Goal: Transaction & Acquisition: Purchase product/service

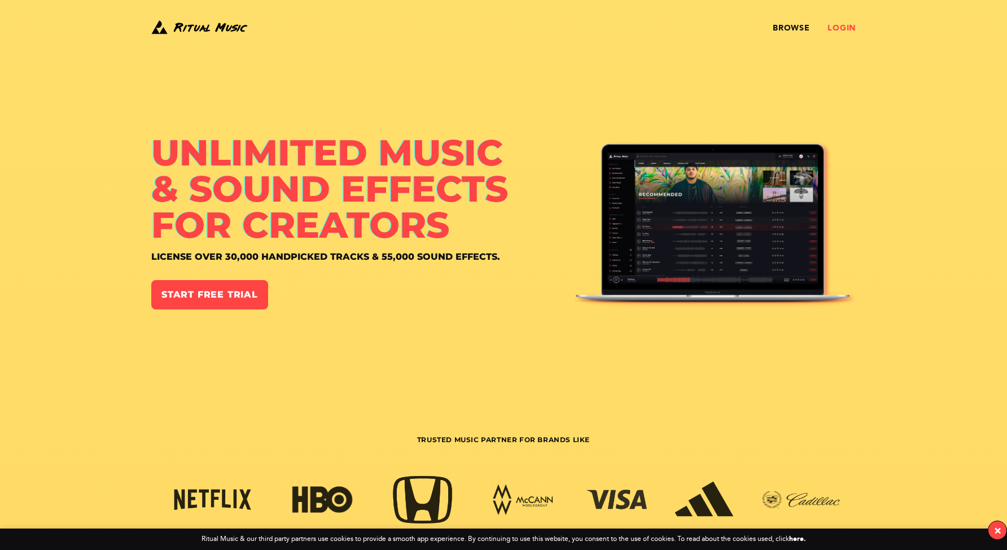
click at [838, 25] on link "Login" at bounding box center [842, 28] width 28 height 9
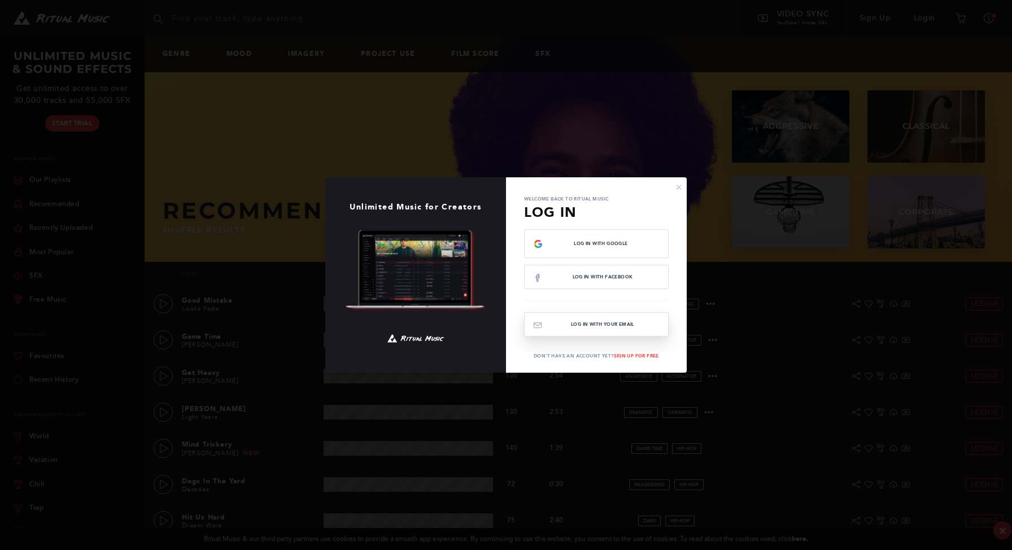
click at [622, 322] on button "Log In with your email" at bounding box center [596, 324] width 145 height 24
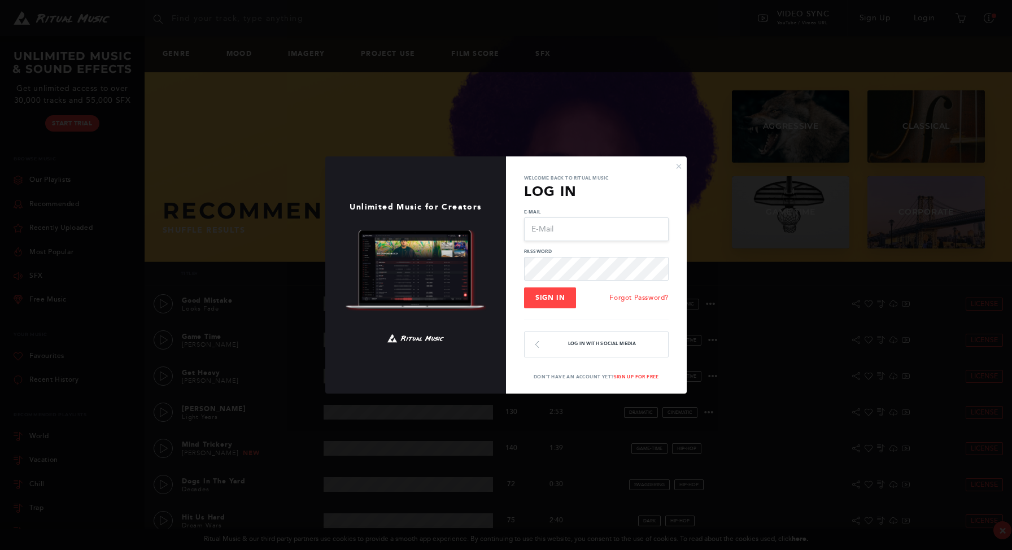
type input "[EMAIL_ADDRESS][DOMAIN_NAME]"
click at [570, 307] on button "Sign In" at bounding box center [550, 297] width 52 height 21
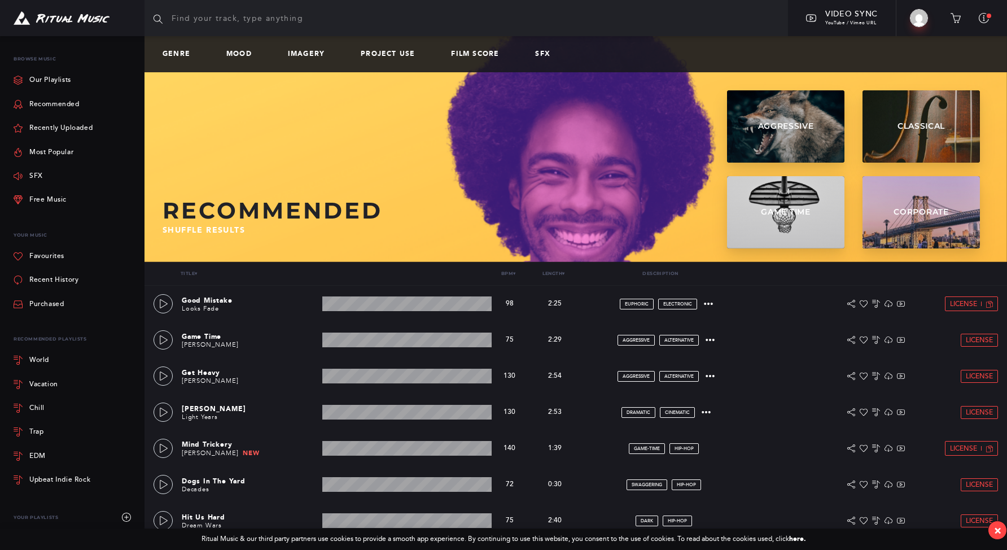
click at [272, 62] on div "Genre Mood Imagery Project Use Film Score SFX" at bounding box center [576, 54] width 863 height 36
click at [281, 16] on input "text" at bounding box center [467, 18] width 644 height 36
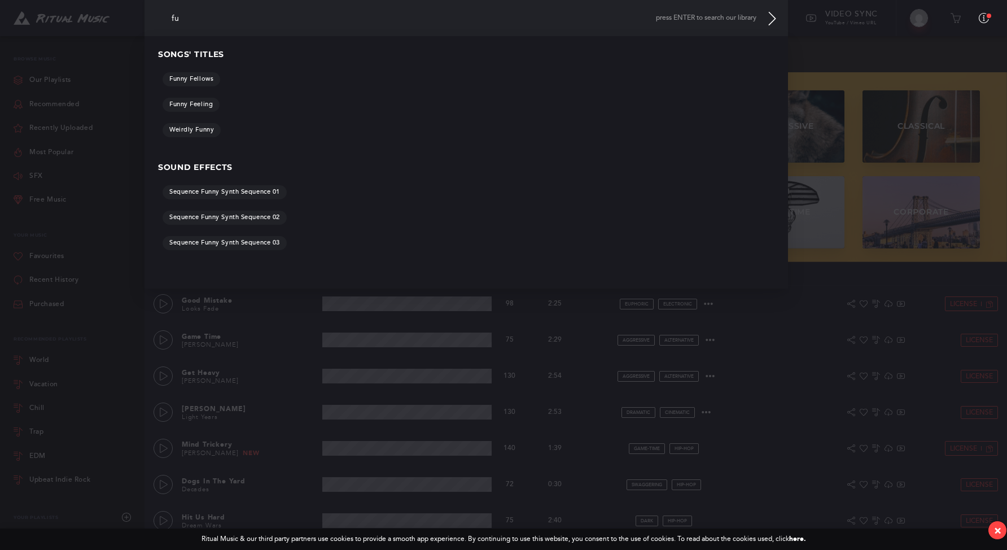
type input "f"
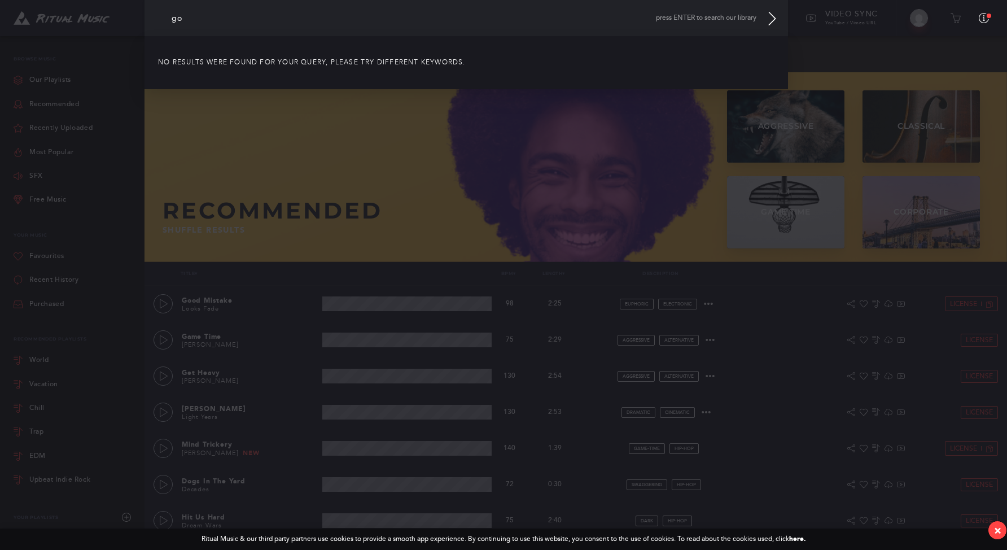
type input "g"
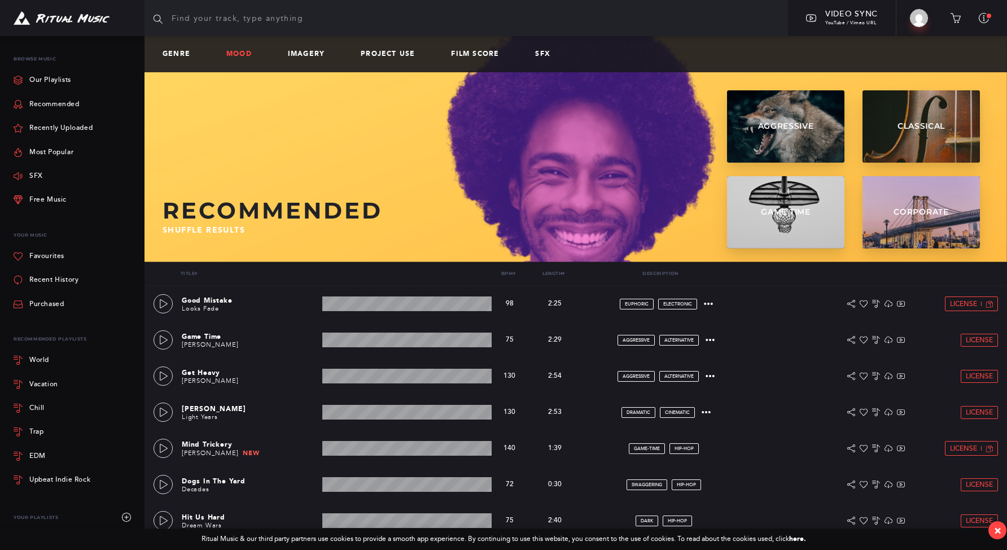
click at [228, 55] on link "Mood" at bounding box center [243, 54] width 34 height 8
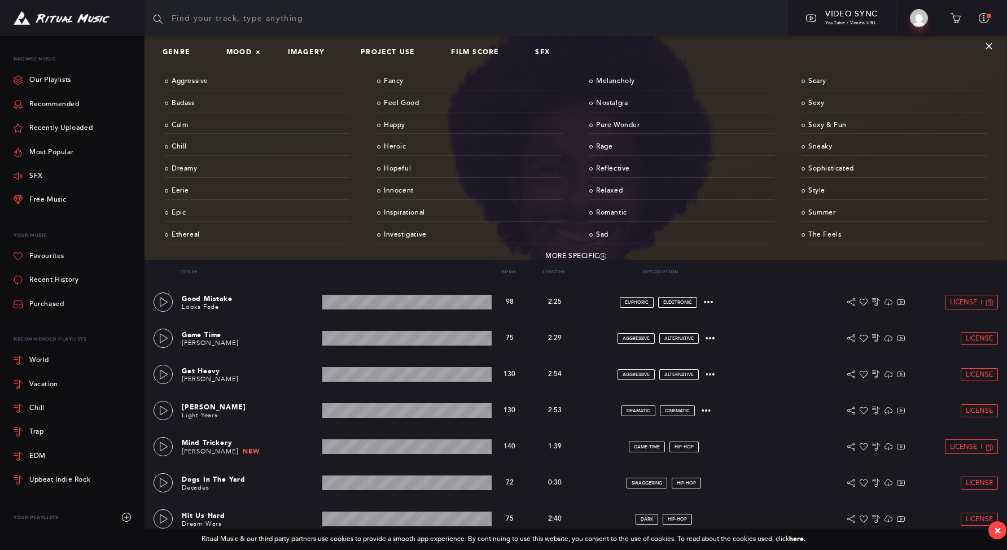
scroll to position [2, 0]
click at [362, 14] on input "text" at bounding box center [467, 18] width 644 height 36
click at [828, 145] on link "Sneaky" at bounding box center [894, 147] width 185 height 18
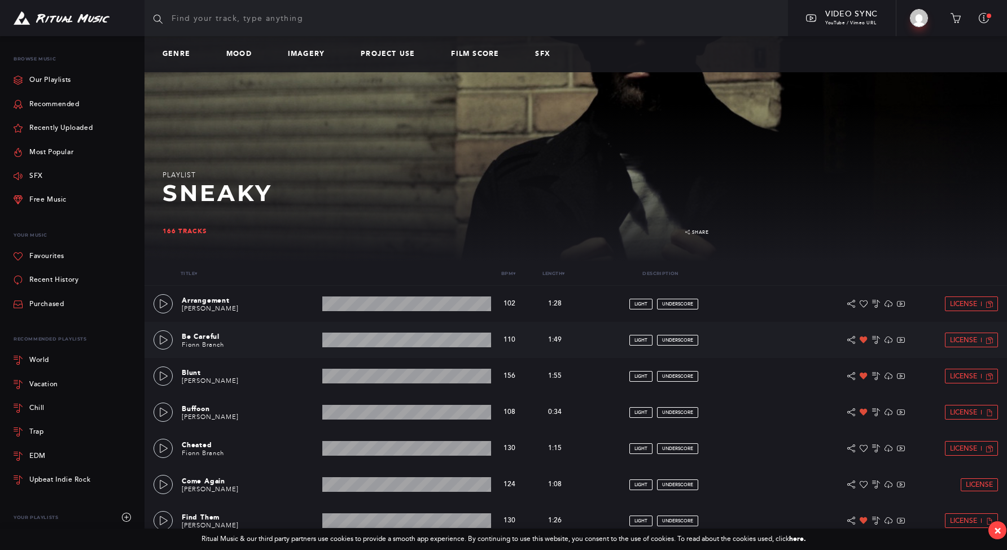
click at [155, 333] on div "Be Careful Fionn Branch 1:49 min 110 bpm 110 bpm 1:49 min light underscore Lice…" at bounding box center [576, 340] width 845 height 36
click at [158, 335] on link at bounding box center [163, 339] width 19 height 19
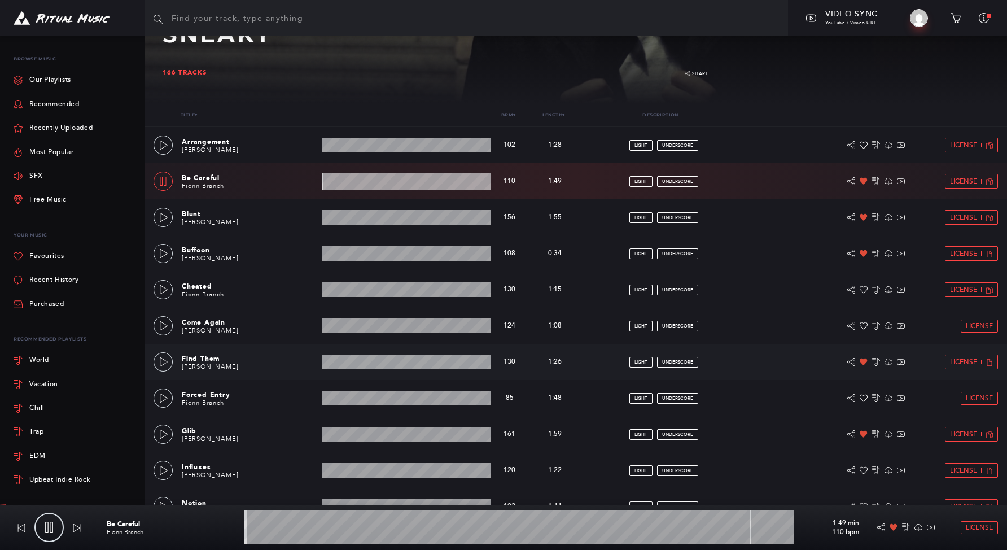
scroll to position [171, 0]
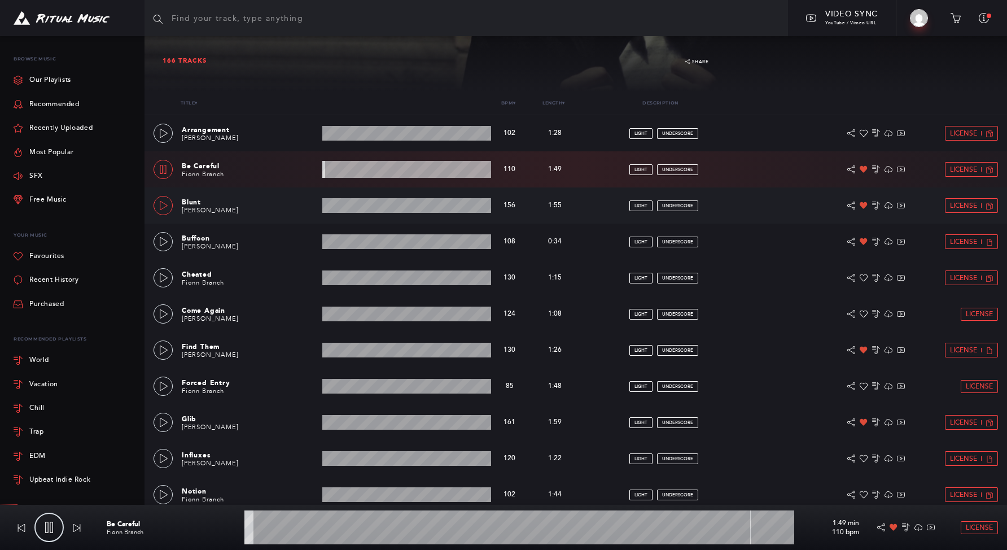
click at [160, 209] on icon at bounding box center [164, 205] width 8 height 9
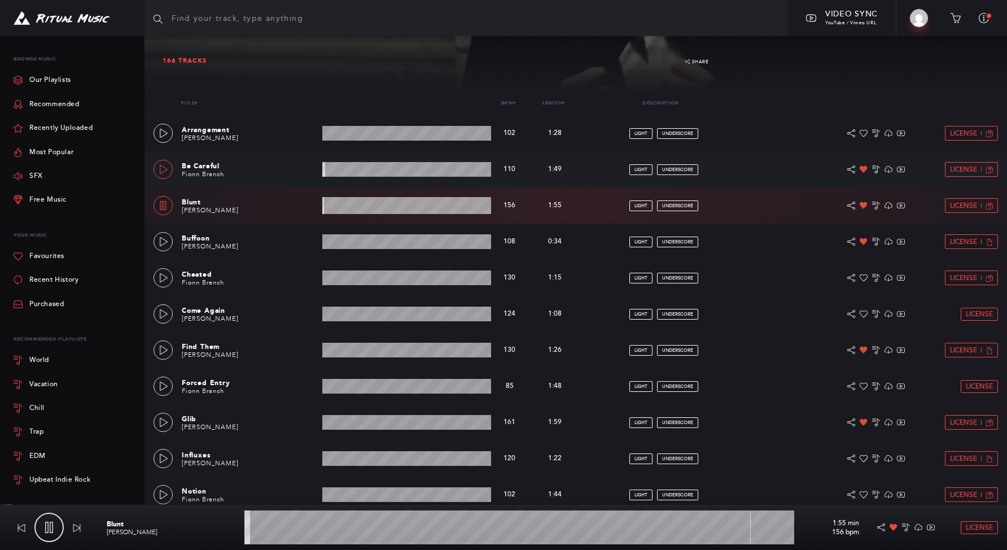
click at [160, 165] on icon at bounding box center [164, 169] width 8 height 9
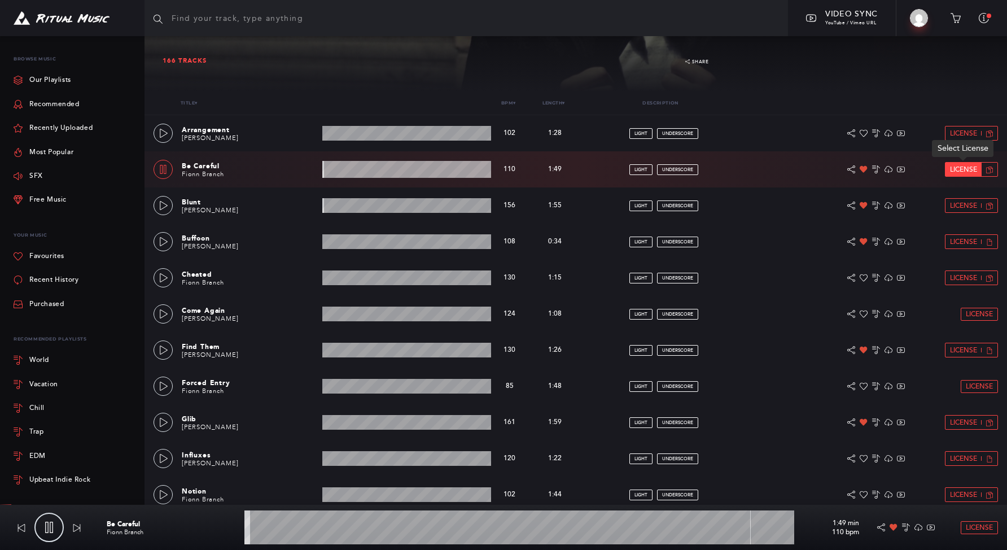
click at [967, 166] on span "License" at bounding box center [963, 169] width 27 height 7
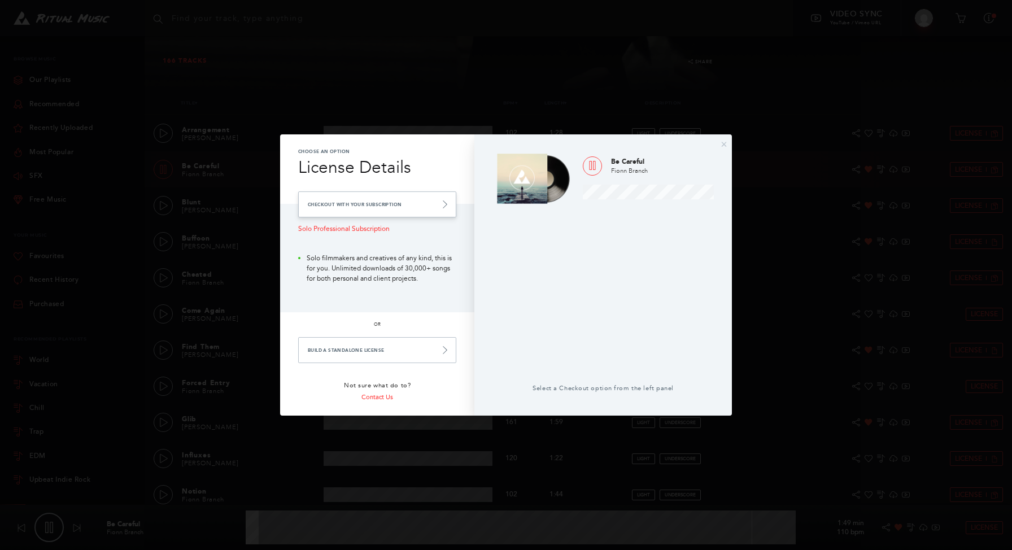
click at [344, 198] on link "Checkout with your Subscription" at bounding box center [377, 204] width 158 height 26
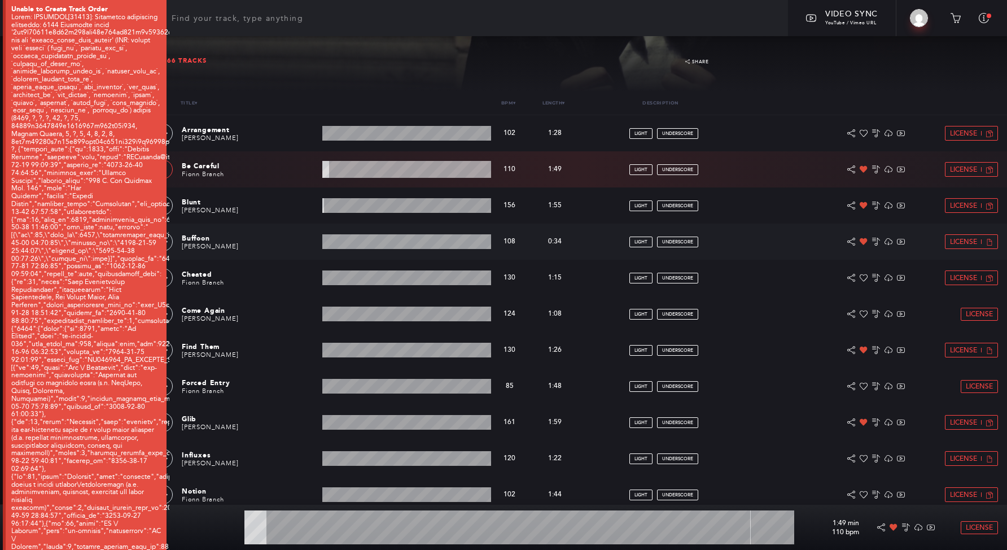
type input "4.31"
click at [947, 170] on link "License" at bounding box center [964, 170] width 36 height 14
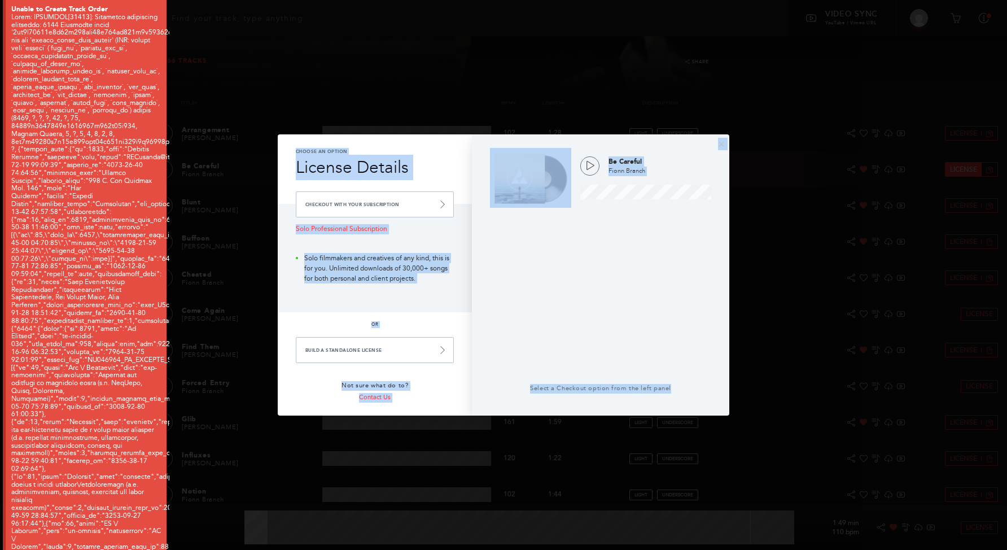
click at [947, 170] on div "× Choose an Option License Details Checkout with your Subscription Solo Profess…" at bounding box center [503, 275] width 1007 height 550
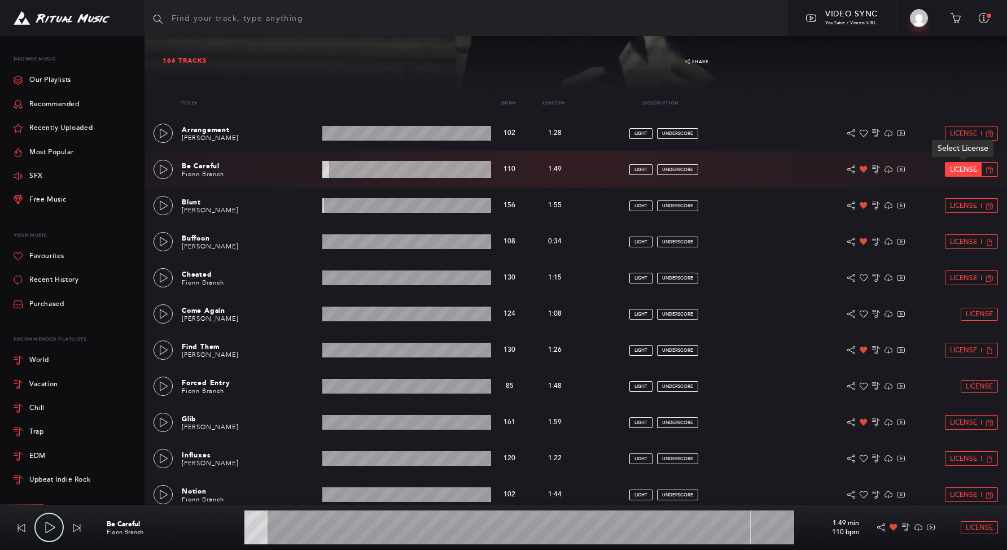
click at [954, 171] on span "License" at bounding box center [963, 169] width 27 height 7
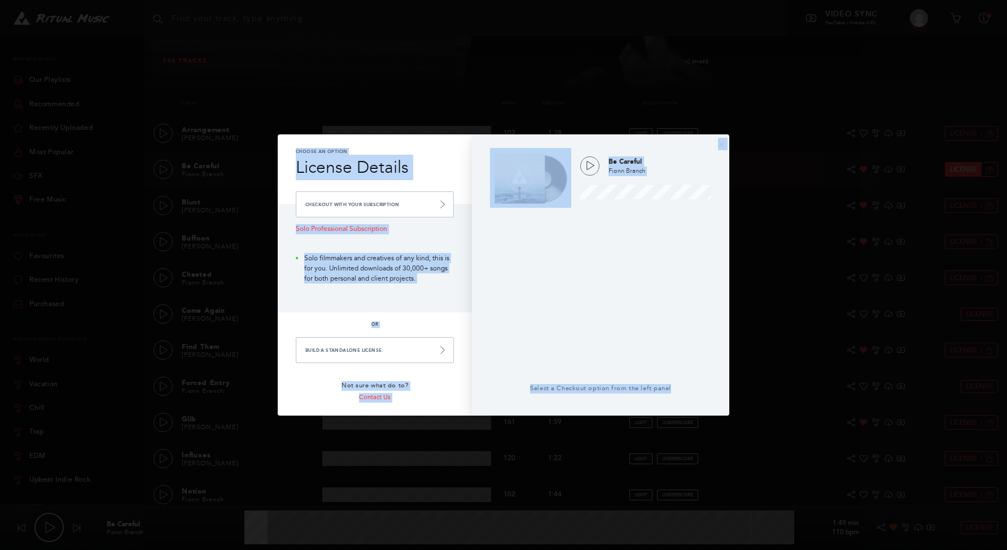
click at [954, 171] on div "× Choose an Option License Details Checkout with your Subscription Solo Profess…" at bounding box center [503, 275] width 1007 height 550
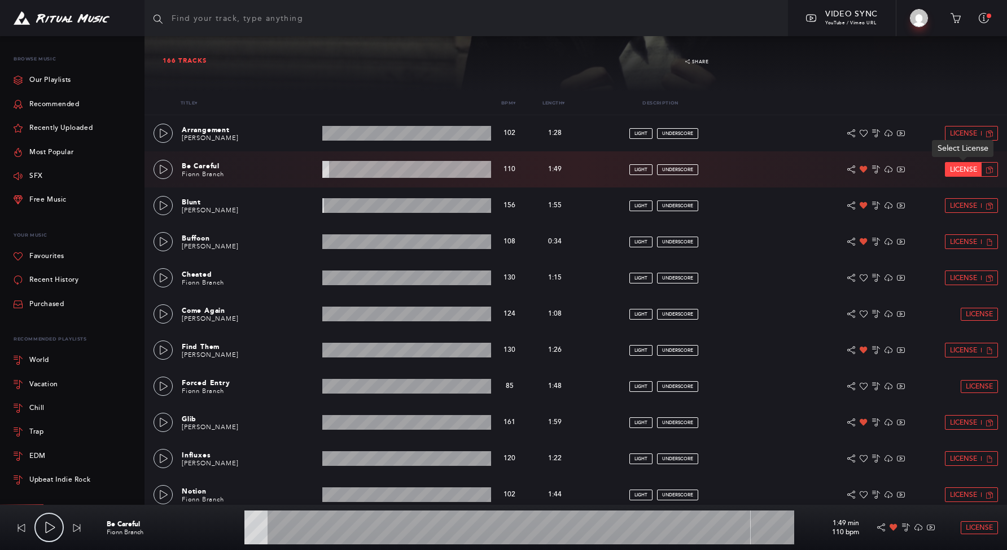
click at [964, 169] on span "License" at bounding box center [963, 169] width 27 height 7
click at [954, 176] on link "License" at bounding box center [964, 170] width 36 height 14
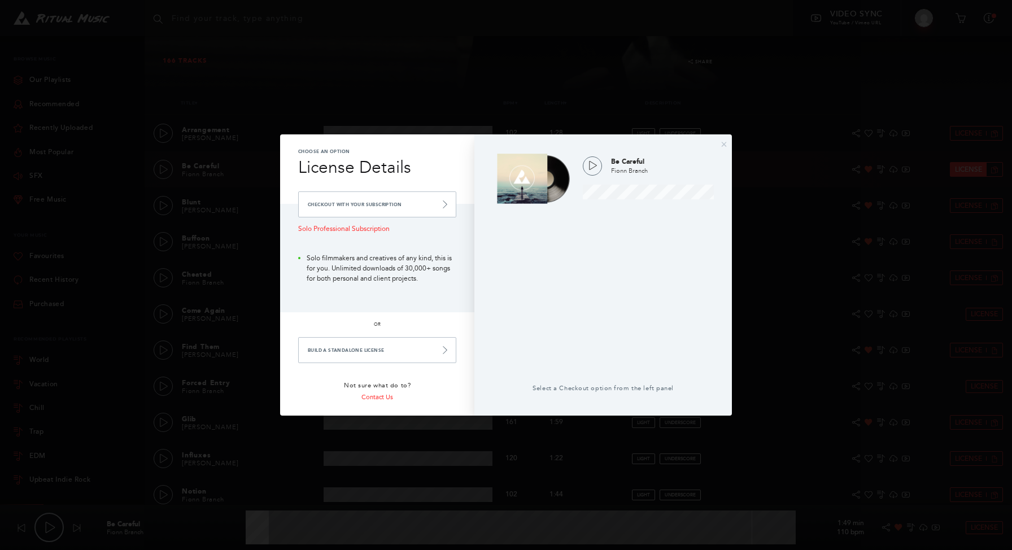
click at [954, 176] on div "× Choose an Option License Details Checkout with your Subscription Solo Profess…" at bounding box center [506, 275] width 1012 height 550
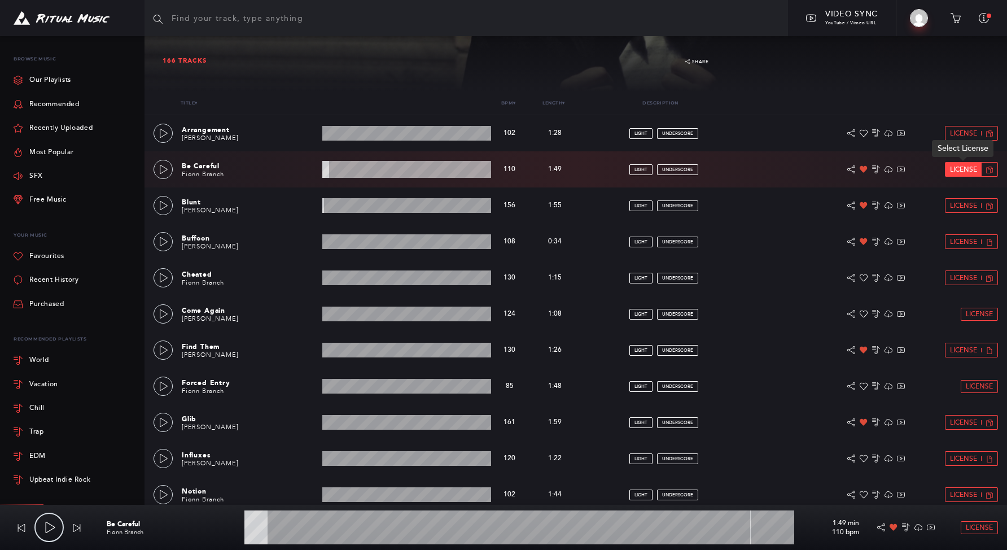
click at [963, 173] on span "License" at bounding box center [963, 169] width 27 height 7
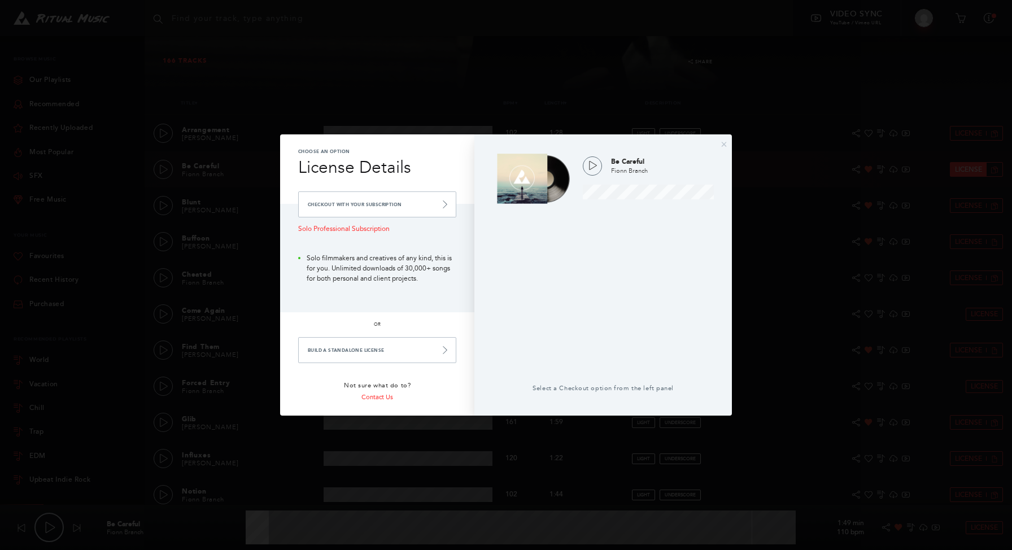
click at [963, 173] on div "× Choose an Option License Details Checkout with your Subscription Solo Profess…" at bounding box center [506, 275] width 1012 height 550
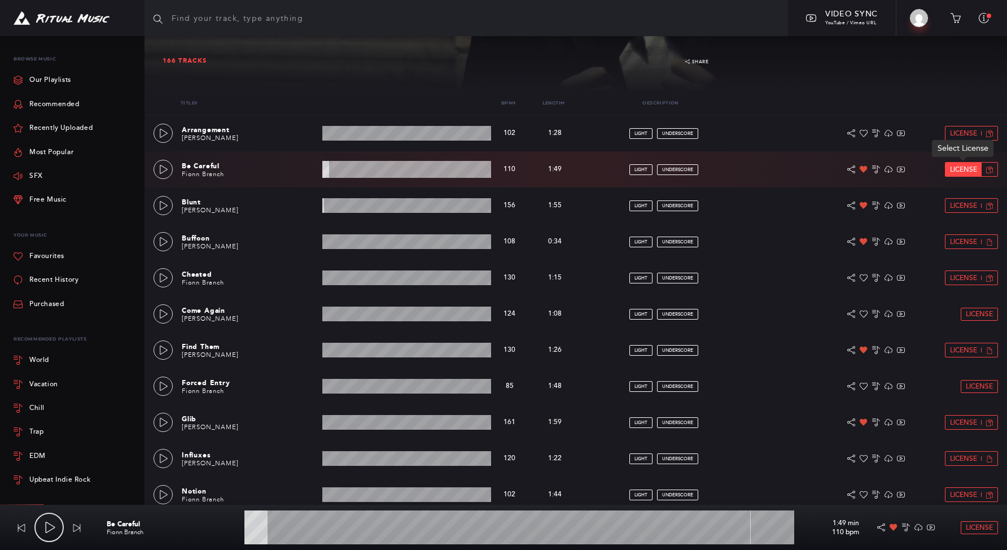
click at [963, 173] on span "License" at bounding box center [963, 169] width 27 height 7
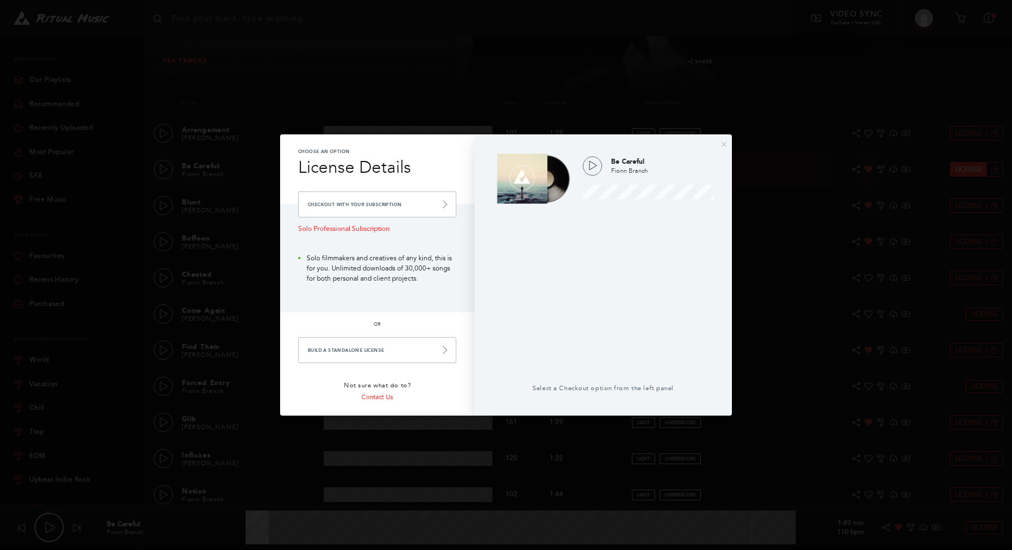
click at [963, 173] on div "× Choose an Option License Details Checkout with your Subscription Solo Profess…" at bounding box center [506, 275] width 1012 height 550
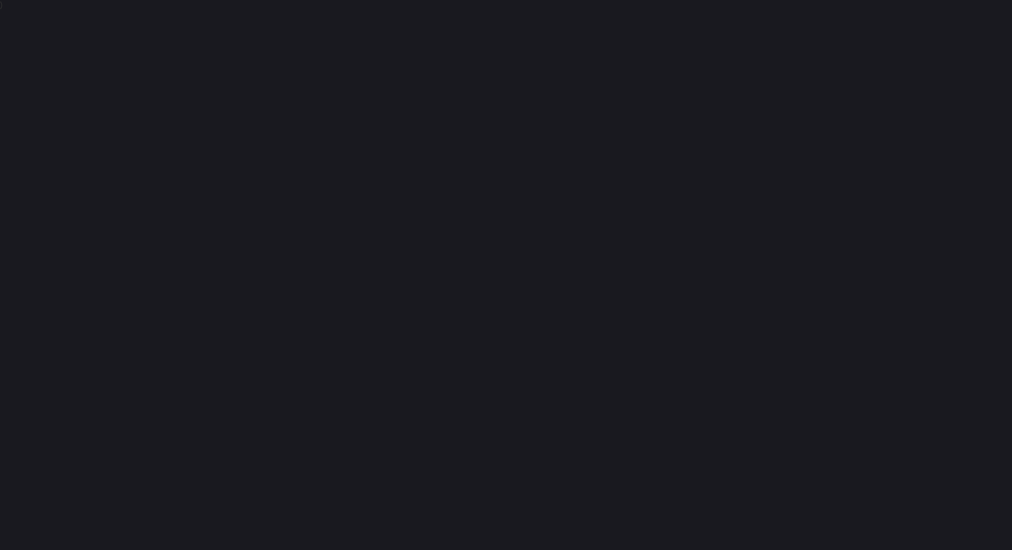
click at [963, 10] on html ")" at bounding box center [506, 5] width 1012 height 10
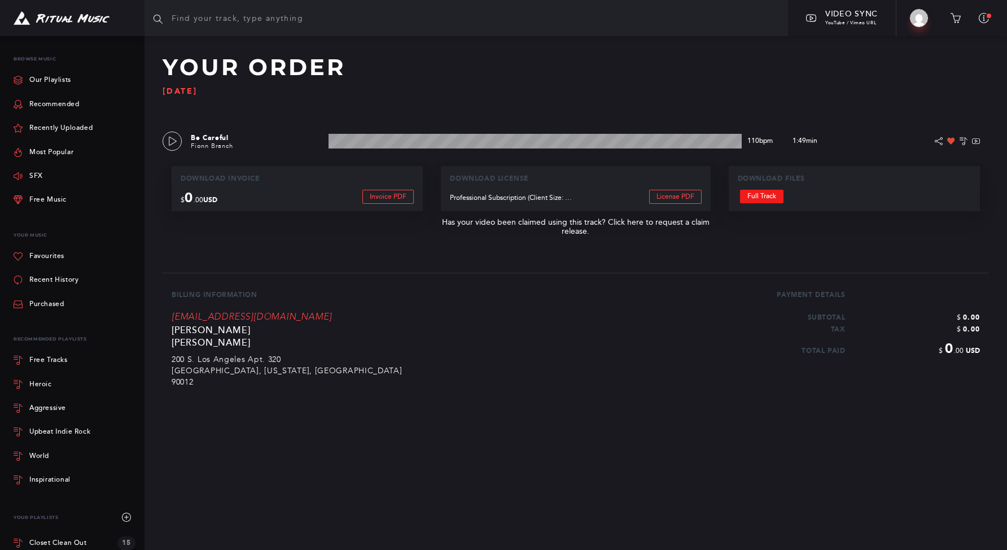
click at [757, 194] on link "Full Track" at bounding box center [761, 197] width 43 height 14
click at [282, 27] on input "text" at bounding box center [467, 18] width 644 height 36
click at [93, 24] on img at bounding box center [62, 18] width 96 height 14
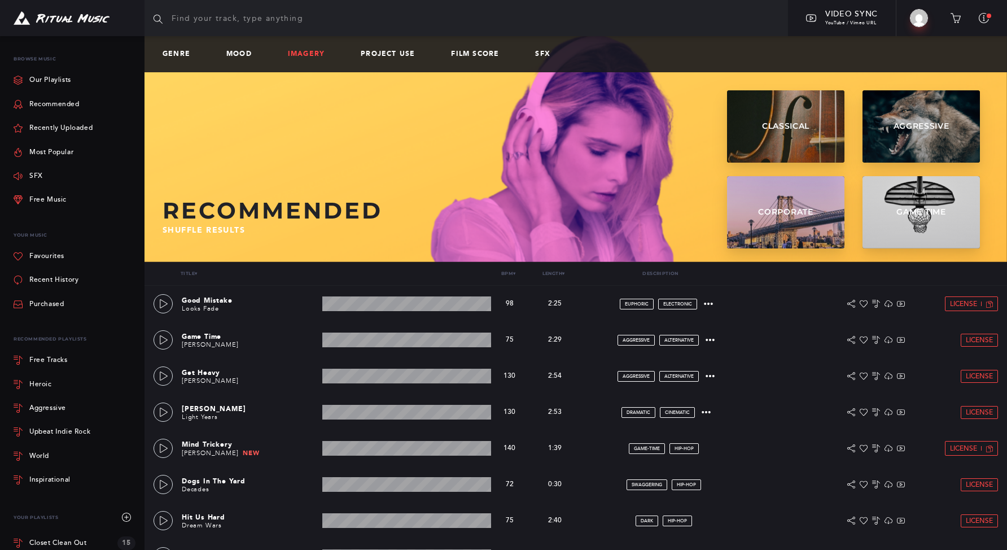
click at [301, 52] on link "Imagery" at bounding box center [311, 54] width 46 height 8
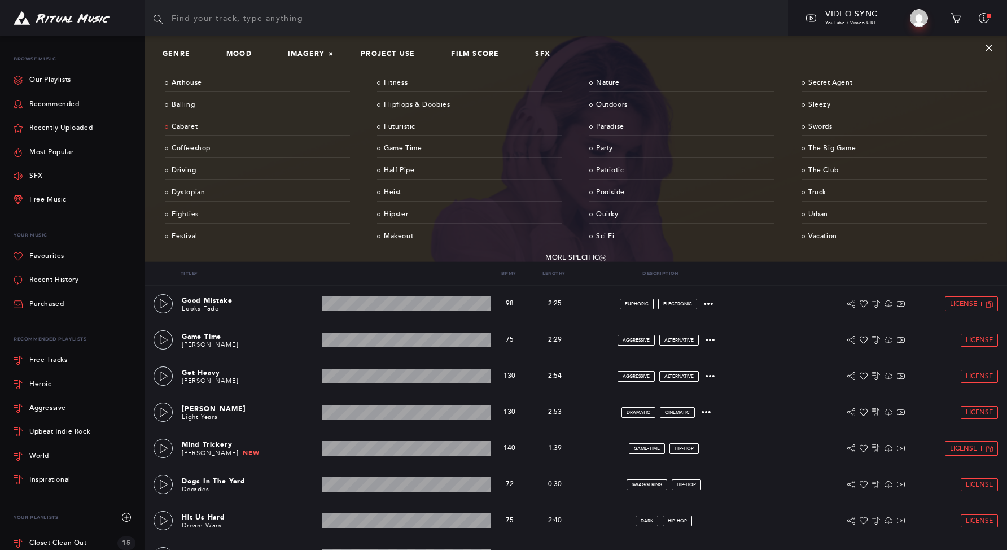
click at [185, 126] on link "Cabaret" at bounding box center [257, 128] width 185 height 18
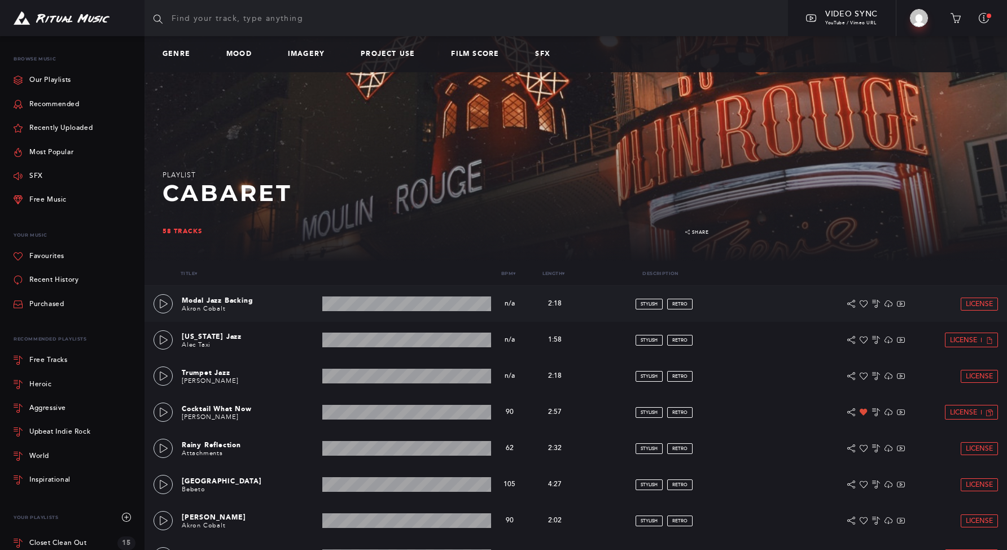
click at [165, 294] on div "Modal Jazz Backing Akron Cobalt 2:18 min n/a bpm n/a bpm 2:18 min stylish retro…" at bounding box center [576, 304] width 845 height 36
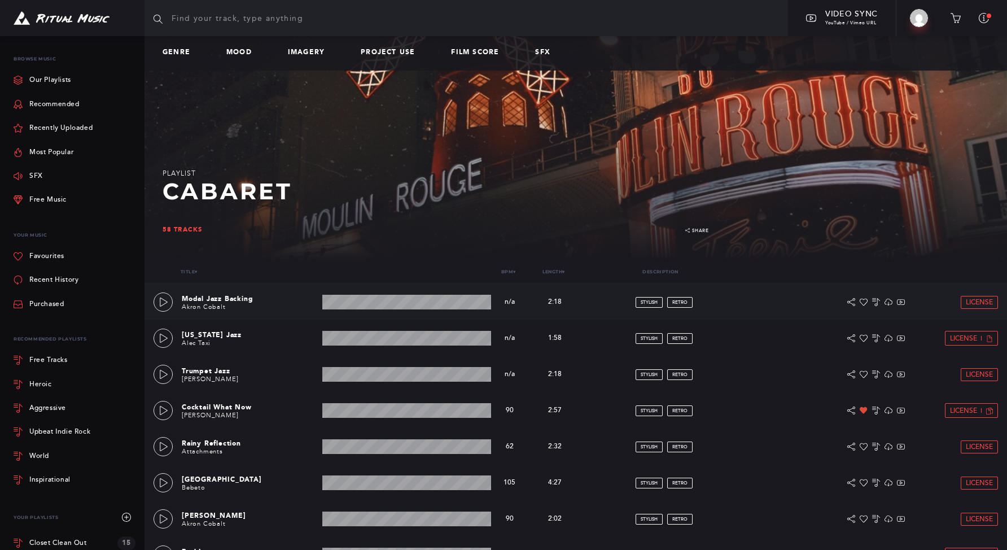
scroll to position [2, 0]
click at [161, 299] on icon at bounding box center [163, 301] width 9 height 9
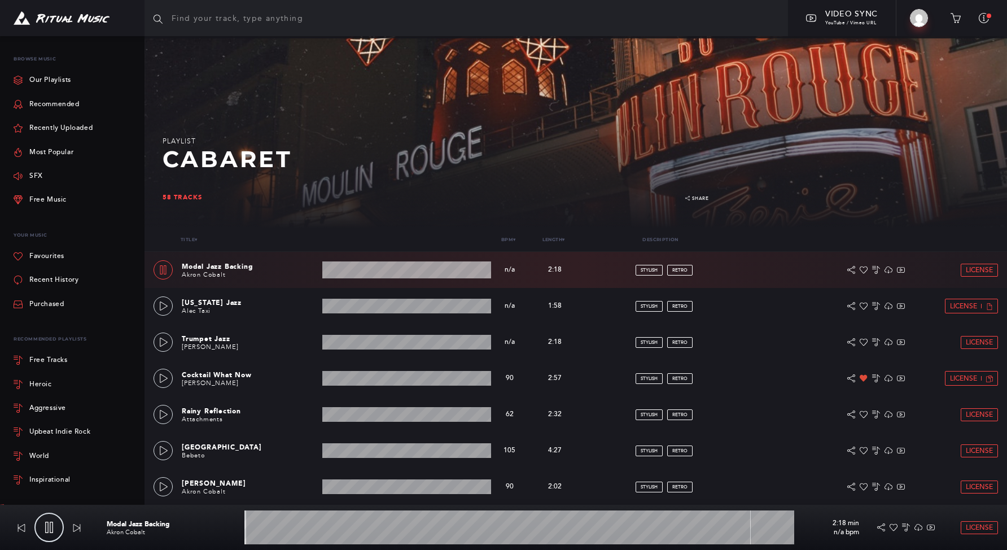
scroll to position [34, 0]
click at [375, 269] on wave at bounding box center [406, 269] width 169 height 17
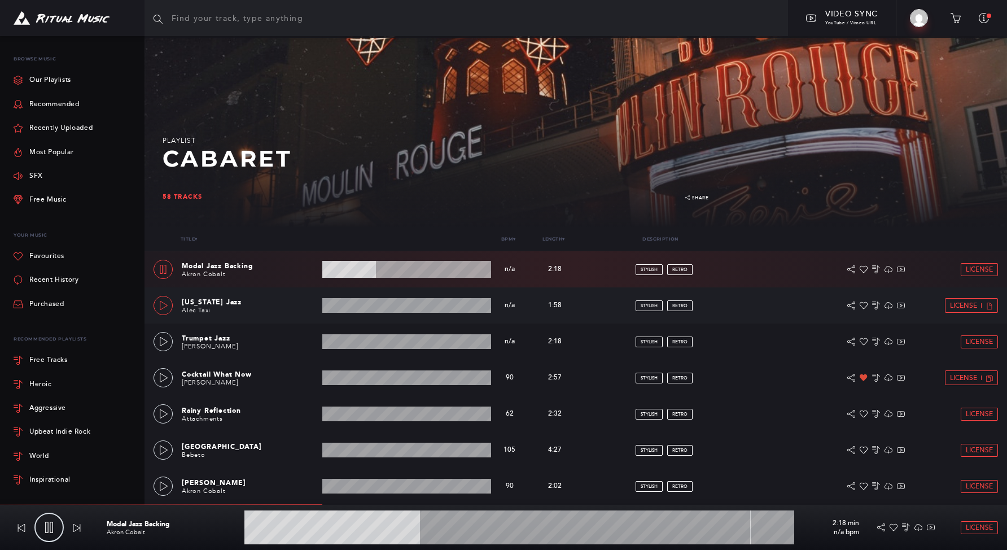
click at [164, 307] on icon at bounding box center [163, 305] width 9 height 9
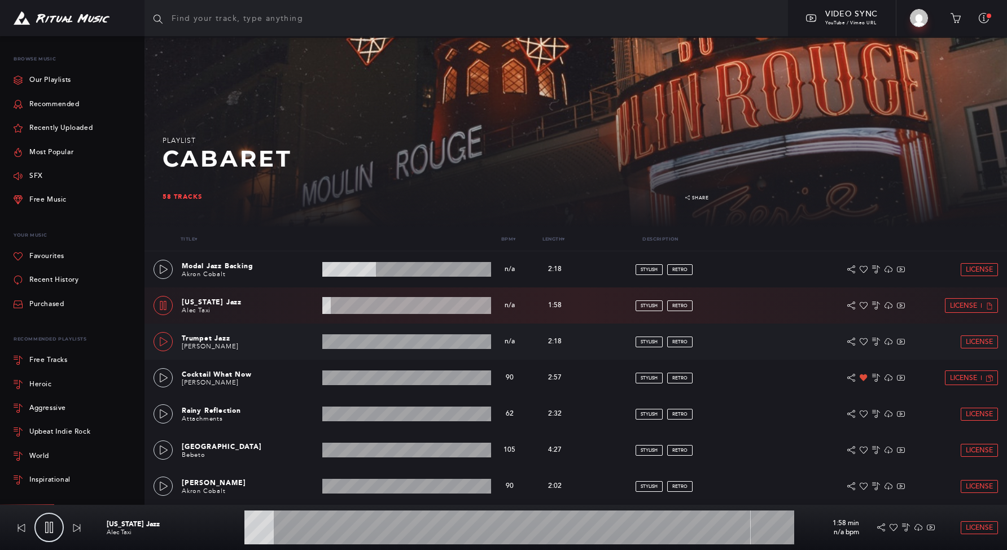
click at [168, 338] on link at bounding box center [163, 341] width 19 height 19
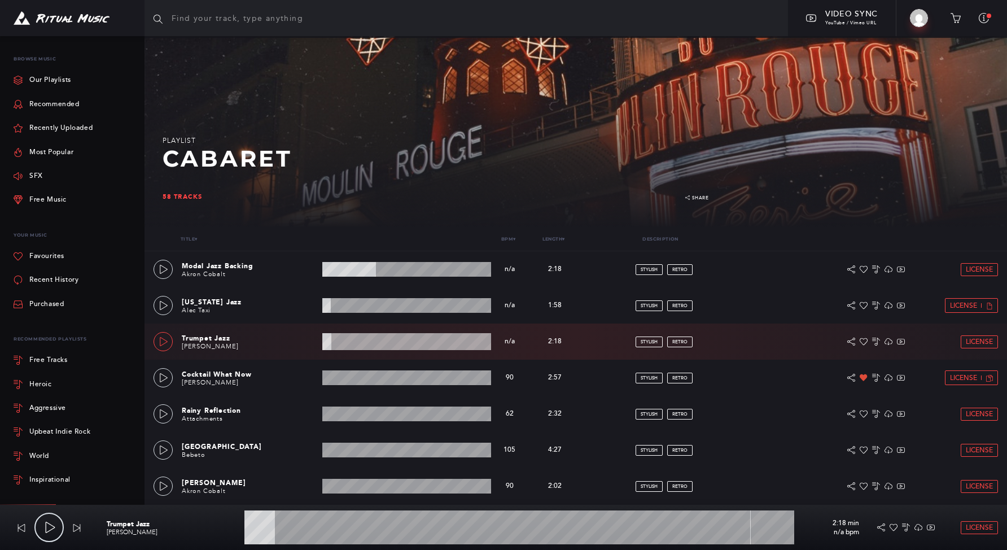
click at [167, 339] on icon at bounding box center [163, 341] width 9 height 9
click at [159, 378] on icon at bounding box center [163, 377] width 9 height 9
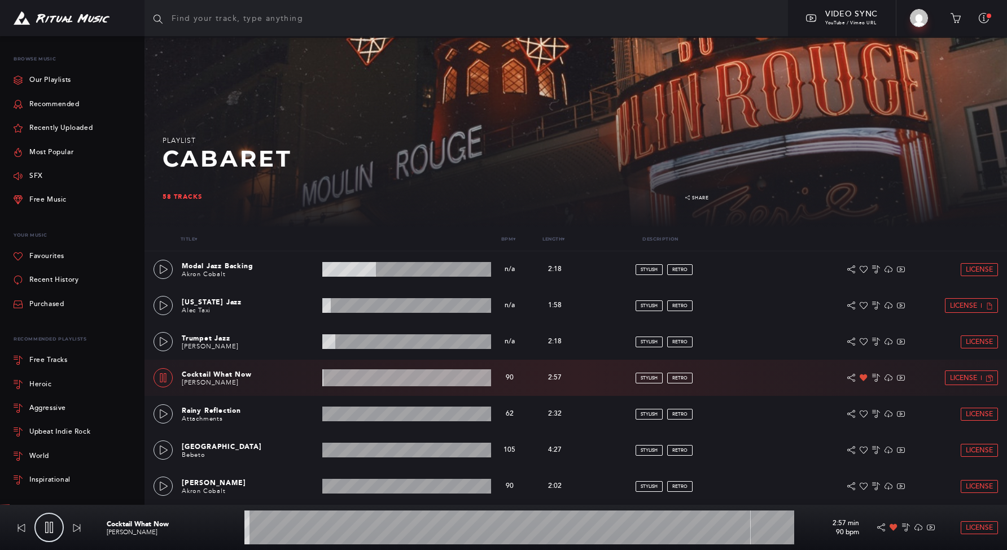
click at [352, 380] on wave at bounding box center [406, 377] width 169 height 17
click at [394, 380] on wave at bounding box center [406, 377] width 169 height 17
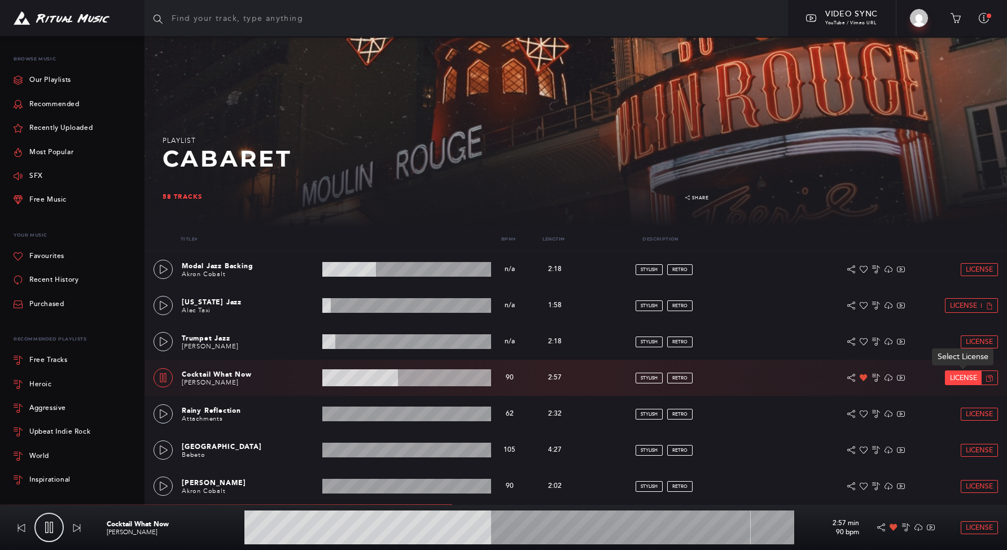
click at [967, 373] on link "License" at bounding box center [964, 378] width 36 height 14
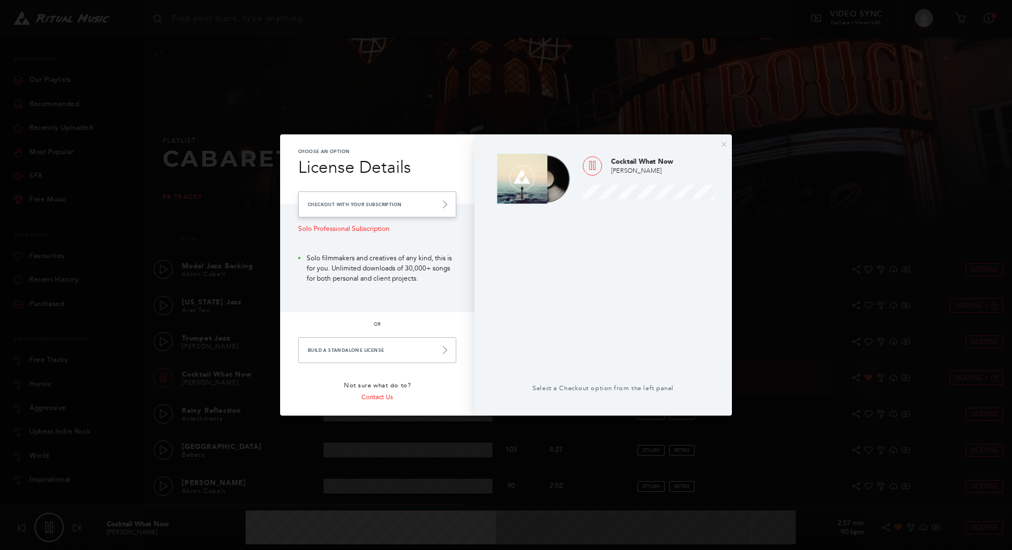
click at [433, 202] on link "Checkout with your Subscription" at bounding box center [377, 204] width 158 height 26
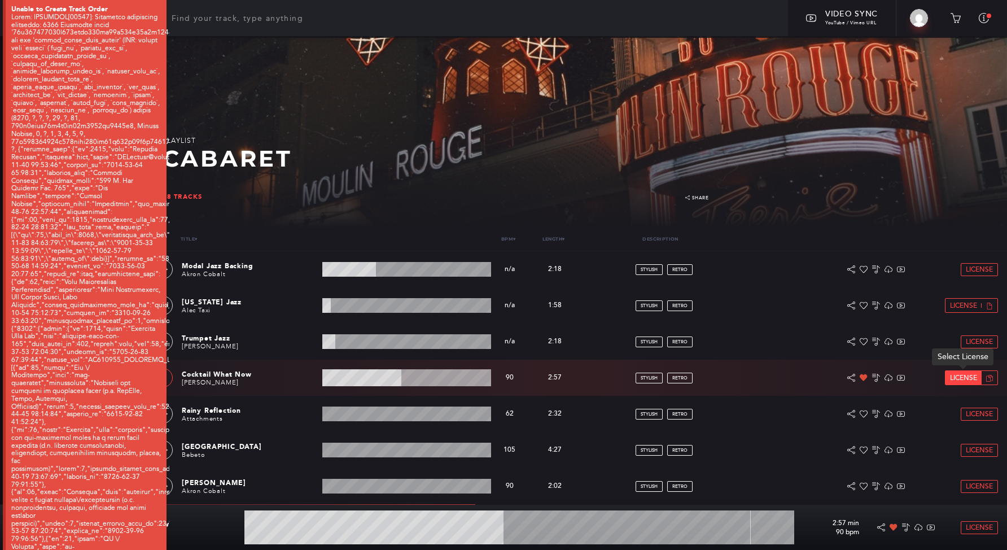
click at [956, 374] on span "License" at bounding box center [963, 377] width 27 height 7
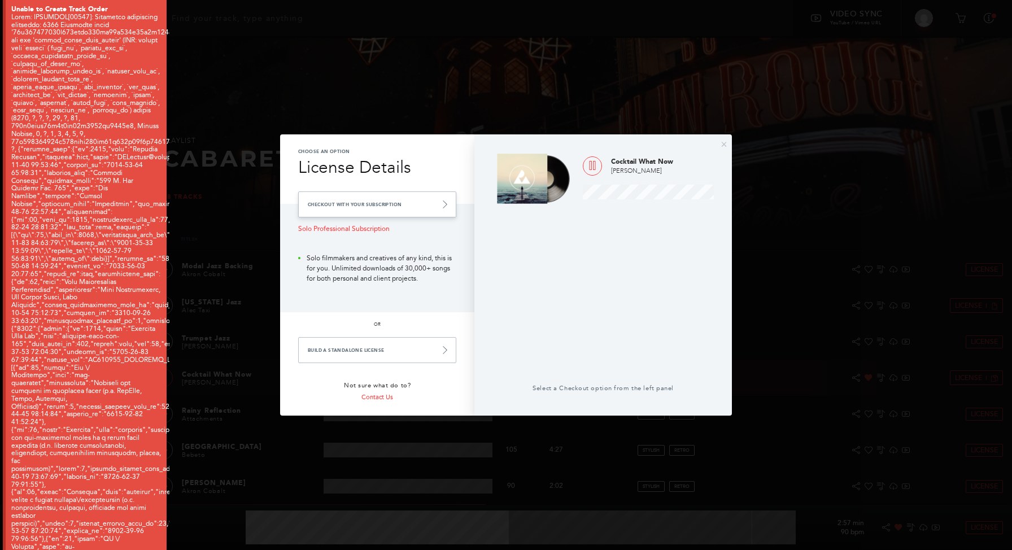
click at [432, 204] on link "Checkout with your Subscription" at bounding box center [377, 204] width 158 height 26
click at [432, 205] on link "Checkout with your Subscription" at bounding box center [377, 204] width 158 height 26
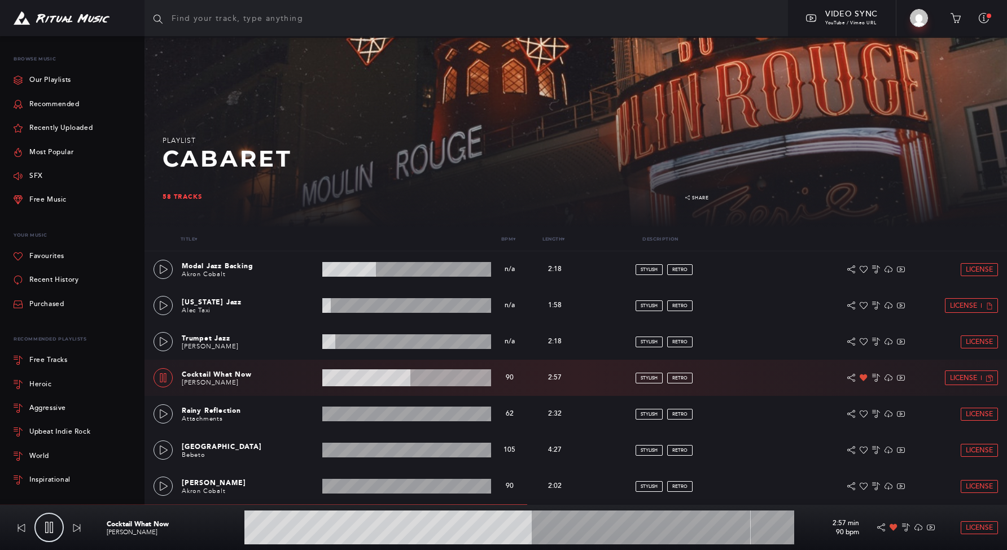
type input "52.4"
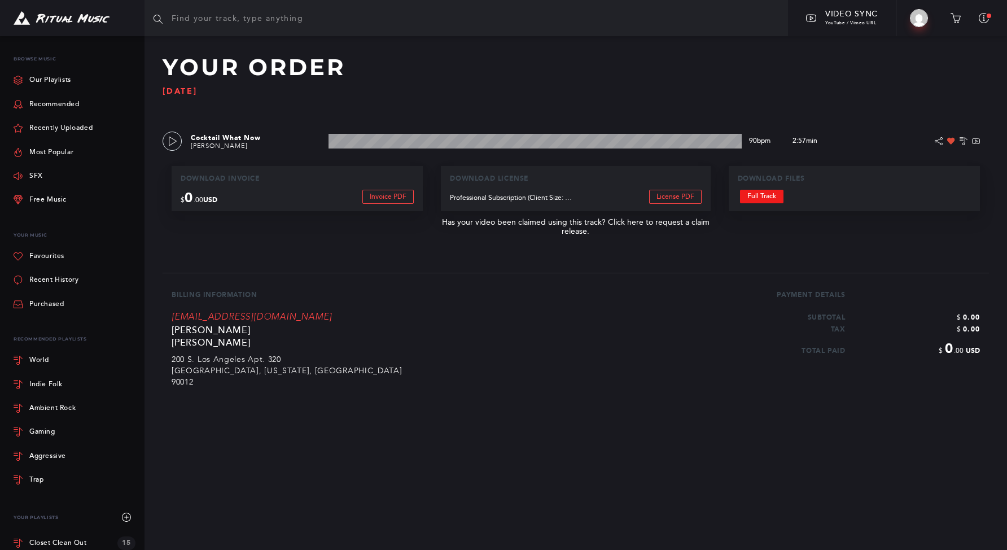
click at [773, 200] on link "Full Track" at bounding box center [761, 197] width 43 height 14
click at [242, 10] on input "text" at bounding box center [467, 18] width 644 height 36
click at [80, 30] on div at bounding box center [72, 18] width 145 height 36
click at [81, 20] on img at bounding box center [62, 18] width 96 height 14
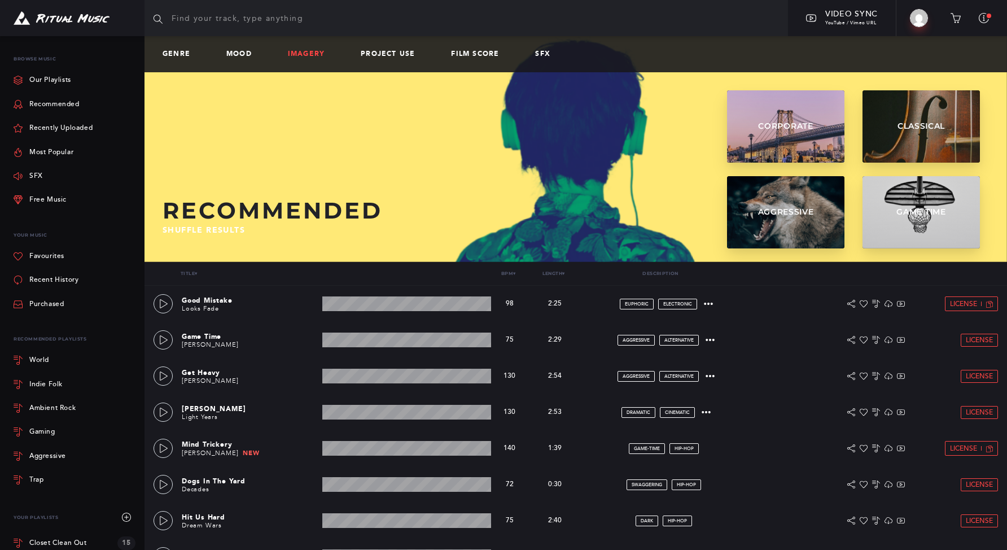
click at [323, 56] on link "Imagery" at bounding box center [311, 54] width 46 height 8
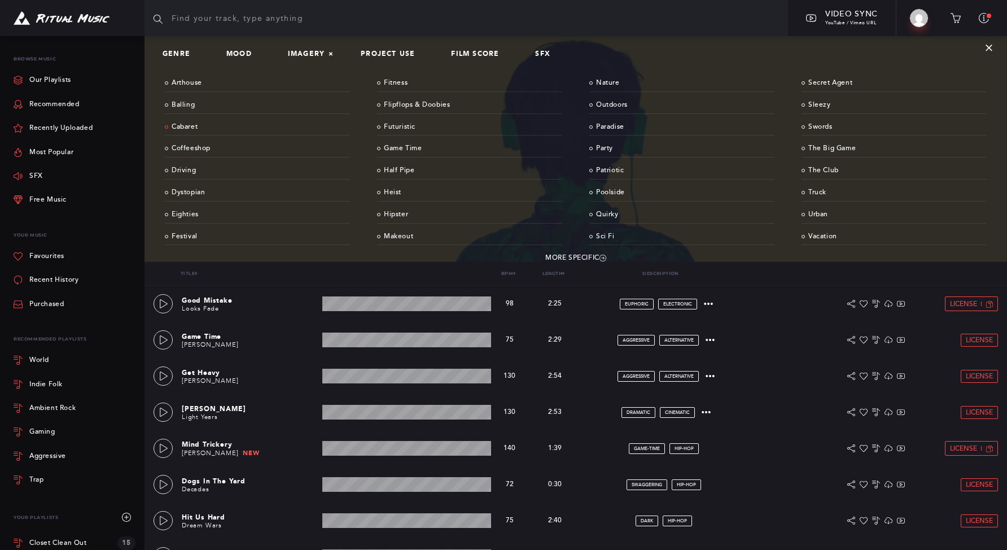
click at [186, 124] on link "Cabaret" at bounding box center [257, 128] width 185 height 18
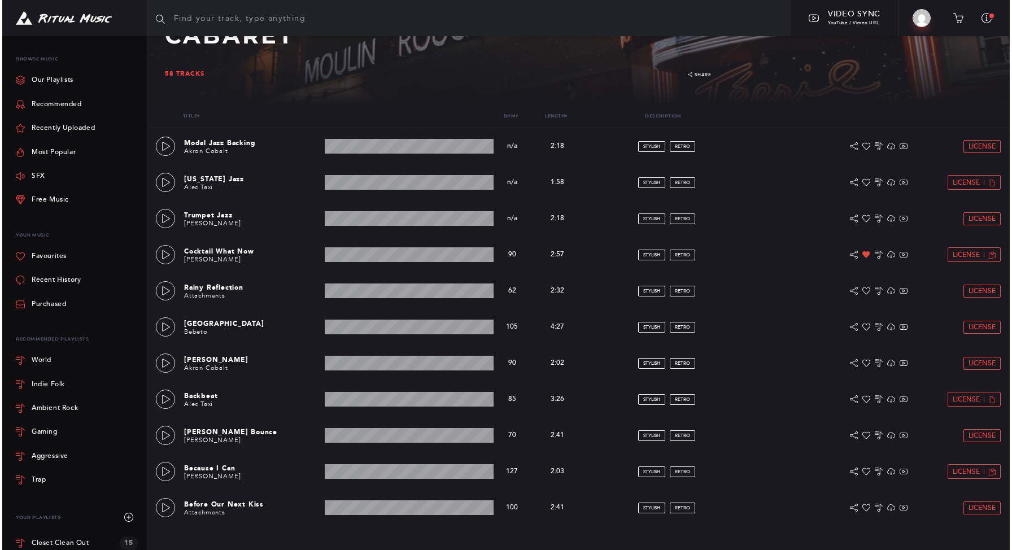
scroll to position [231, 0]
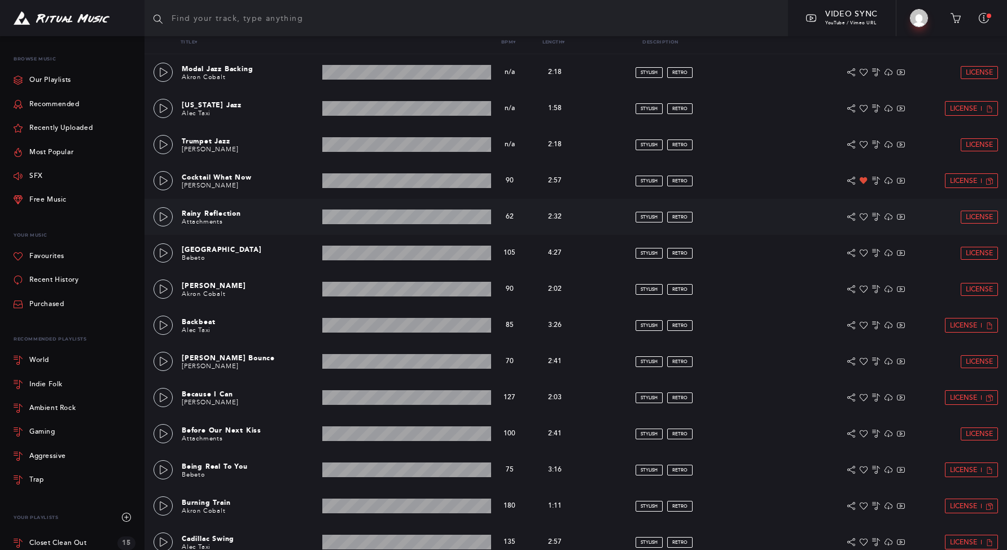
click at [160, 231] on div "Rainy Reflection Attachments 2:32 min 62 bpm 62 bpm 2:32 min stylish retro Lice…" at bounding box center [576, 217] width 845 height 36
click at [161, 224] on link at bounding box center [163, 216] width 19 height 19
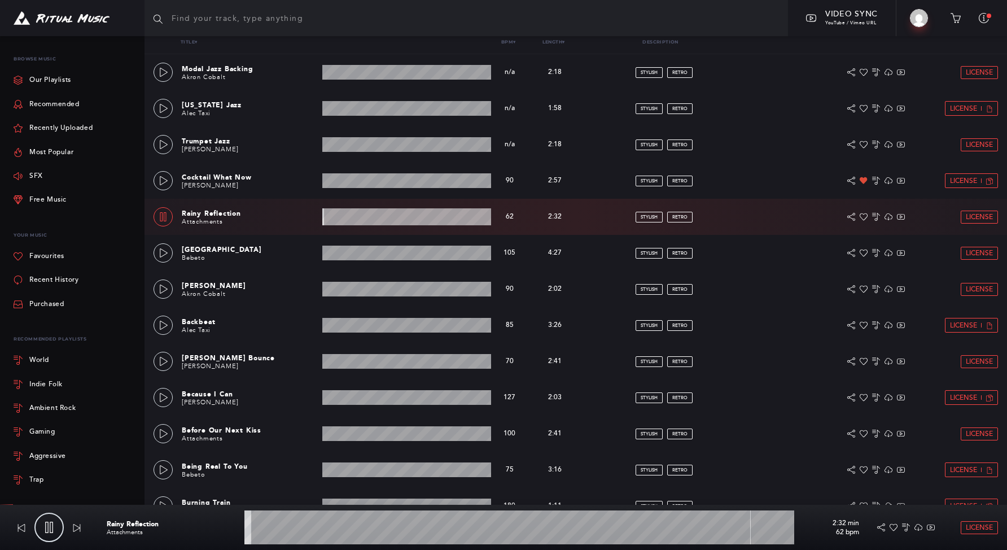
click at [362, 217] on wave at bounding box center [406, 216] width 169 height 17
click at [401, 218] on wave at bounding box center [406, 216] width 169 height 17
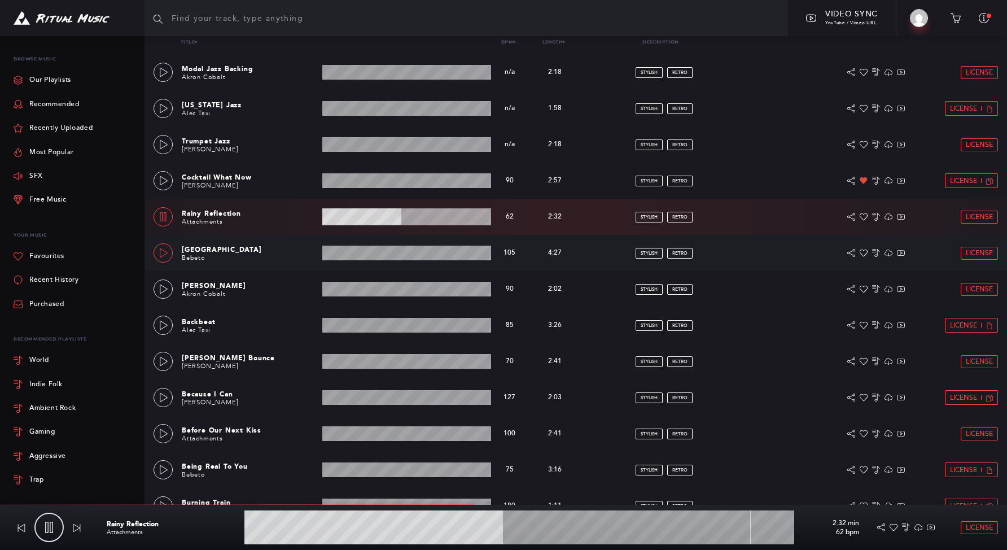
click at [165, 250] on icon at bounding box center [163, 252] width 9 height 9
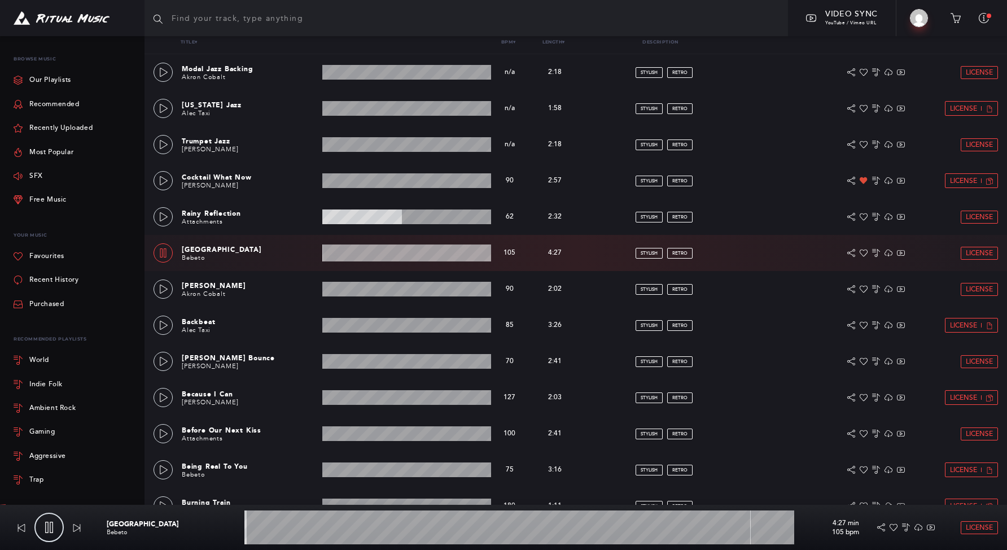
click at [345, 254] on wave at bounding box center [406, 252] width 169 height 17
click at [373, 254] on wave at bounding box center [406, 252] width 169 height 17
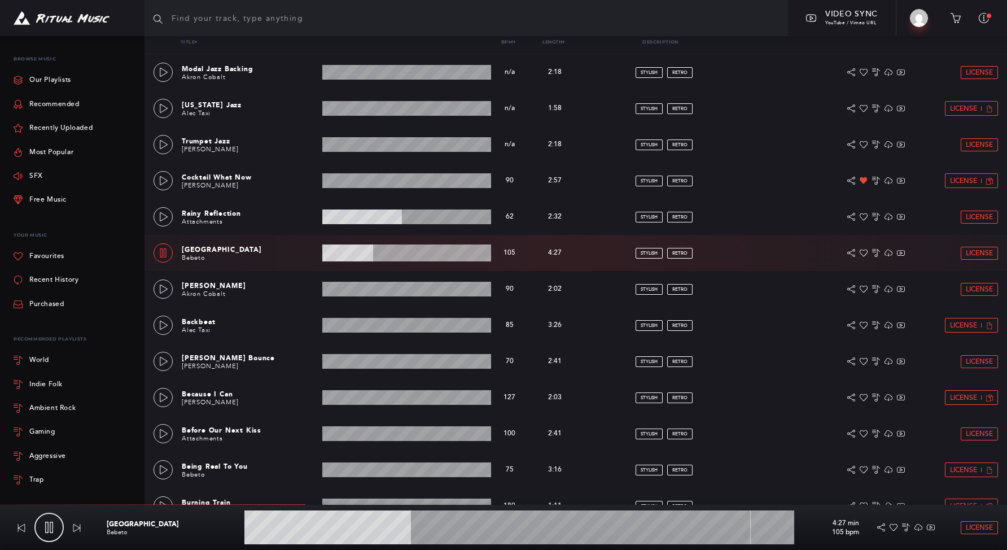
click at [421, 256] on wave at bounding box center [406, 252] width 169 height 17
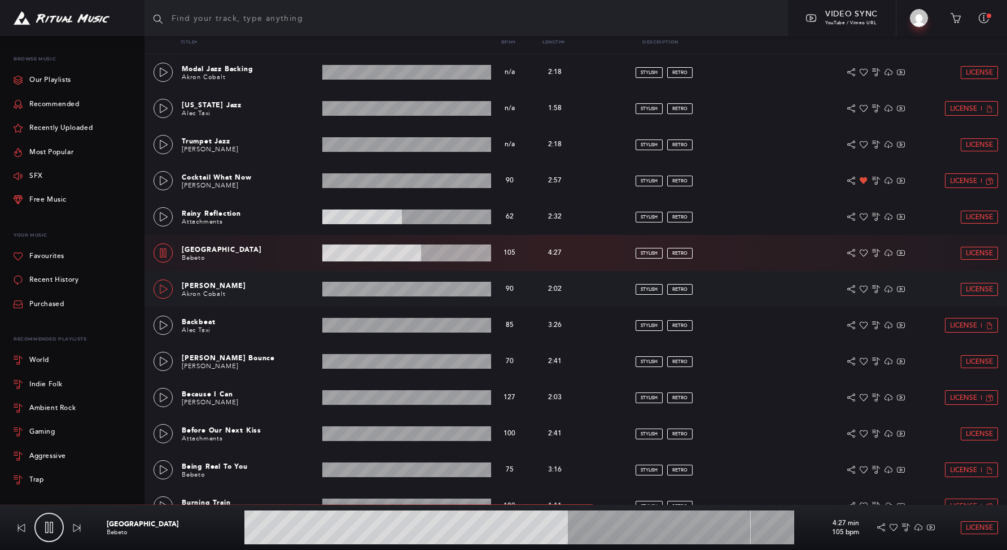
click at [163, 287] on icon at bounding box center [163, 289] width 9 height 9
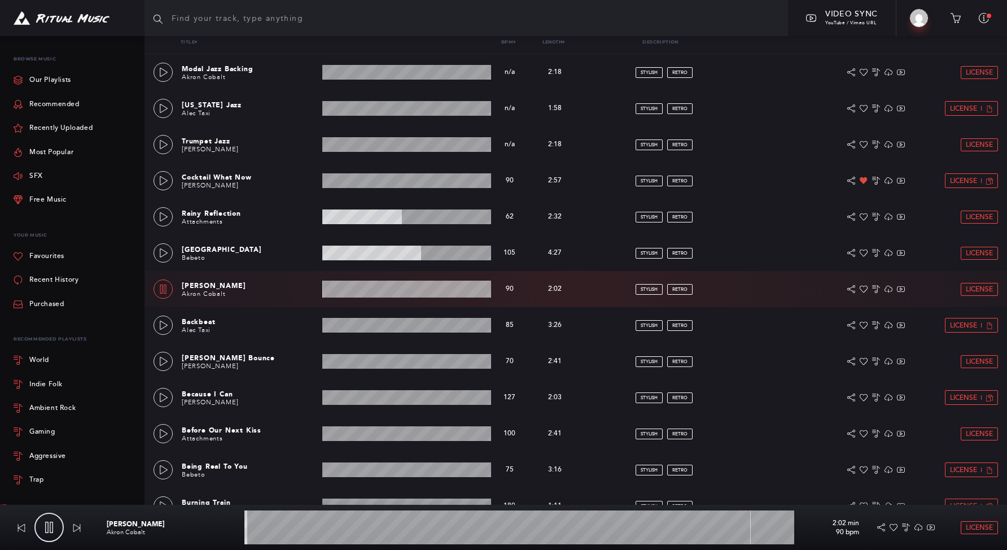
click at [346, 289] on wave at bounding box center [406, 289] width 169 height 17
click at [168, 328] on icon at bounding box center [163, 325] width 9 height 9
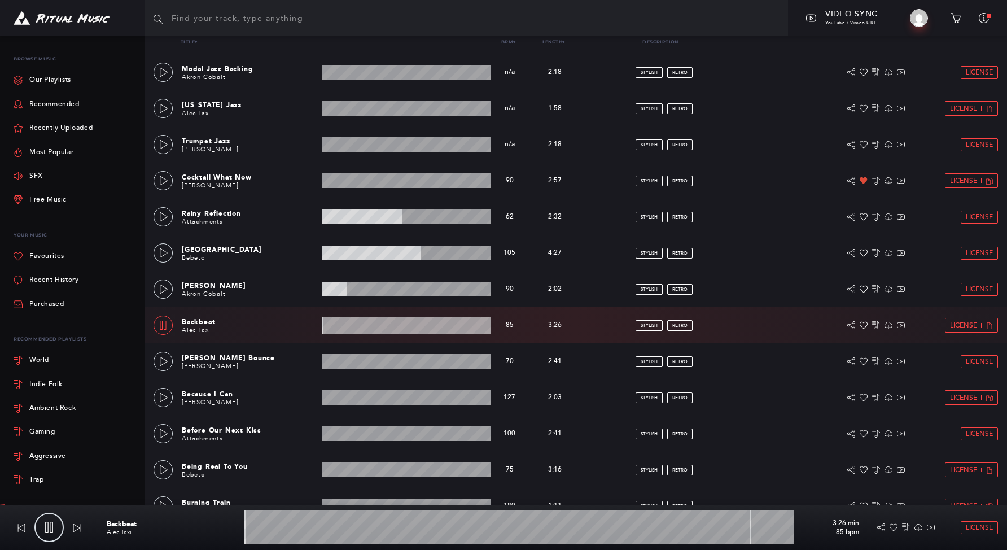
click at [333, 327] on wave at bounding box center [406, 325] width 169 height 17
click at [373, 327] on wave at bounding box center [406, 325] width 169 height 17
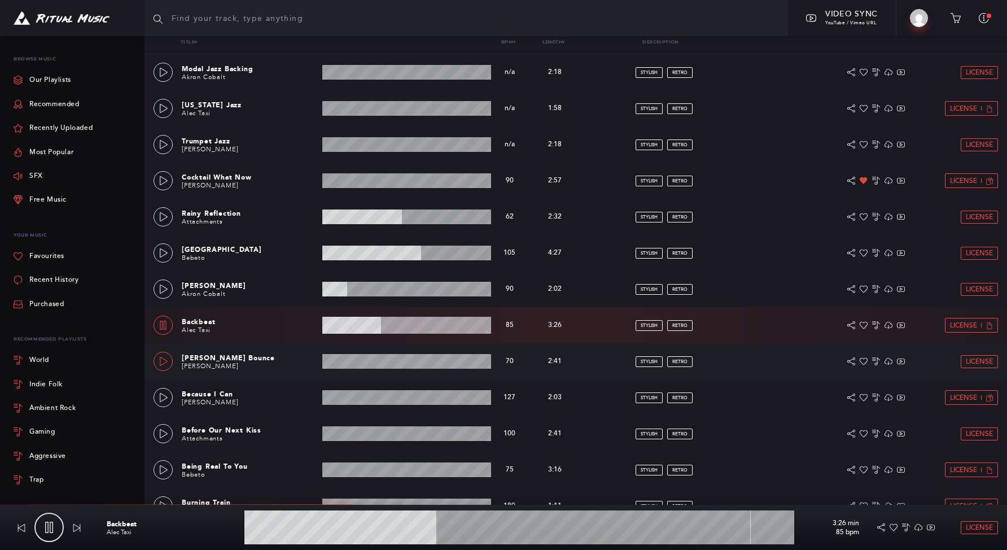
click at [166, 359] on icon at bounding box center [163, 361] width 9 height 9
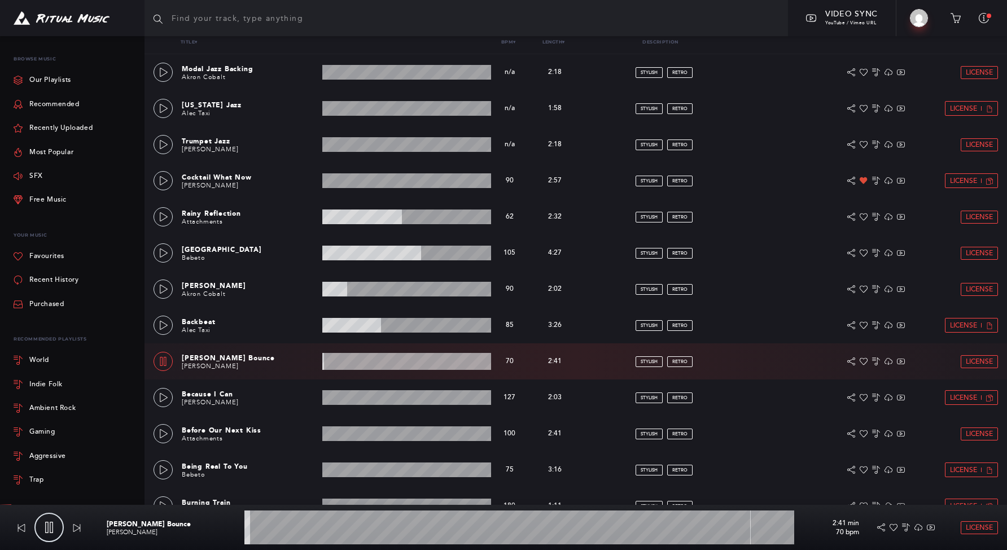
click at [342, 364] on wave at bounding box center [406, 361] width 169 height 17
click at [381, 366] on wave at bounding box center [406, 361] width 169 height 17
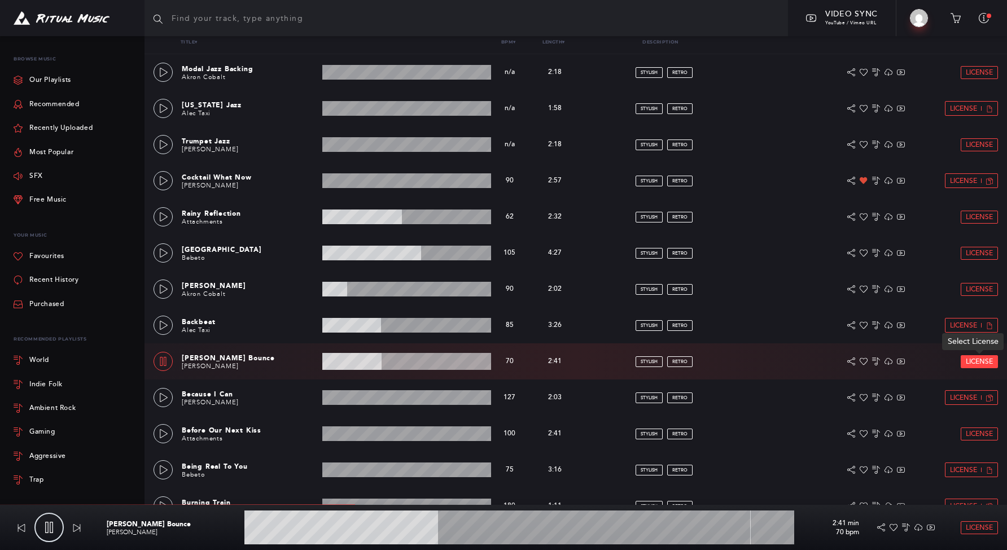
click at [981, 359] on span "License" at bounding box center [979, 361] width 27 height 7
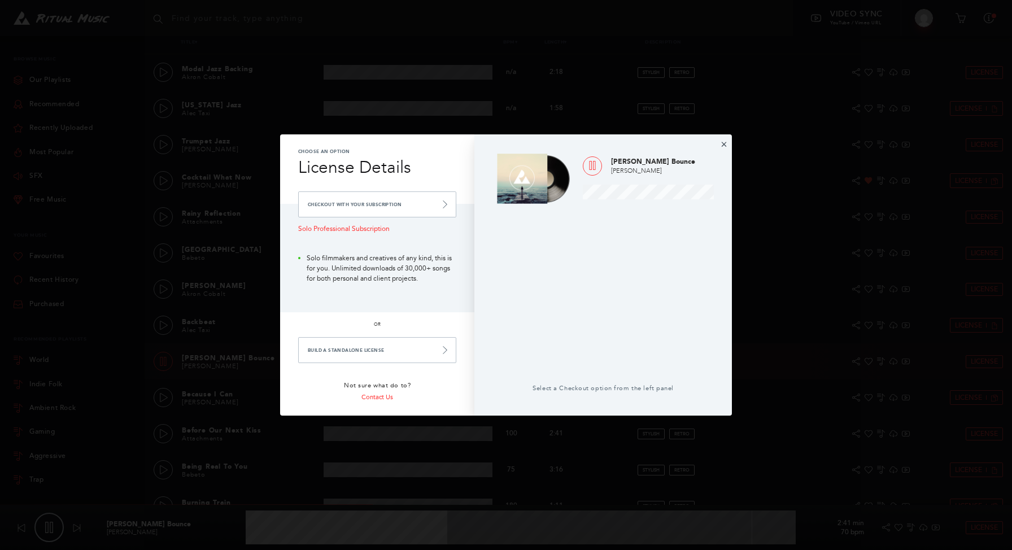
click at [725, 144] on button "×" at bounding box center [723, 144] width 7 height 10
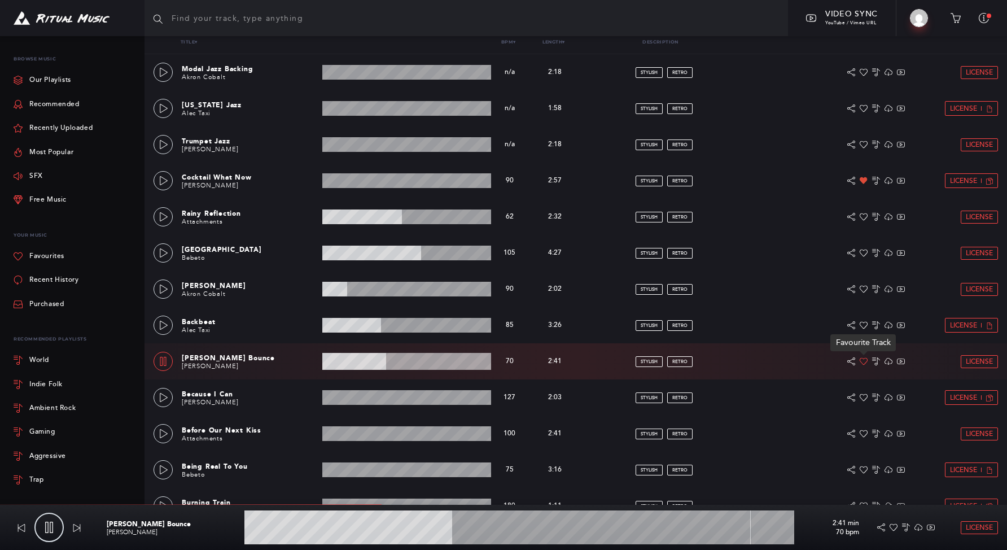
click at [866, 361] on icon at bounding box center [864, 361] width 8 height 8
type input "38.49"
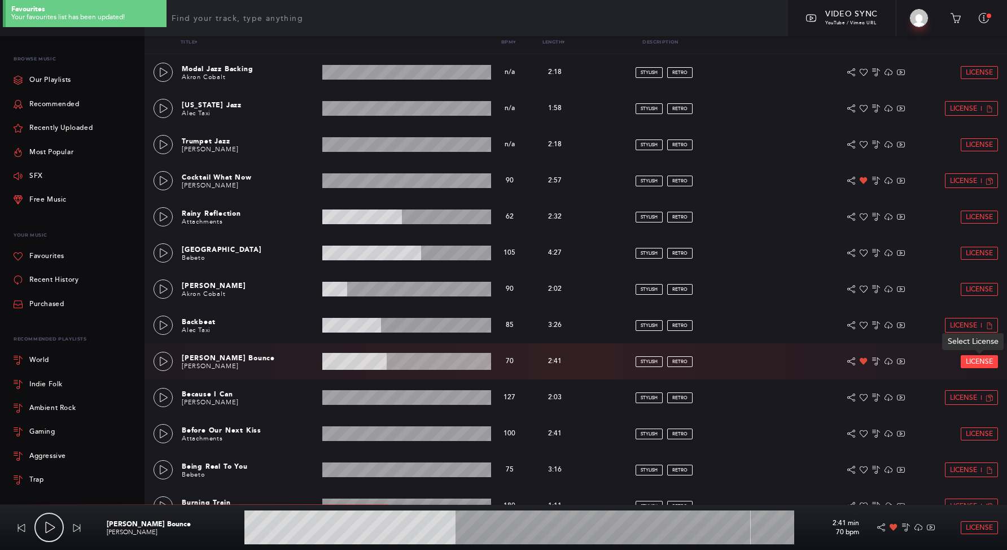
click at [981, 358] on span "License" at bounding box center [979, 361] width 27 height 7
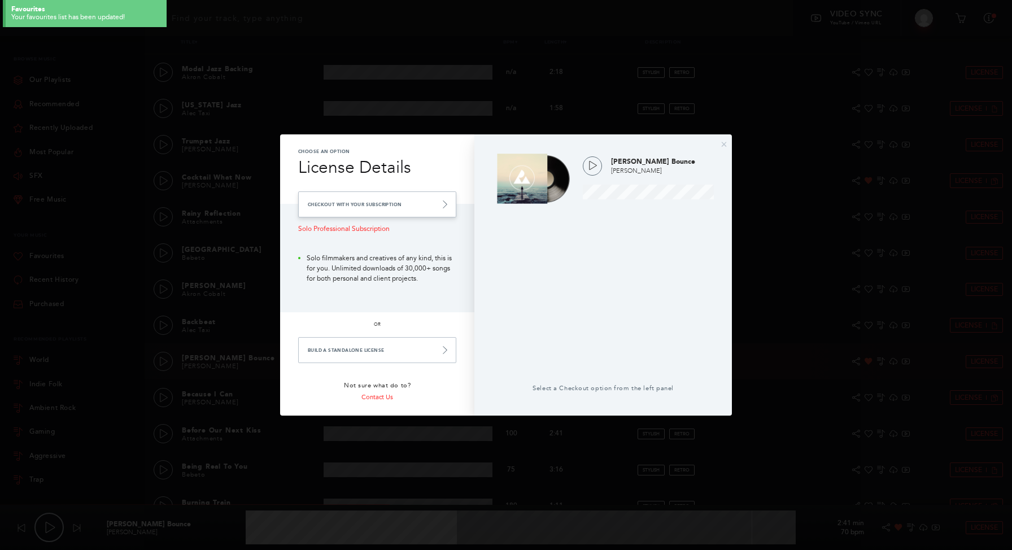
click at [392, 202] on link "Checkout with your Subscription" at bounding box center [377, 204] width 158 height 26
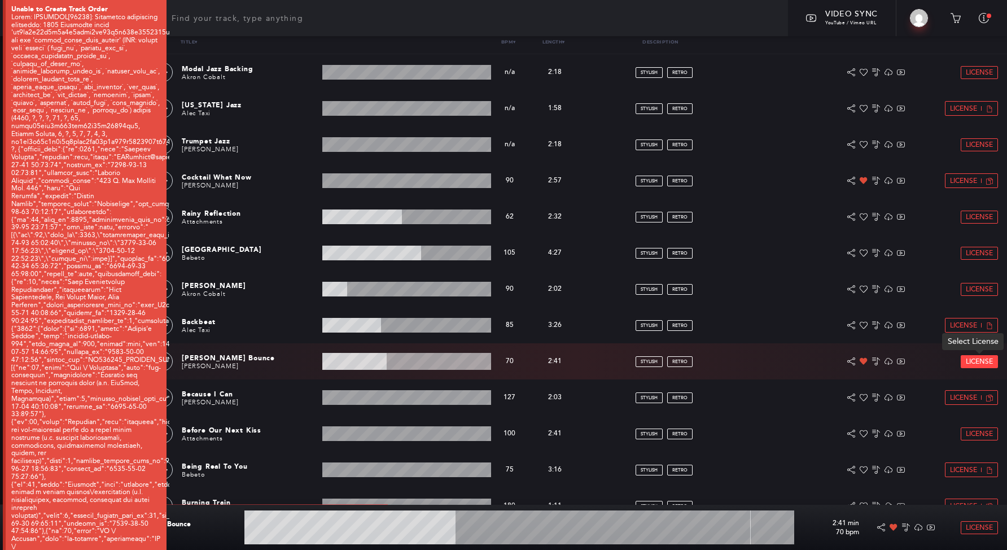
click at [976, 363] on span "License" at bounding box center [979, 361] width 27 height 7
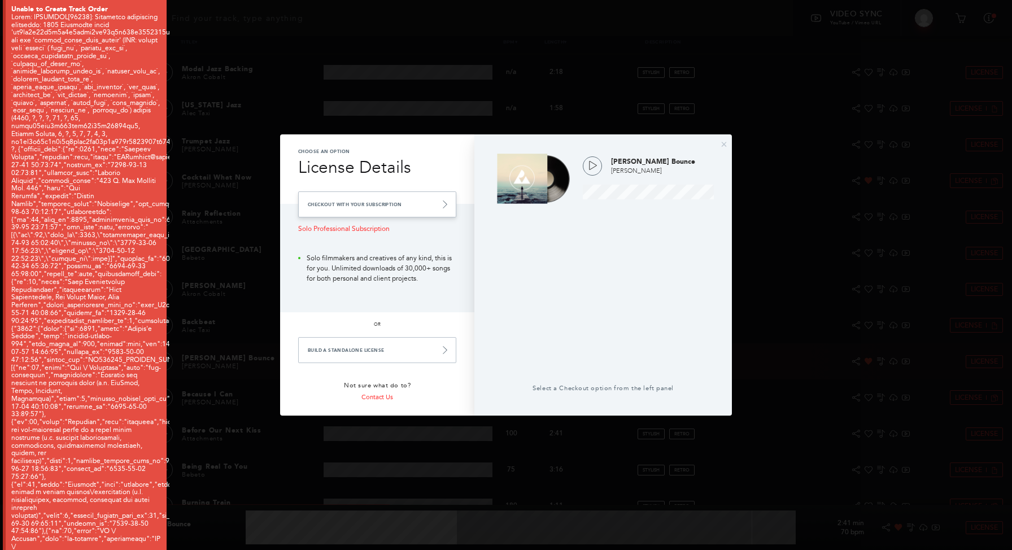
click at [404, 200] on link "Checkout with your Subscription" at bounding box center [377, 204] width 158 height 26
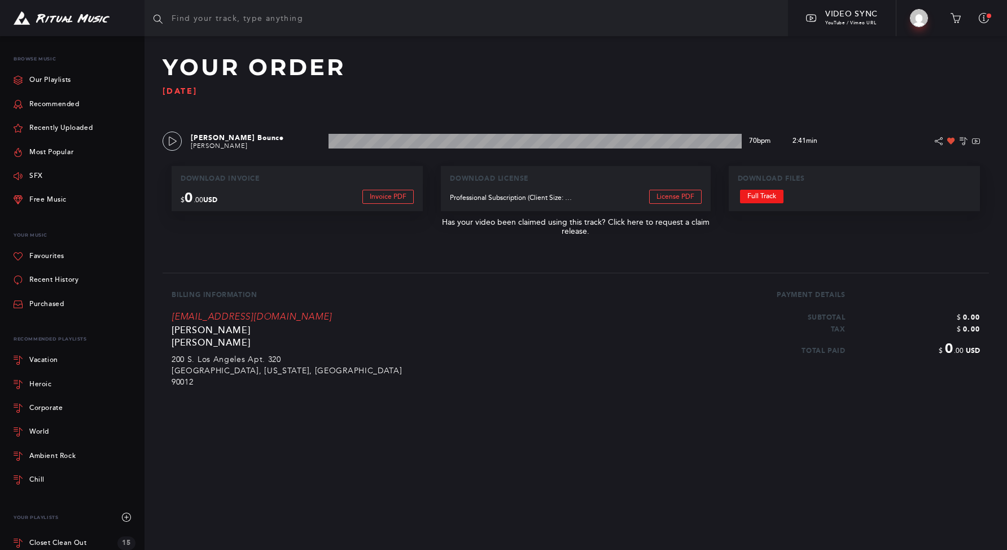
click at [780, 195] on link "Full Track" at bounding box center [761, 197] width 43 height 14
click at [81, 16] on img at bounding box center [62, 18] width 96 height 14
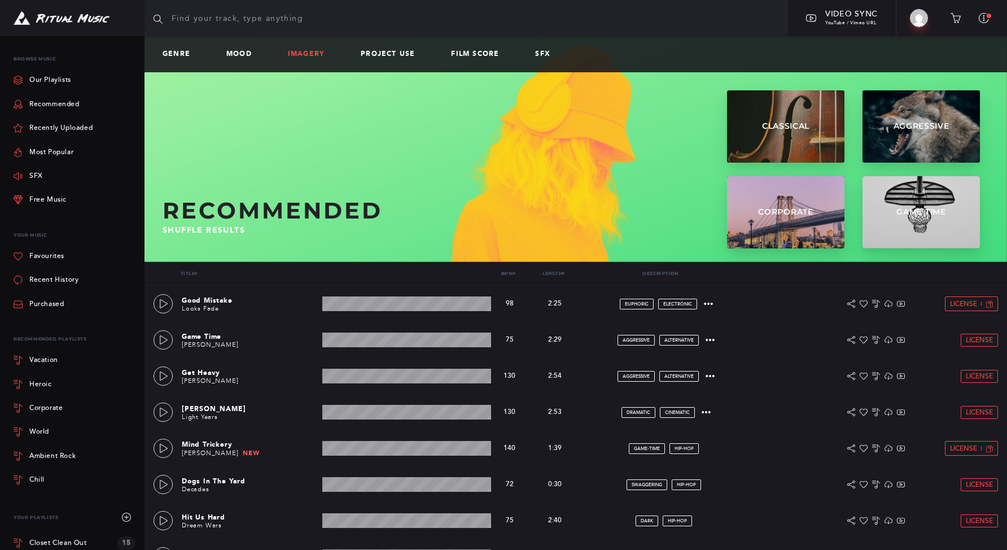
click at [315, 56] on link "Imagery" at bounding box center [311, 54] width 46 height 8
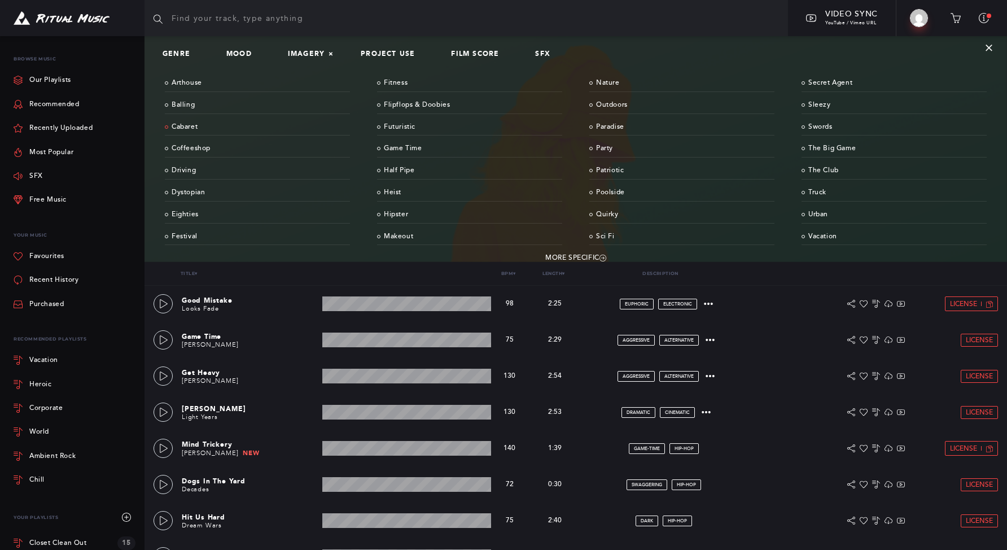
click at [189, 123] on link "Cabaret" at bounding box center [257, 128] width 185 height 18
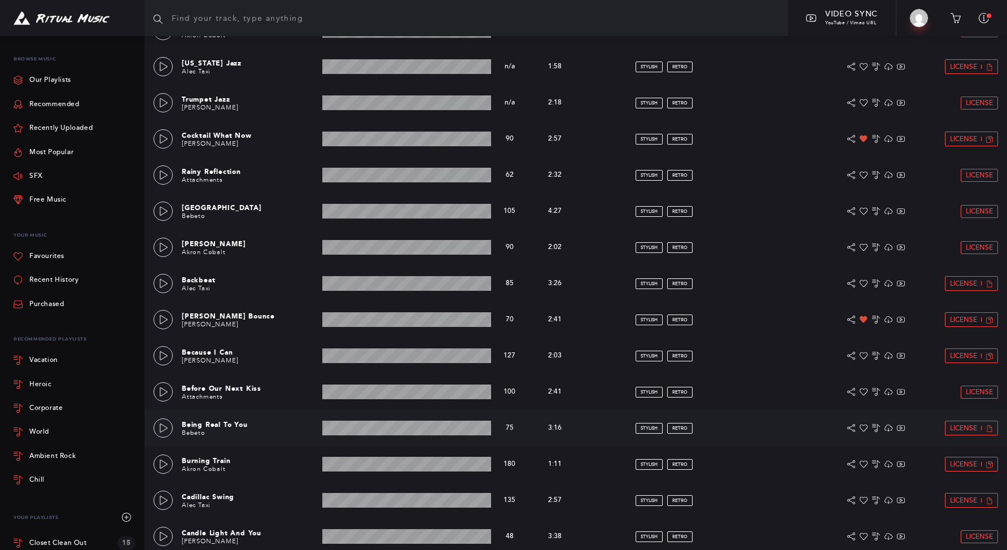
scroll to position [275, 0]
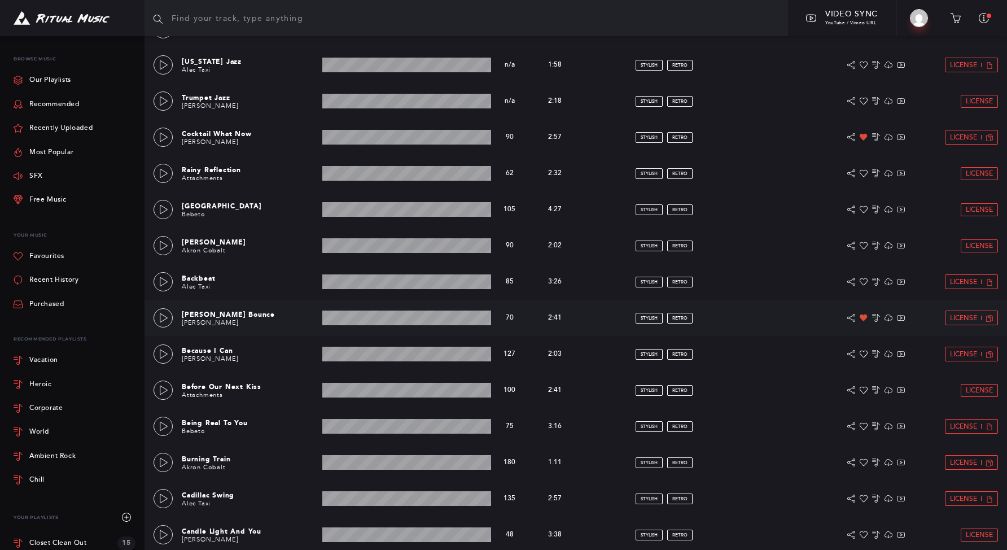
click at [174, 322] on div "[PERSON_NAME] Bounce [PERSON_NAME] 2:41 min 70 bpm 70 bpm 2:41 min stylish retr…" at bounding box center [576, 318] width 845 height 36
click at [165, 323] on link at bounding box center [163, 317] width 19 height 19
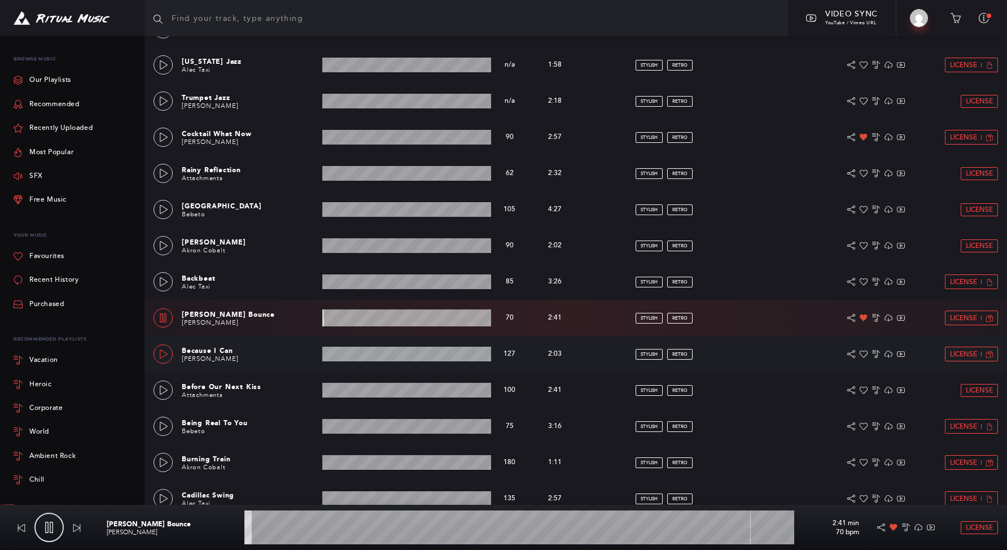
click at [167, 358] on link at bounding box center [163, 353] width 19 height 19
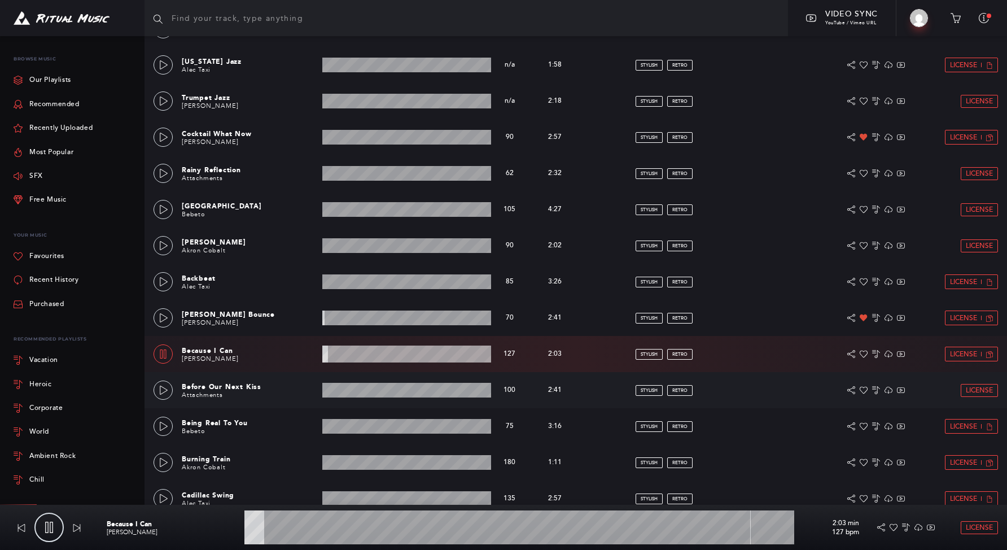
click at [173, 394] on div "Before Our Next Kiss Attachments 2:41 min 100 bpm 100 bpm 2:41 min stylish retr…" at bounding box center [576, 390] width 845 height 36
click at [165, 391] on icon at bounding box center [163, 390] width 9 height 9
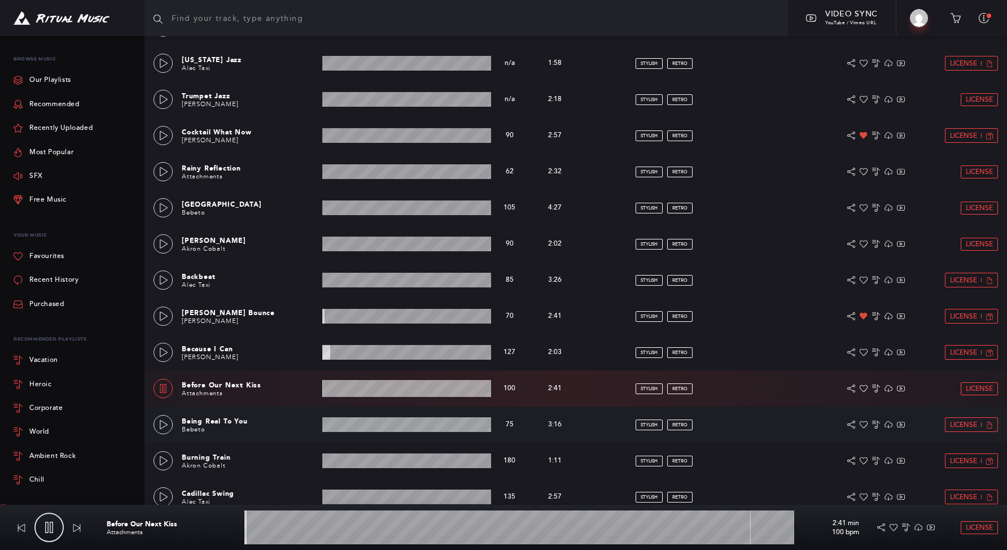
scroll to position [277, 0]
click at [301, 529] on wave at bounding box center [519, 527] width 550 height 34
click at [167, 421] on icon at bounding box center [163, 423] width 9 height 9
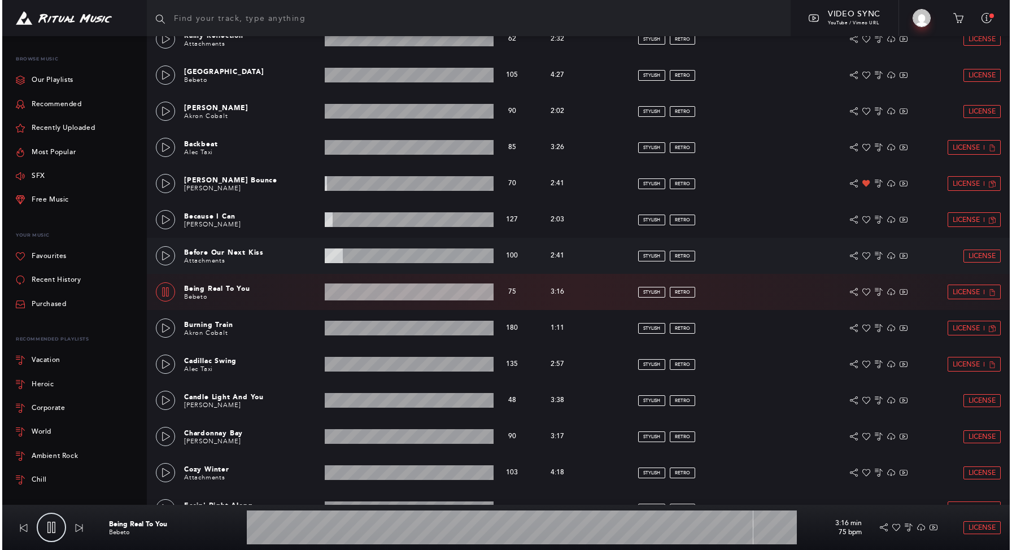
scroll to position [499, 0]
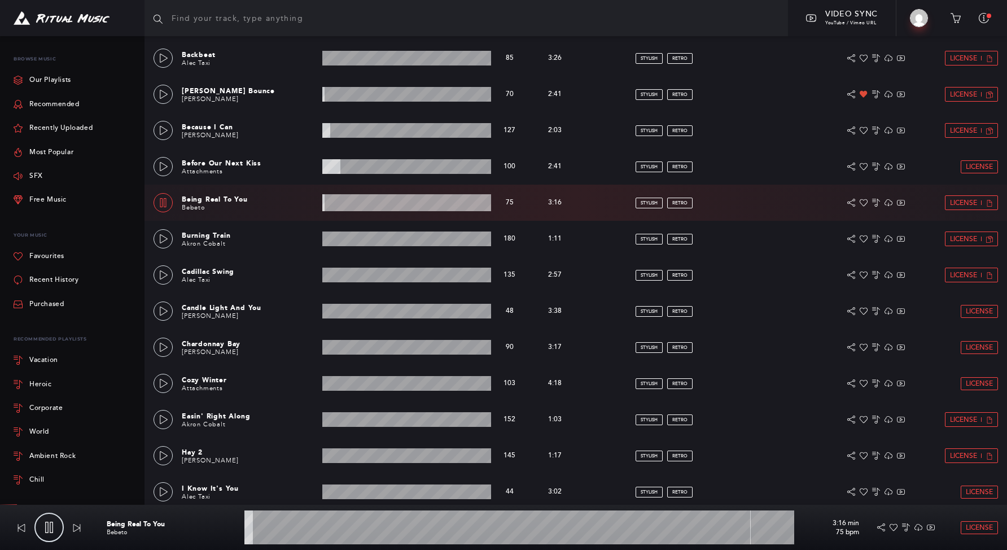
click at [344, 206] on wave at bounding box center [406, 202] width 169 height 17
click at [398, 208] on wave at bounding box center [406, 202] width 169 height 17
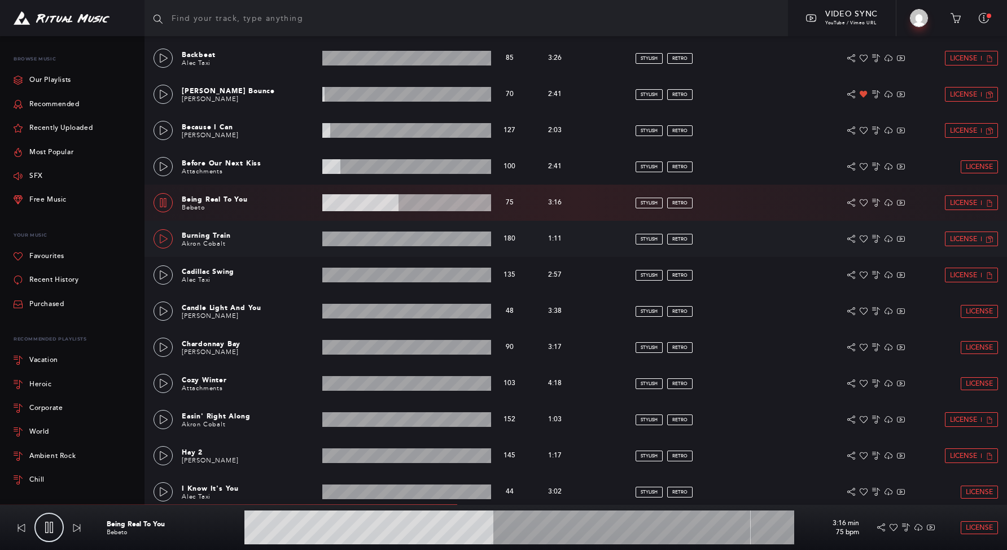
click at [169, 242] on link at bounding box center [163, 238] width 19 height 19
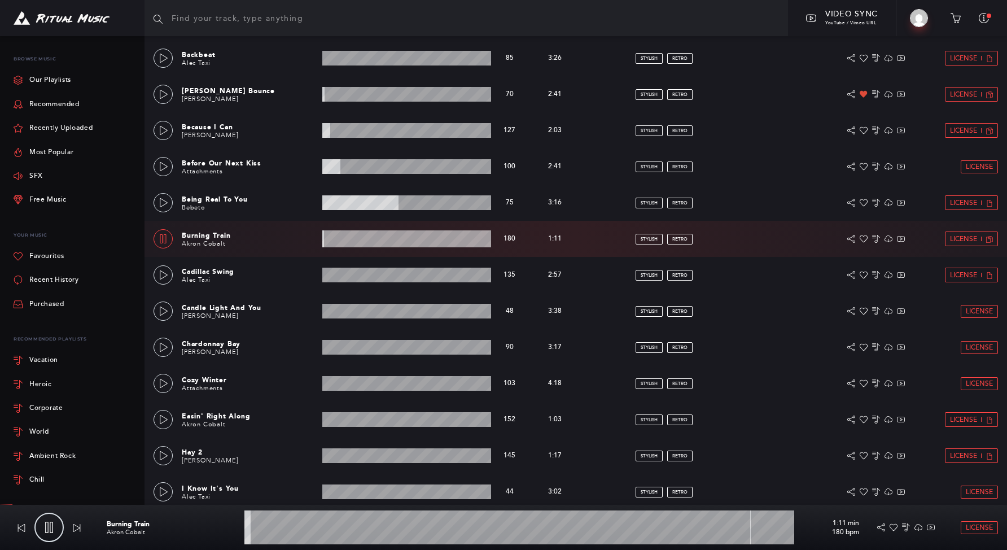
click at [331, 243] on wave at bounding box center [406, 238] width 169 height 17
click at [159, 277] on div at bounding box center [164, 276] width 10 height 8
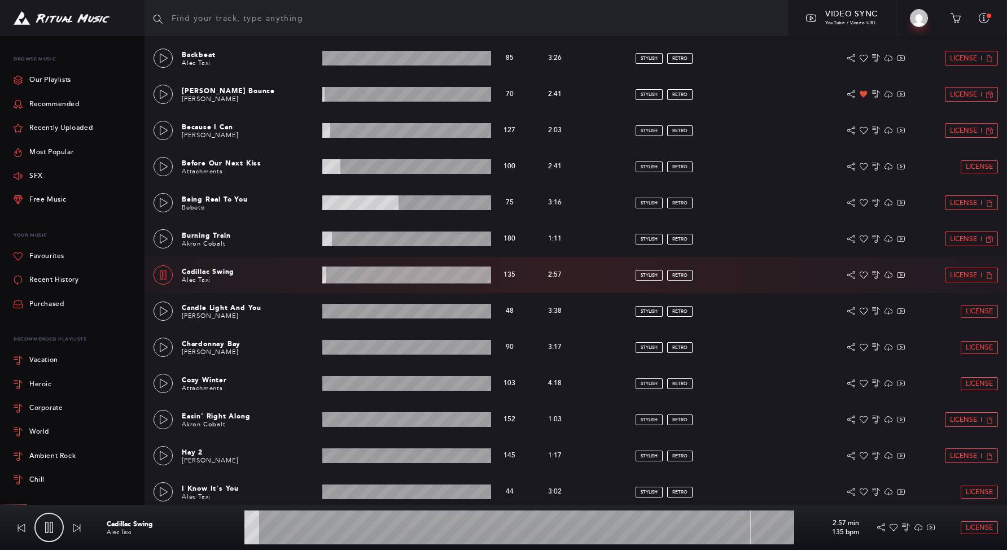
click at [342, 274] on wave at bounding box center [406, 274] width 169 height 17
click at [374, 277] on wave at bounding box center [406, 274] width 169 height 17
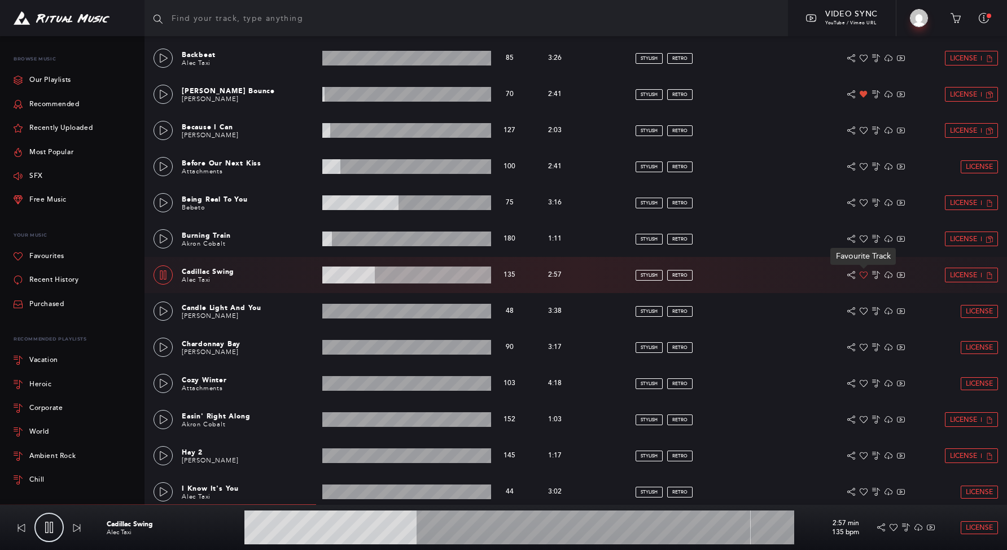
click at [860, 274] on icon at bounding box center [864, 275] width 8 height 8
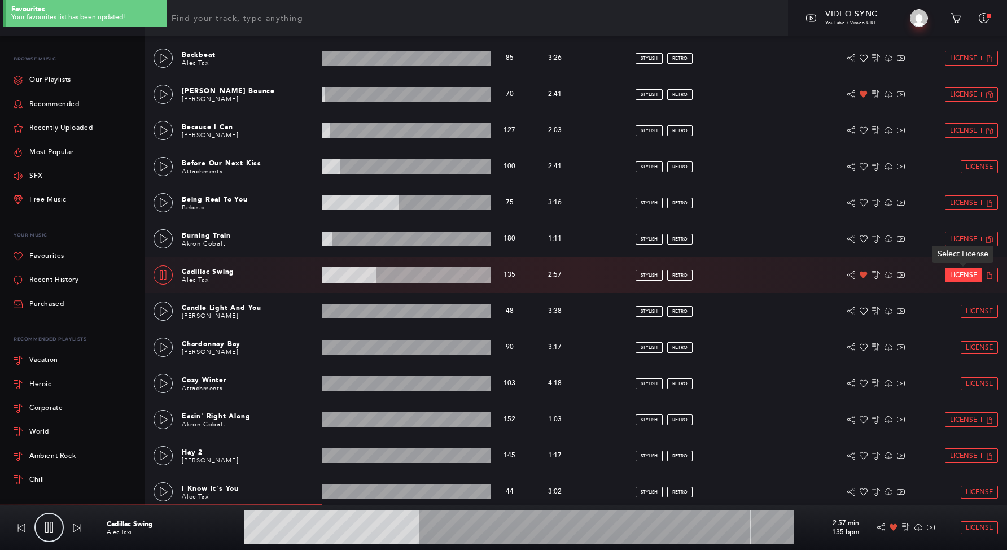
click at [959, 273] on span "License" at bounding box center [963, 275] width 27 height 7
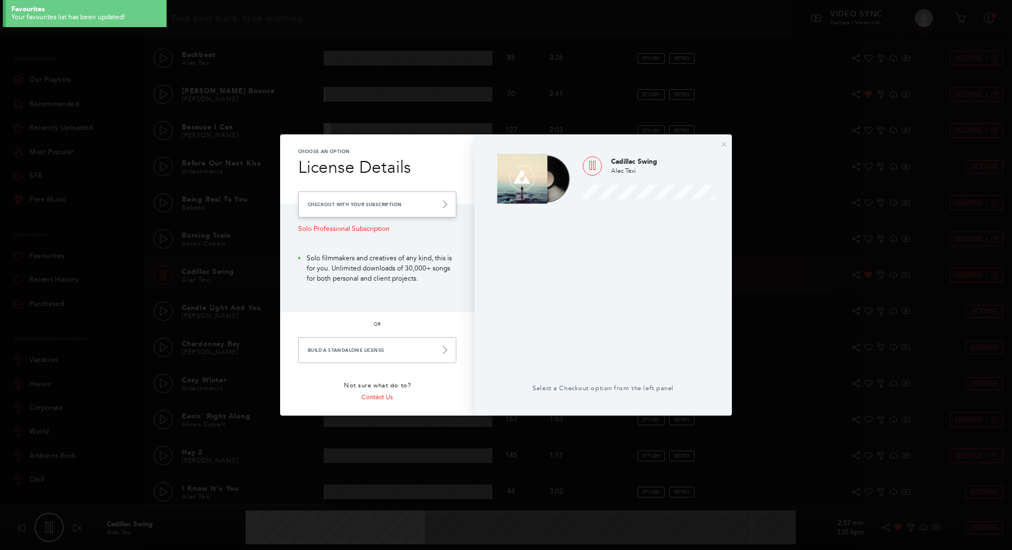
click at [415, 203] on link "Checkout with your Subscription" at bounding box center [377, 204] width 158 height 26
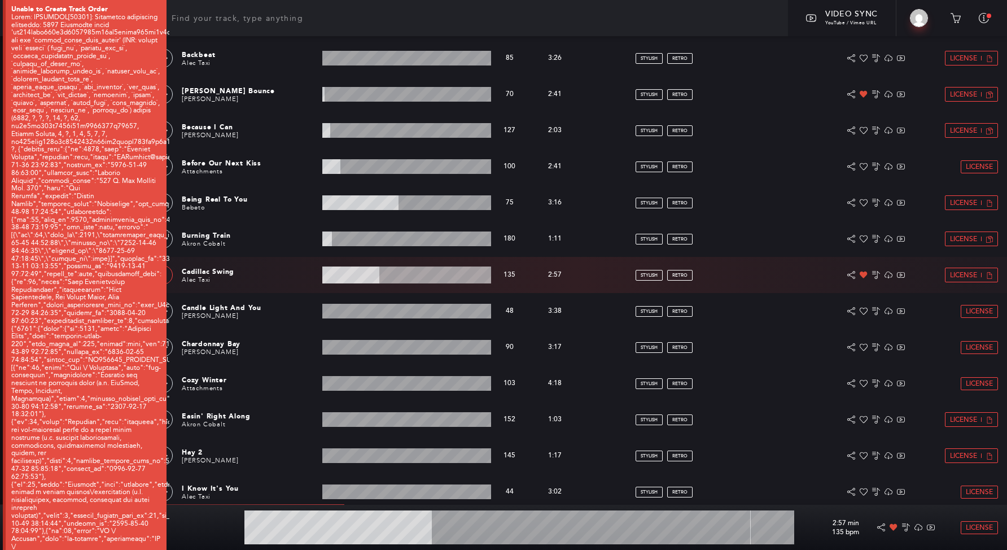
type input "34.27"
click at [971, 278] on span "License" at bounding box center [963, 275] width 27 height 7
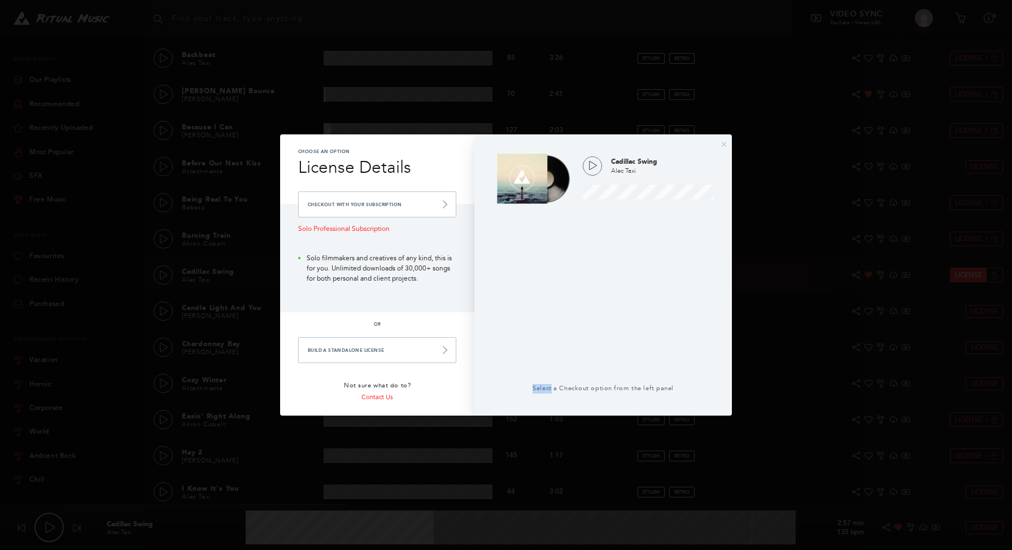
click at [971, 278] on div "× Choose an Option License Details Checkout with your Subscription Solo Profess…" at bounding box center [506, 275] width 1012 height 550
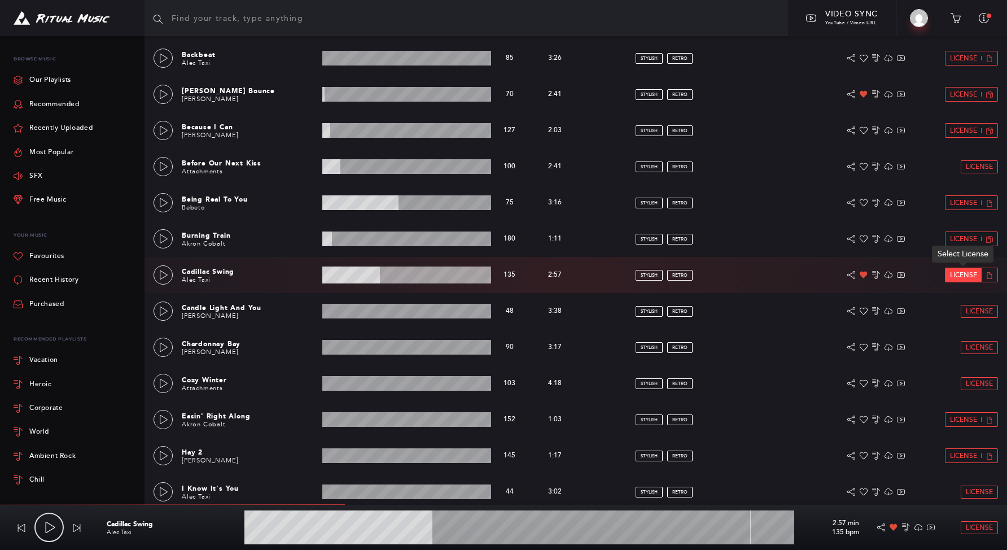
click at [971, 278] on span "License" at bounding box center [963, 275] width 27 height 7
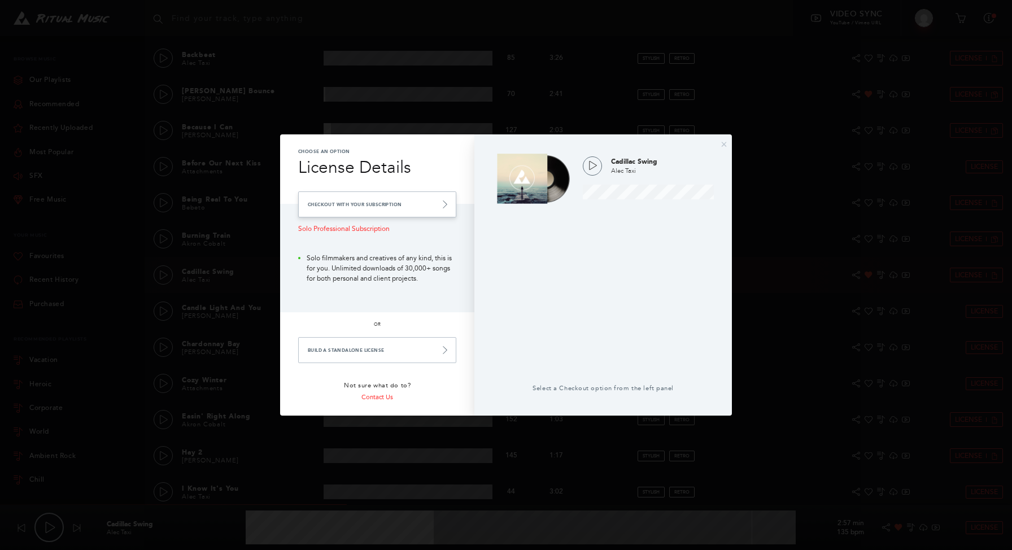
click at [394, 208] on link "Checkout with your Subscription" at bounding box center [377, 204] width 158 height 26
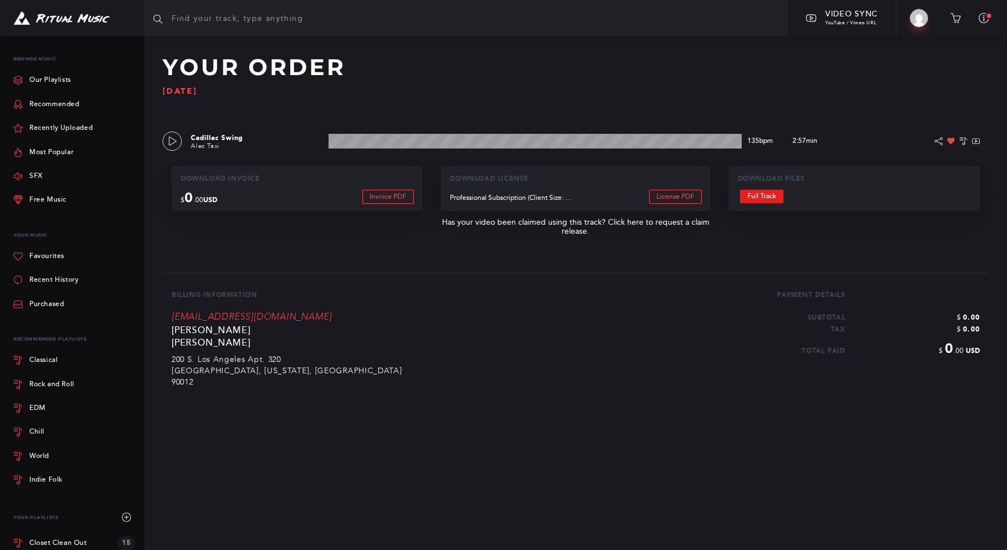
click at [749, 198] on link "Full Track" at bounding box center [761, 197] width 43 height 14
click at [101, 20] on img at bounding box center [62, 18] width 96 height 14
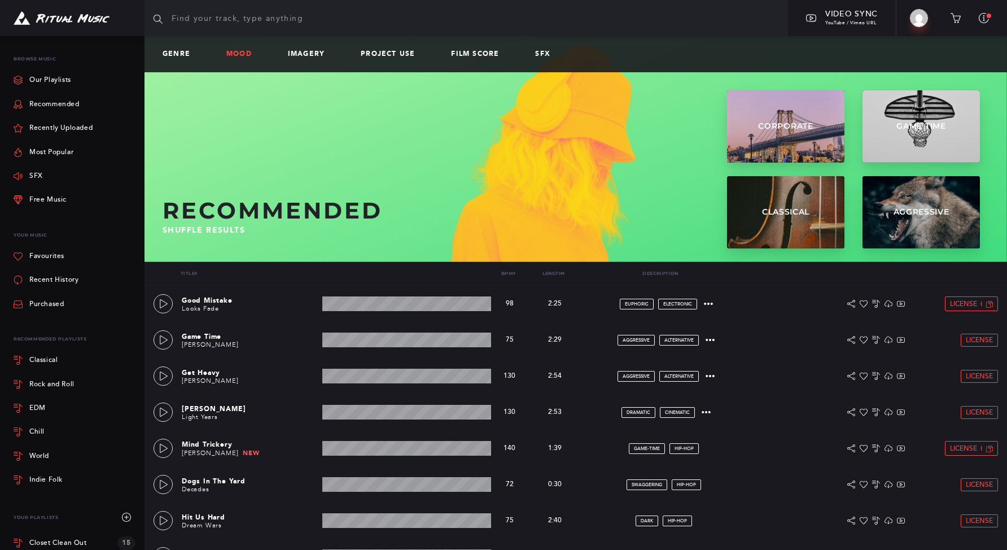
click at [230, 54] on link "Mood" at bounding box center [243, 54] width 34 height 8
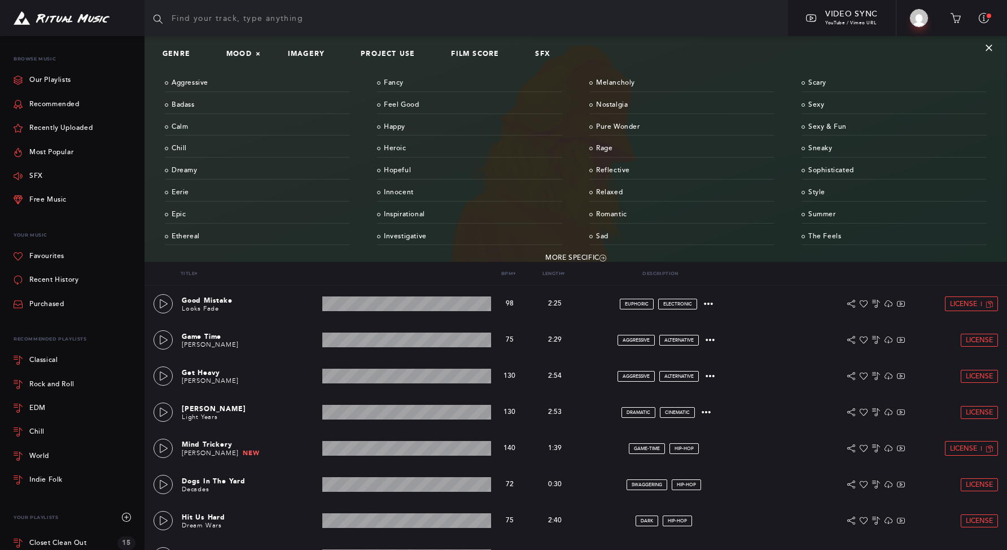
click at [160, 52] on div "Genre Mood × Imagery Project Use Film Score SFX" at bounding box center [357, 54] width 424 height 8
click at [176, 52] on link "Genre" at bounding box center [181, 54] width 37 height 8
click at [309, 54] on link "Imagery" at bounding box center [311, 54] width 46 height 8
click at [199, 125] on link "Cabaret" at bounding box center [257, 128] width 185 height 18
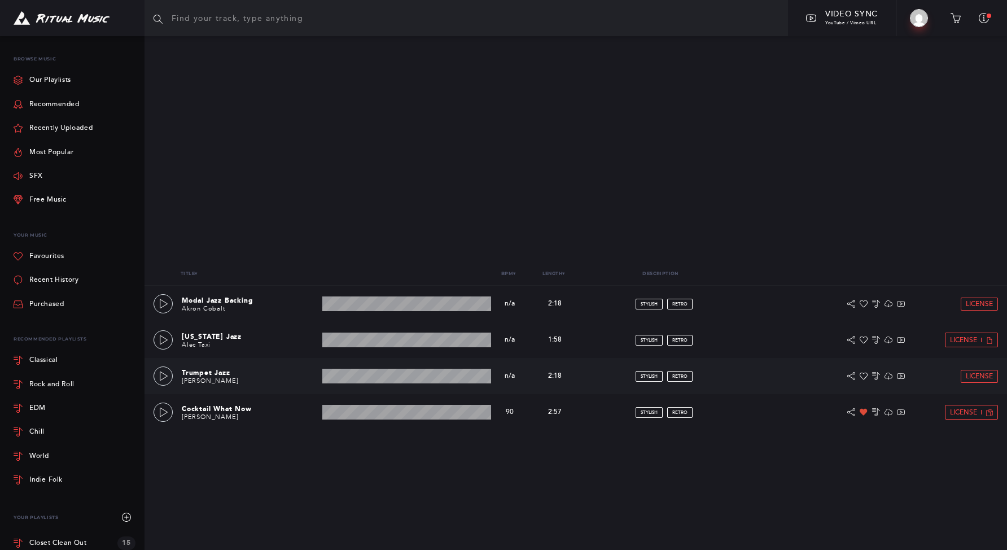
scroll to position [507, 0]
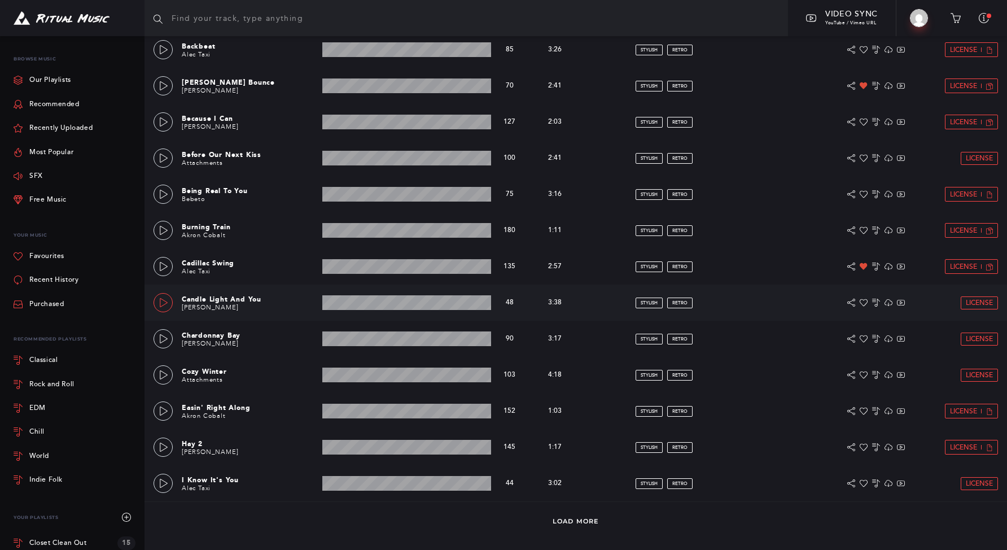
click at [163, 310] on link at bounding box center [163, 302] width 19 height 19
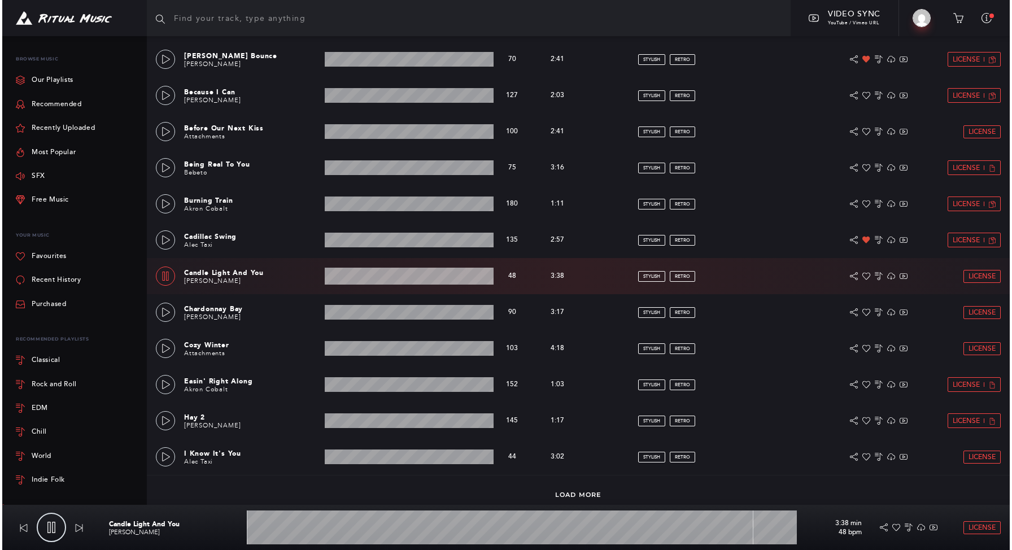
scroll to position [543, 0]
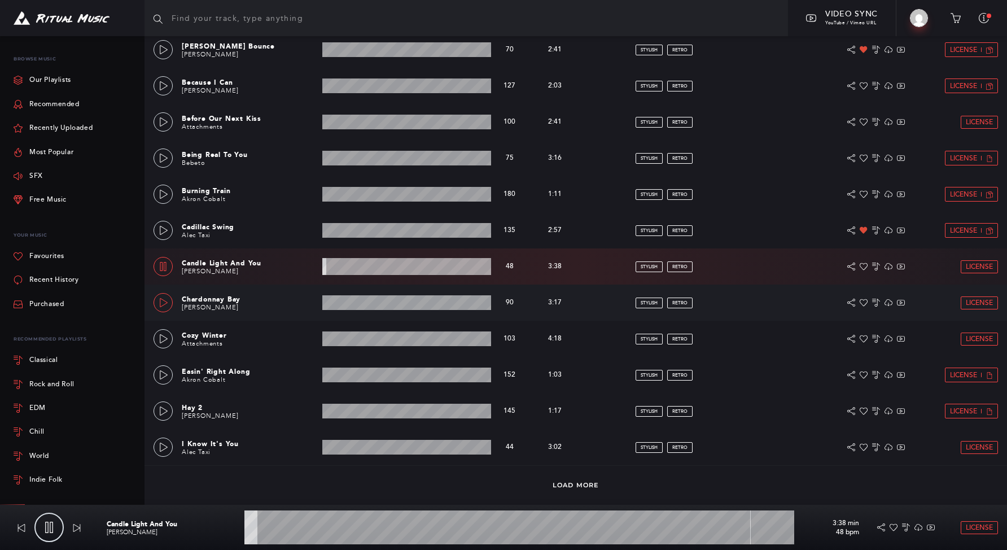
click at [163, 306] on icon at bounding box center [163, 302] width 9 height 9
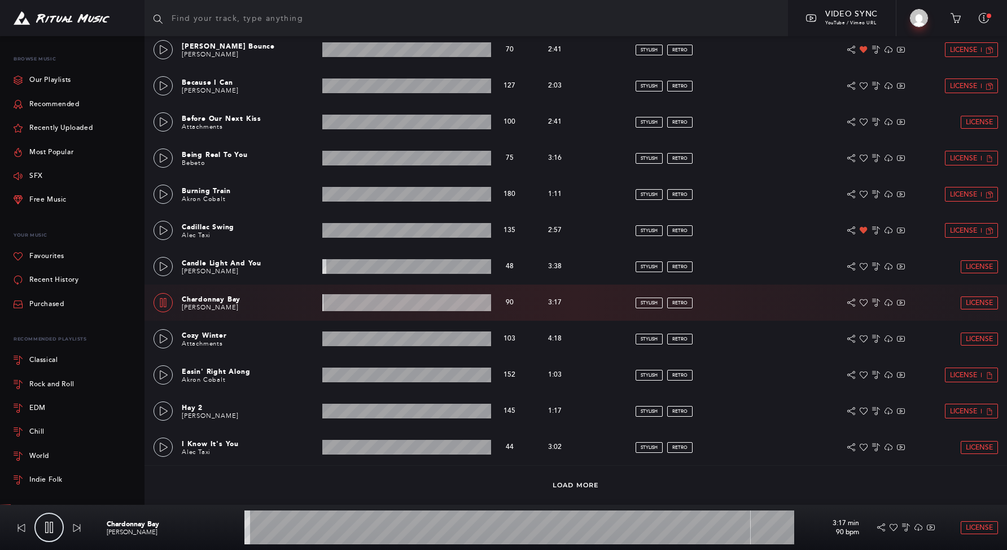
click at [358, 304] on wave at bounding box center [406, 302] width 169 height 17
click at [167, 343] on icon at bounding box center [163, 338] width 9 height 9
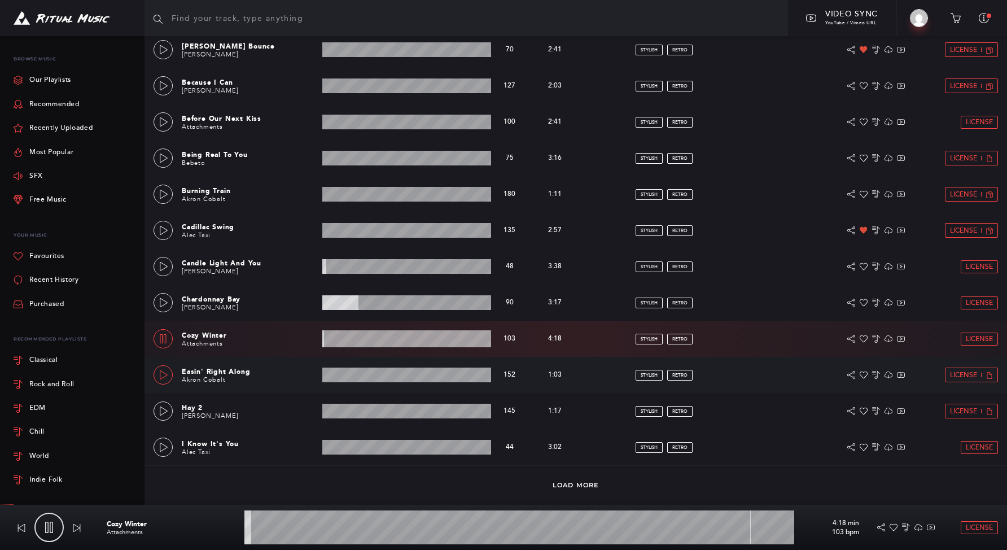
click at [160, 373] on icon at bounding box center [163, 374] width 9 height 9
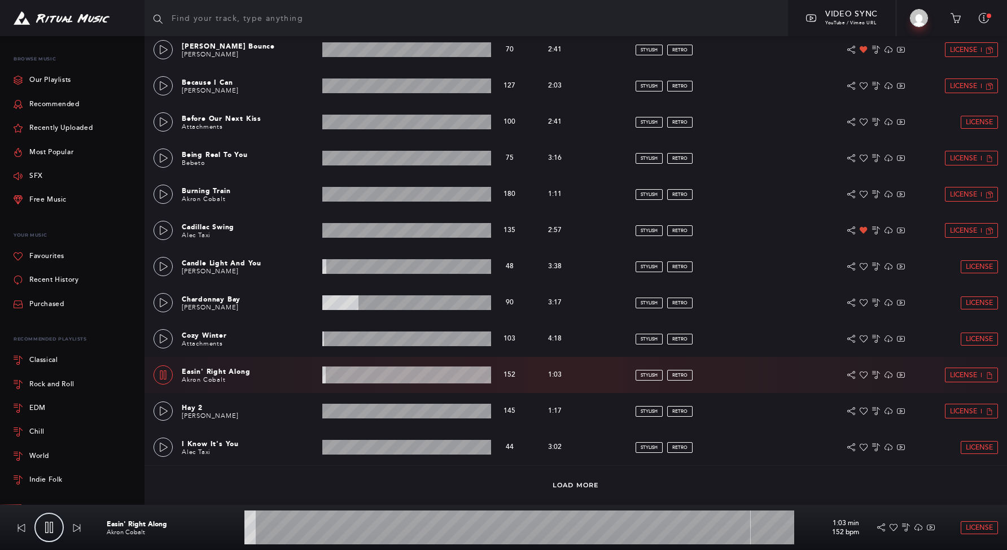
click at [371, 378] on wave at bounding box center [406, 374] width 169 height 17
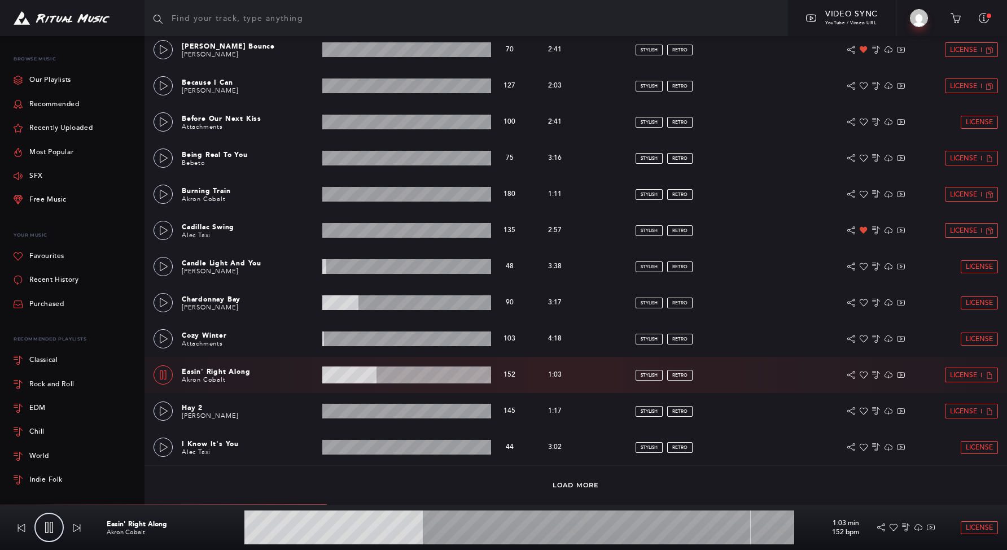
click at [341, 375] on wave at bounding box center [406, 374] width 169 height 17
click at [168, 375] on link at bounding box center [163, 374] width 19 height 19
type input "16.3"
click at [868, 375] on div at bounding box center [876, 375] width 121 height 15
click at [865, 375] on icon at bounding box center [864, 375] width 8 height 8
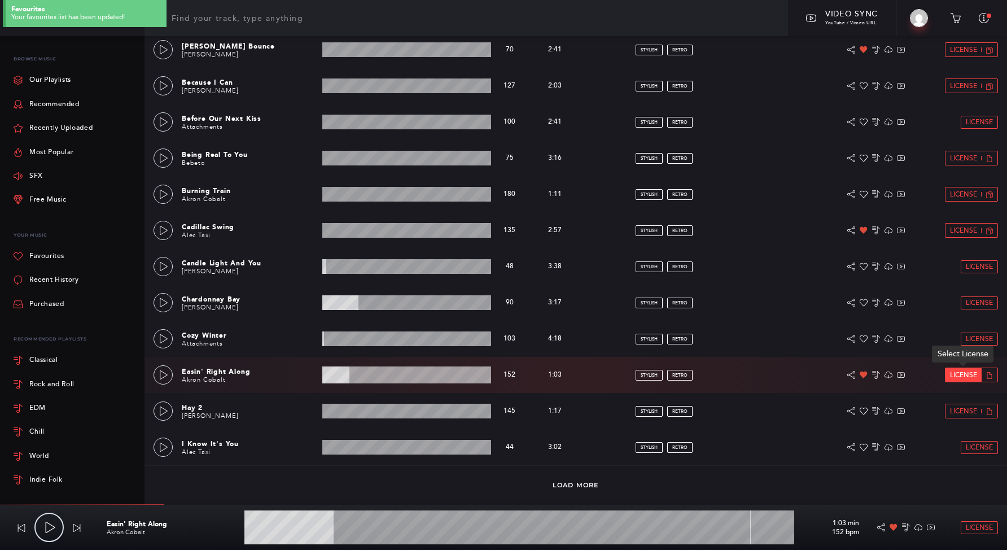
click at [947, 376] on link "License" at bounding box center [964, 375] width 36 height 14
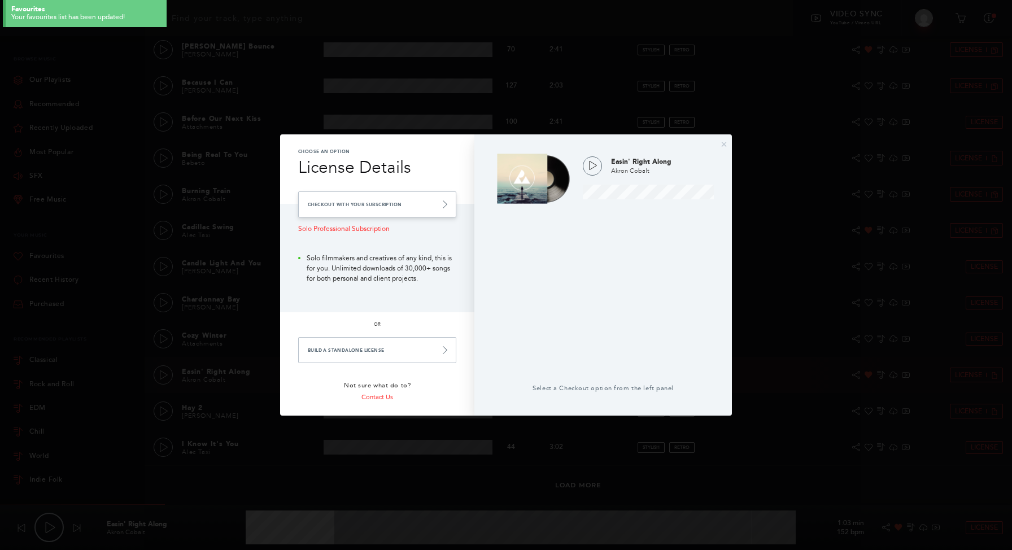
click at [444, 209] on link "Checkout with your Subscription" at bounding box center [377, 204] width 158 height 26
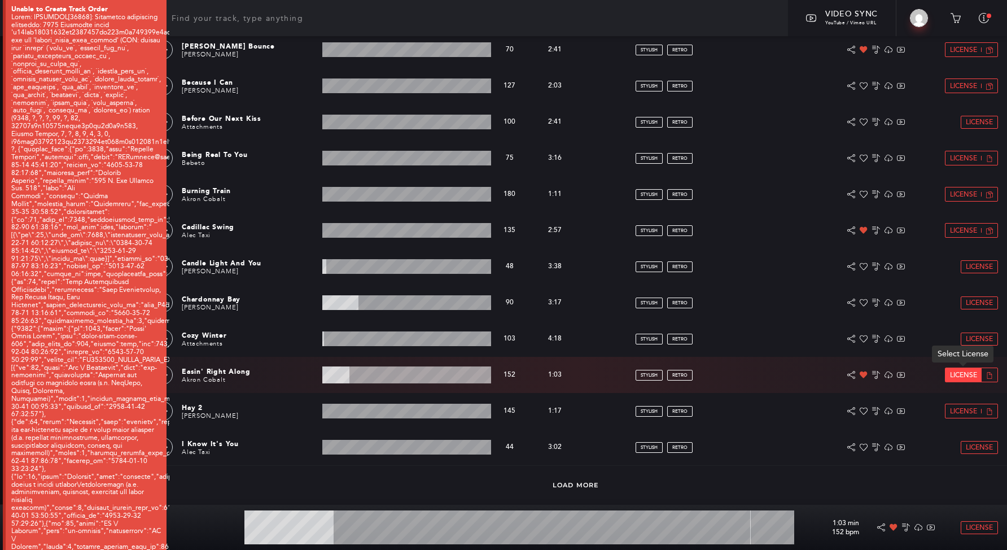
click at [965, 374] on span "License" at bounding box center [963, 374] width 27 height 7
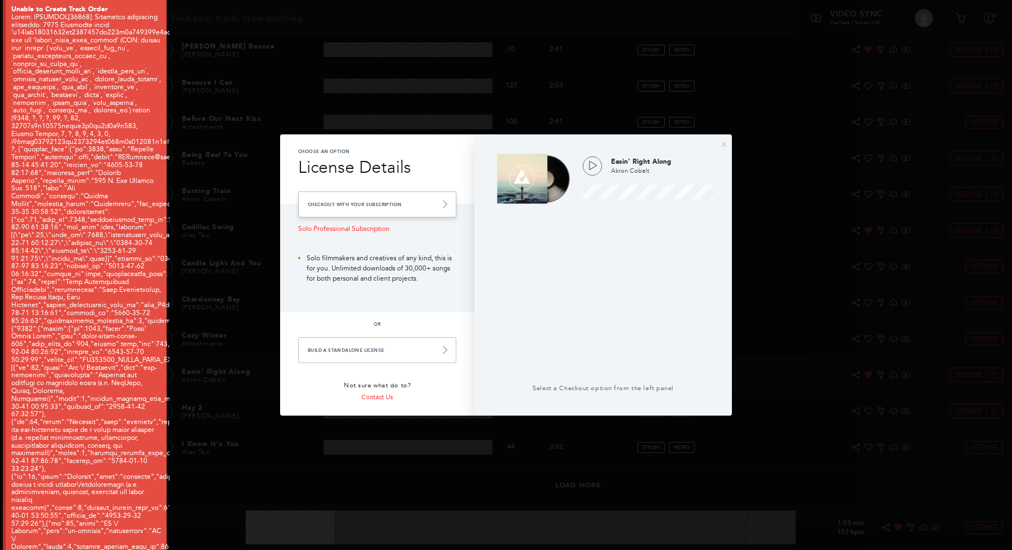
click at [384, 207] on link "Checkout with your Subscription" at bounding box center [377, 204] width 158 height 26
click at [385, 207] on link "Checkout with your Subscription" at bounding box center [377, 204] width 158 height 26
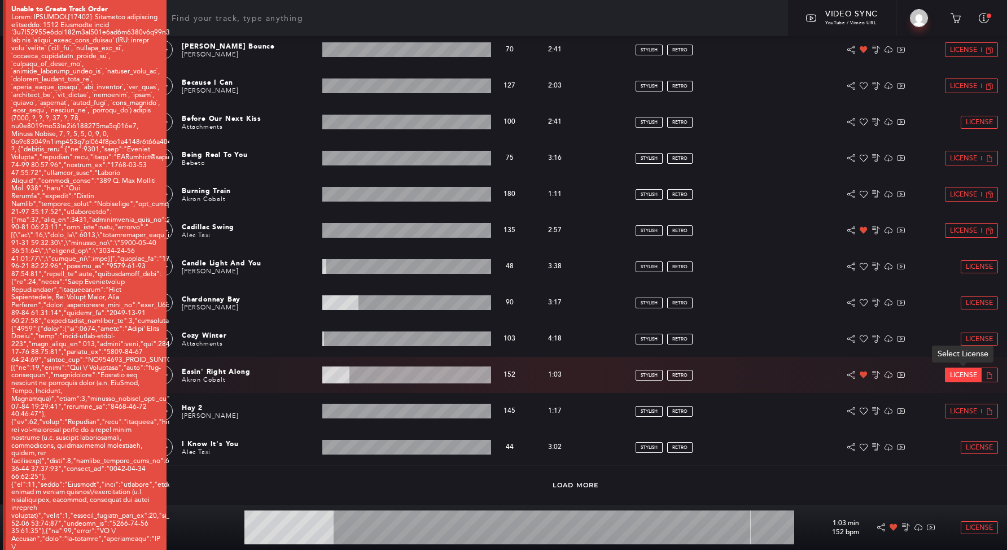
click at [965, 377] on span "License" at bounding box center [963, 374] width 27 height 7
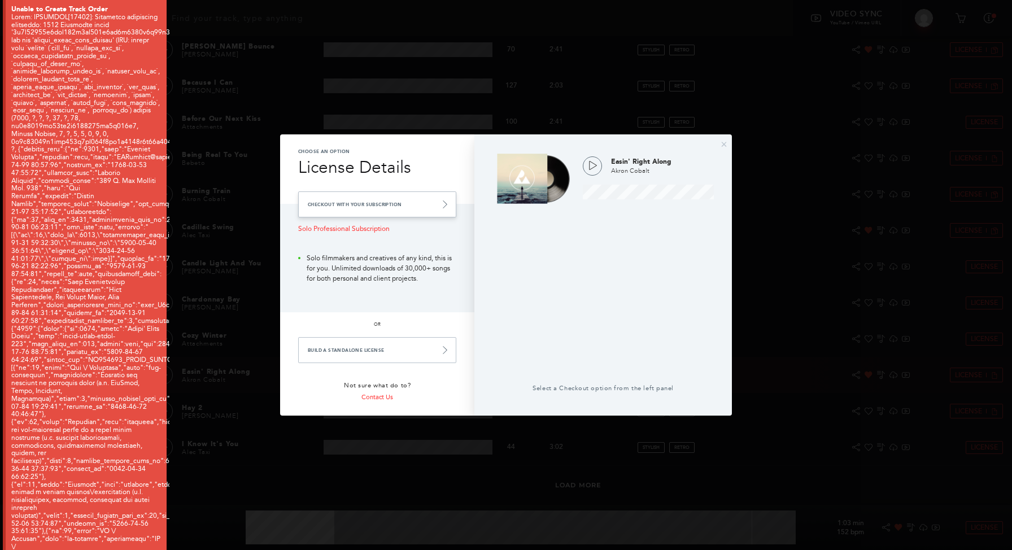
click at [387, 198] on link "Checkout with your Subscription" at bounding box center [377, 204] width 158 height 26
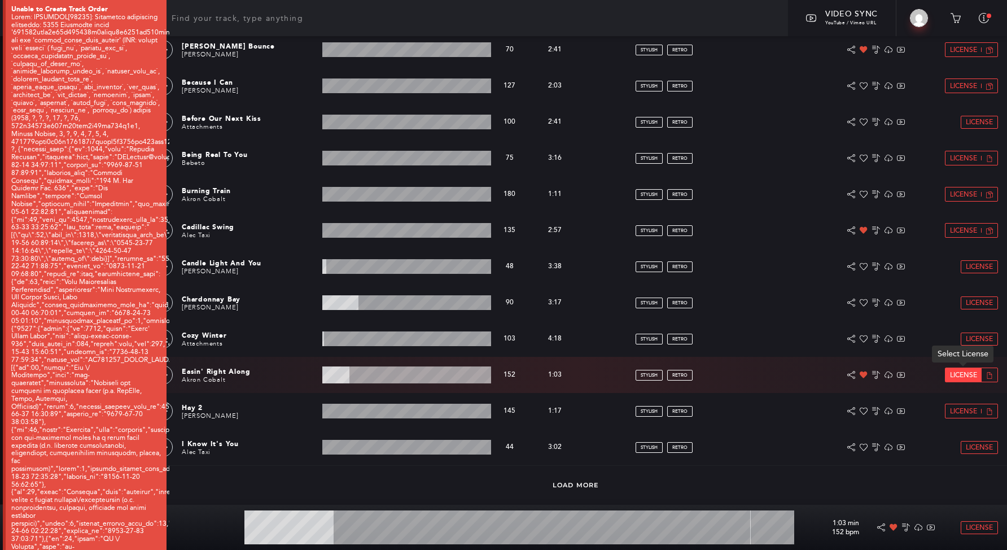
click at [965, 377] on span "License" at bounding box center [963, 374] width 27 height 7
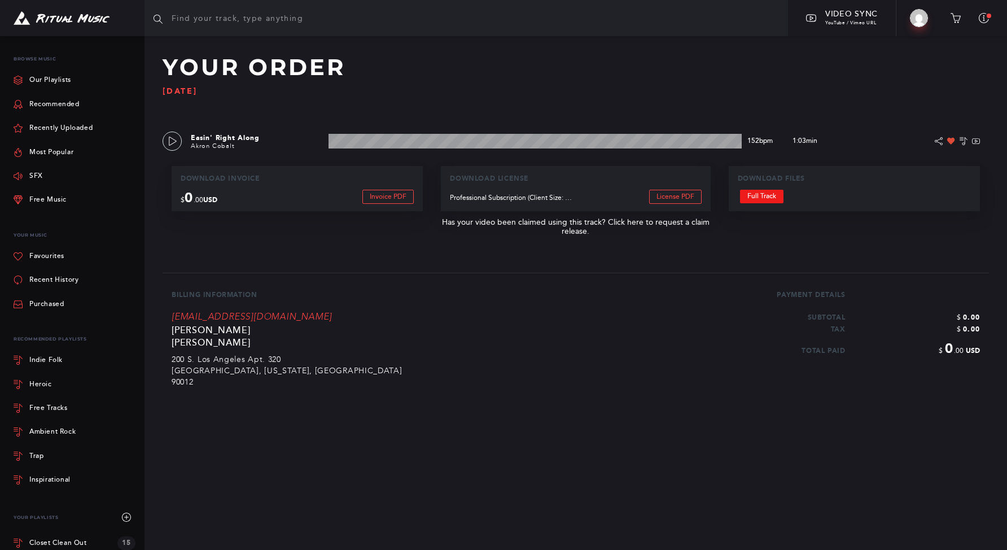
click at [760, 201] on link "Full Track" at bounding box center [761, 197] width 43 height 14
click at [88, 27] on div at bounding box center [72, 18] width 145 height 36
click at [89, 20] on img at bounding box center [62, 18] width 96 height 14
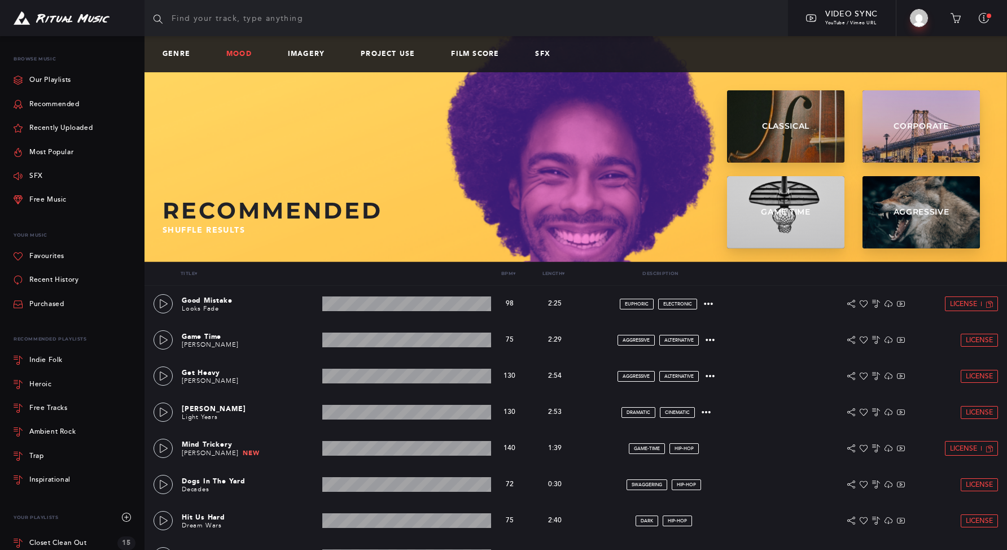
click at [253, 54] on link "Mood" at bounding box center [243, 54] width 34 height 8
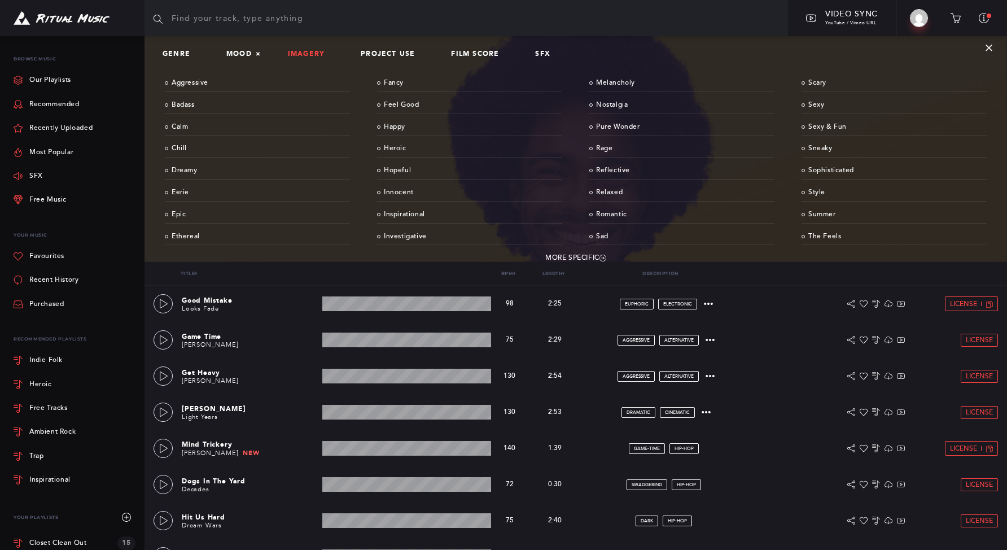
click at [291, 51] on link "Imagery" at bounding box center [311, 54] width 46 height 8
click at [208, 124] on link "Cabaret" at bounding box center [257, 128] width 185 height 18
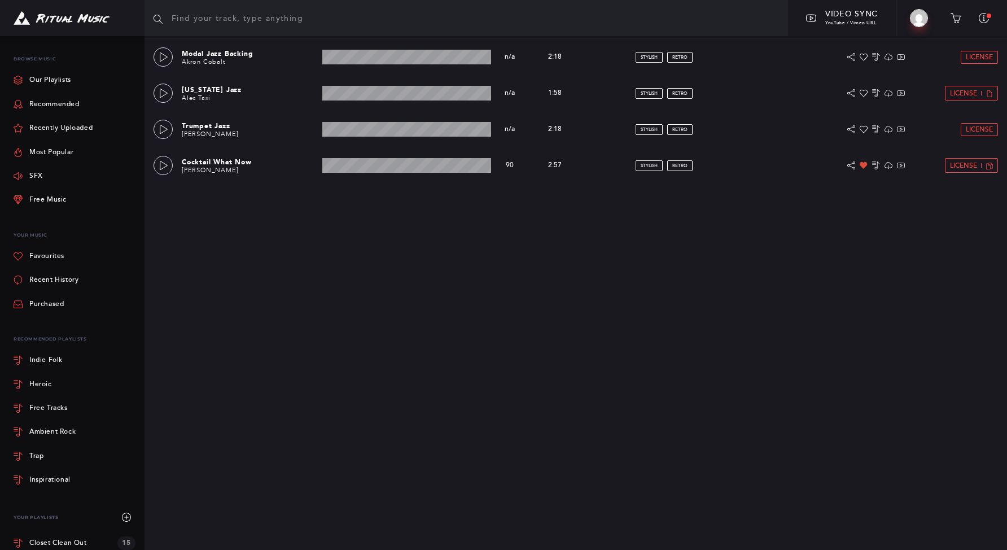
scroll to position [507, 0]
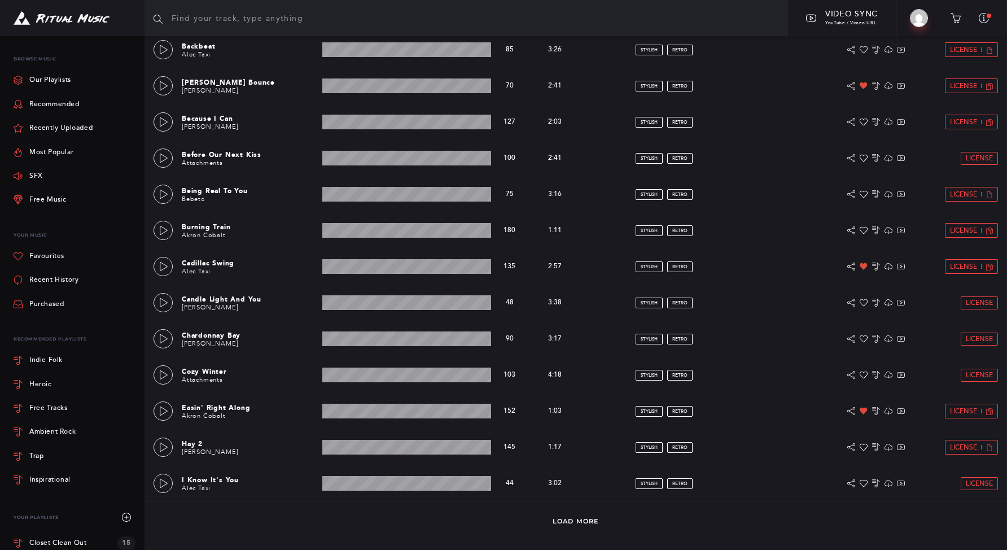
click at [587, 528] on div "Load More" at bounding box center [576, 520] width 863 height 38
click at [570, 520] on link "Load More" at bounding box center [576, 521] width 46 height 8
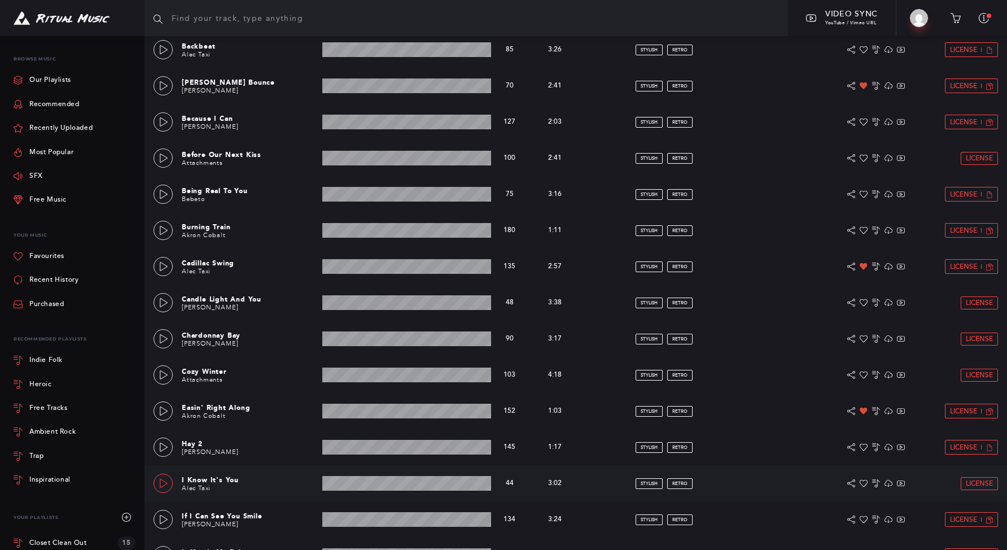
click at [156, 475] on link at bounding box center [163, 483] width 19 height 19
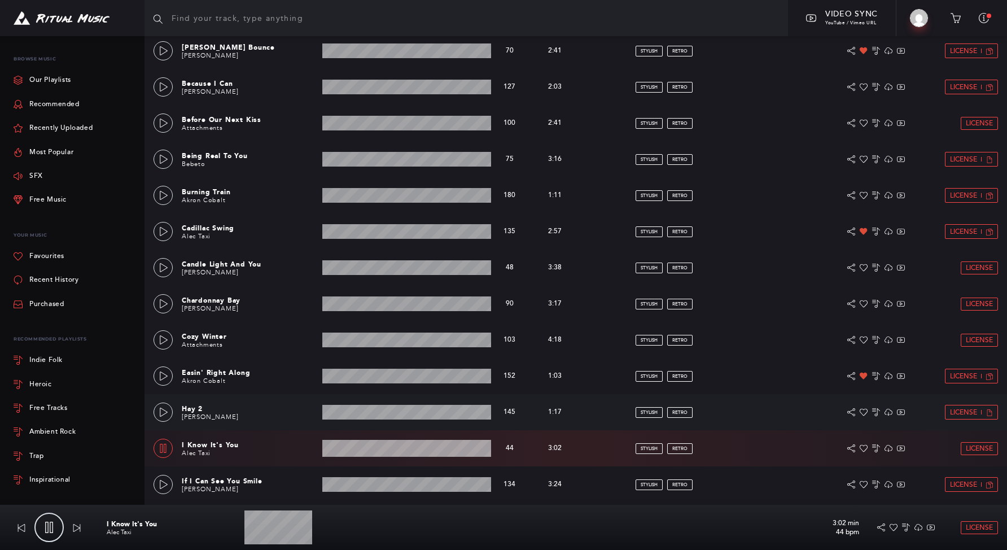
scroll to position [697, 0]
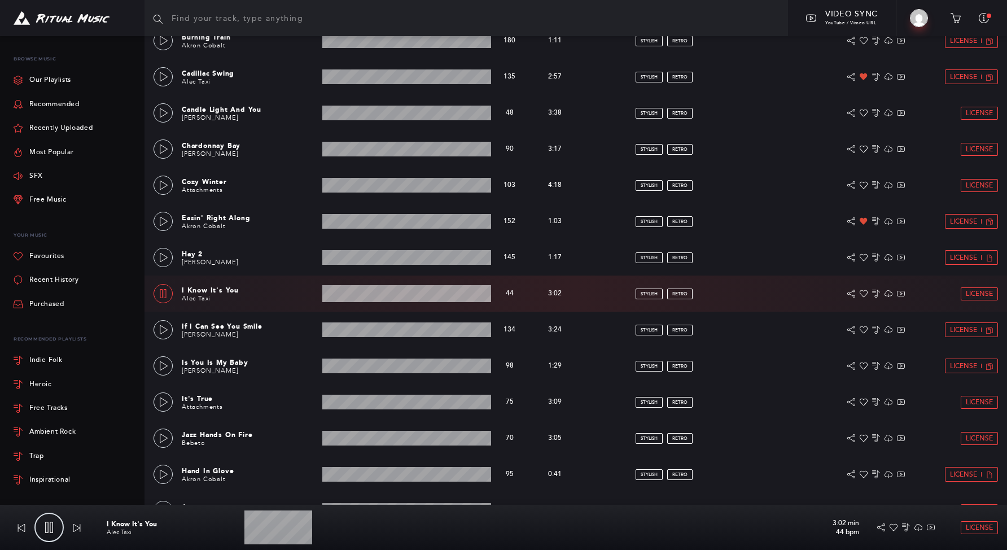
click at [169, 300] on link at bounding box center [163, 293] width 19 height 19
click at [353, 298] on wave at bounding box center [406, 293] width 169 height 17
click at [163, 295] on icon at bounding box center [163, 293] width 9 height 9
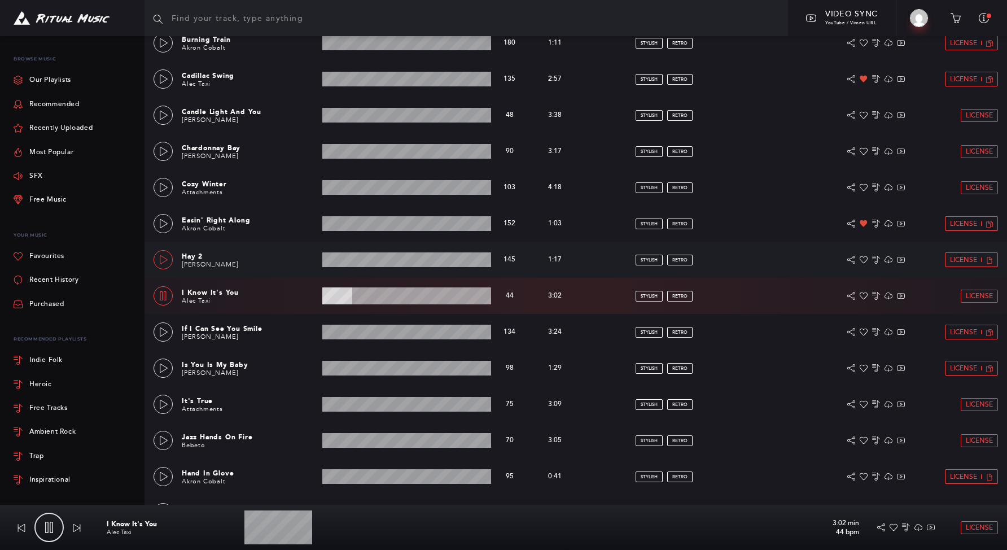
scroll to position [694, 0]
click at [168, 300] on link at bounding box center [163, 295] width 19 height 19
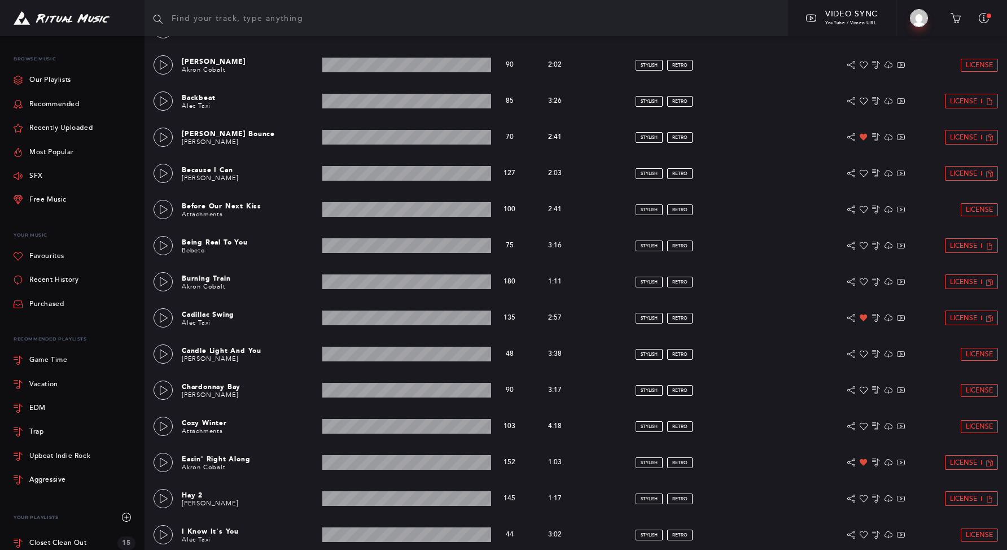
scroll to position [507, 0]
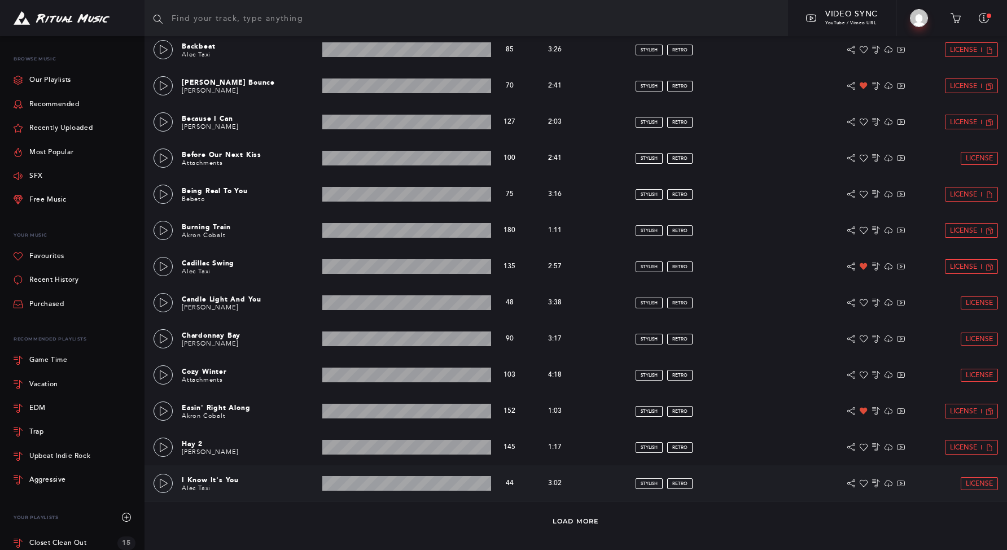
click at [630, 493] on div "I Know It's You [PERSON_NAME] Taxi 3:02 min 44 bpm 44 bpm 3:02 min stylish retr…" at bounding box center [576, 483] width 845 height 36
click at [162, 477] on link at bounding box center [163, 483] width 19 height 19
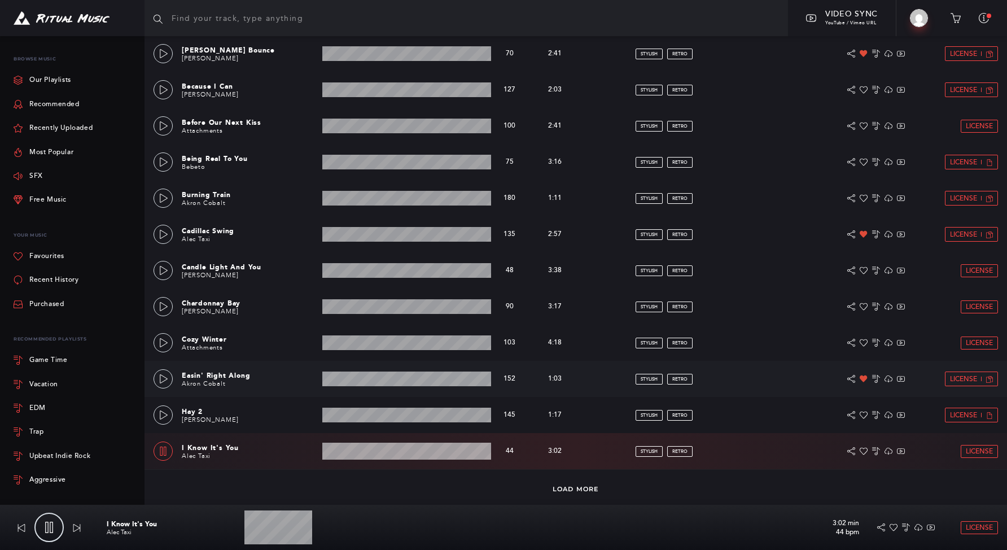
scroll to position [543, 0]
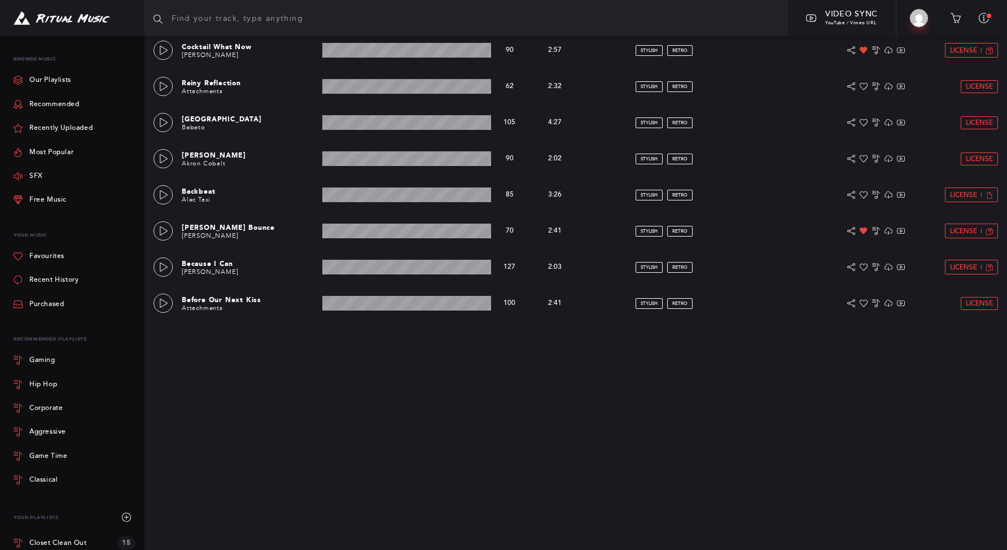
scroll to position [507, 0]
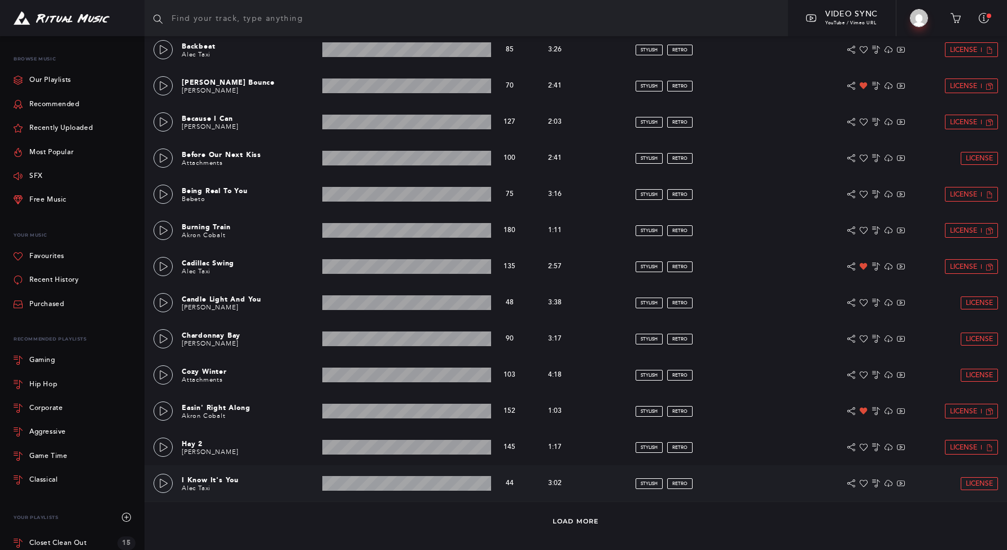
click at [167, 469] on div "I Know It's You Alec Taxi 3:02 min 44 bpm 44 bpm 3:02 min stylish retro License" at bounding box center [576, 483] width 845 height 36
click at [166, 479] on icon at bounding box center [163, 483] width 9 height 9
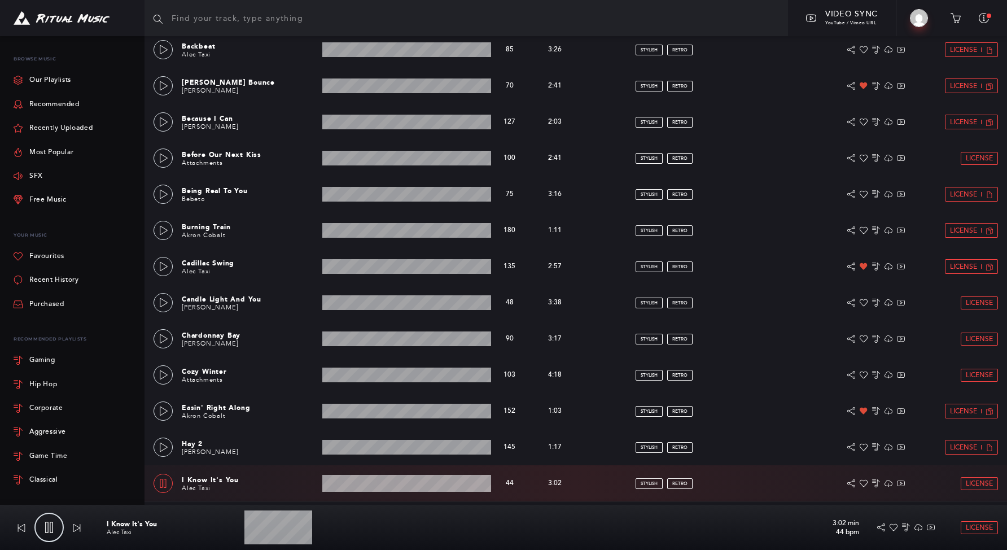
click at [391, 486] on wave at bounding box center [406, 483] width 169 height 17
click at [165, 479] on icon at bounding box center [163, 483] width 6 height 9
click at [98, 21] on img at bounding box center [62, 18] width 96 height 14
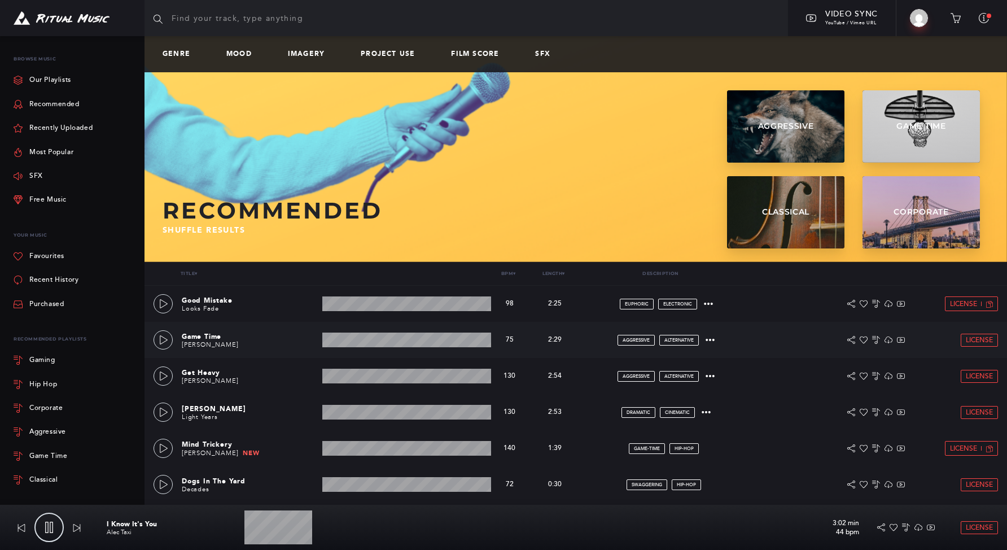
click at [172, 349] on div "Game Time Zack Djurich 2:29 min 75 bpm 75 bpm 2:29 min aggressive alternative L…" at bounding box center [576, 340] width 845 height 36
click at [163, 340] on icon at bounding box center [163, 339] width 9 height 9
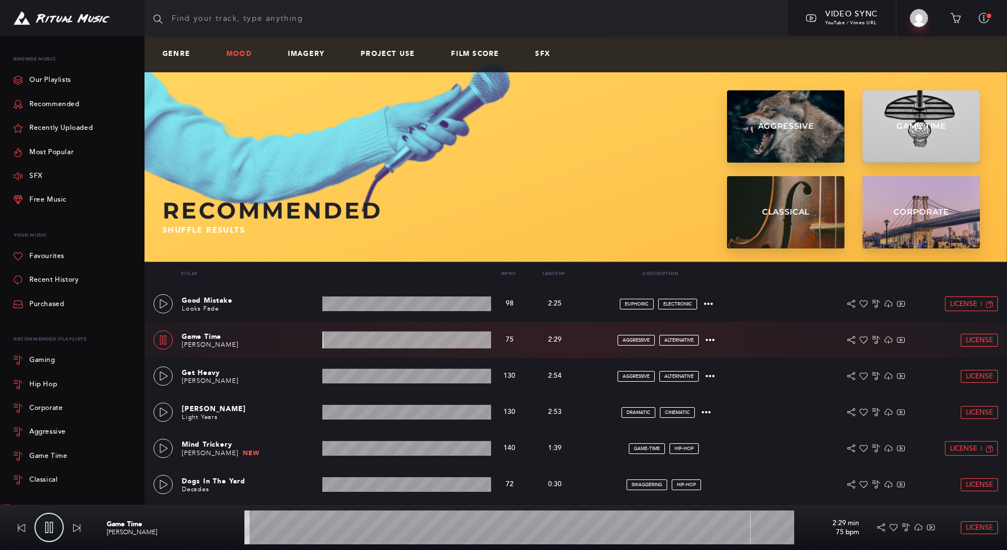
click at [238, 53] on link "Mood" at bounding box center [243, 54] width 34 height 8
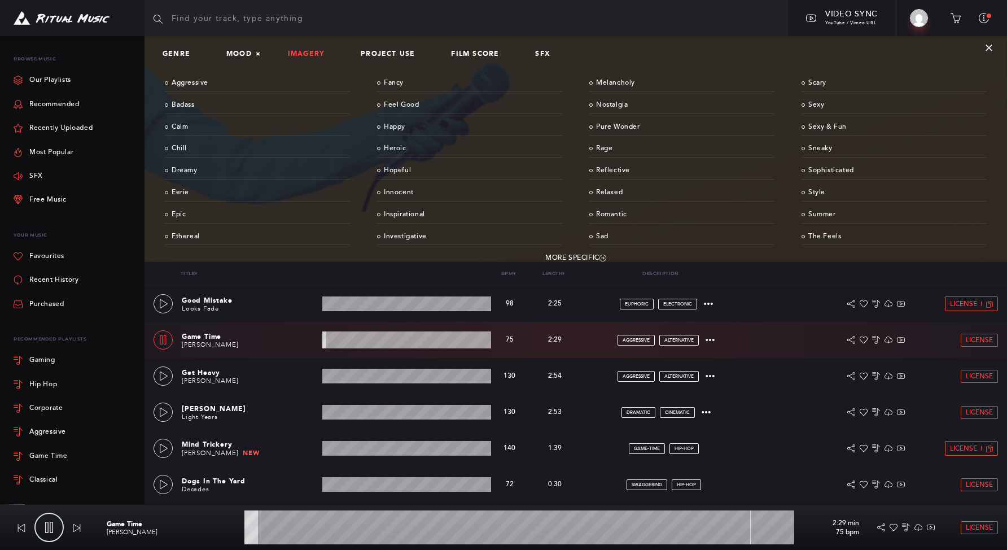
click at [304, 57] on link "Imagery" at bounding box center [311, 54] width 46 height 8
click at [181, 130] on link "Cabaret" at bounding box center [257, 128] width 185 height 18
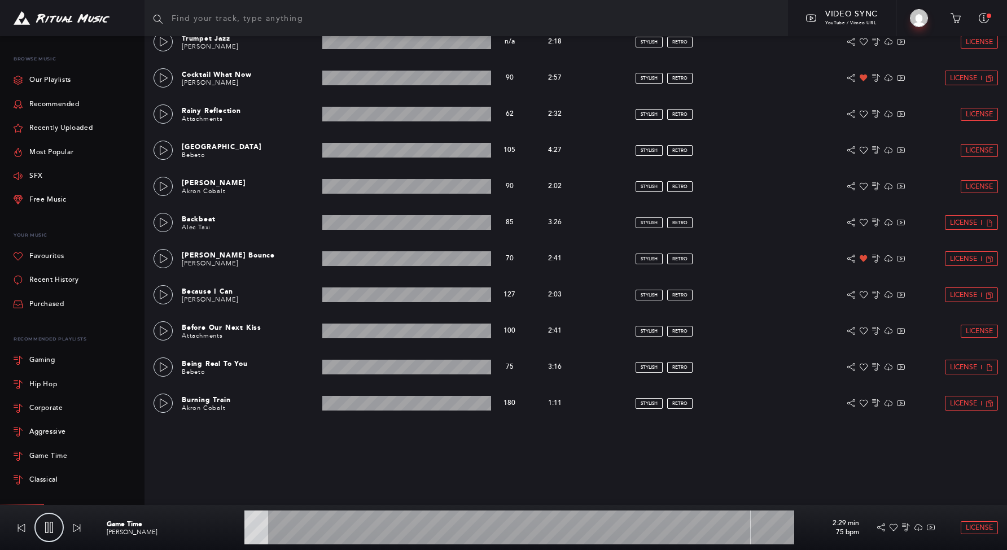
scroll to position [543, 0]
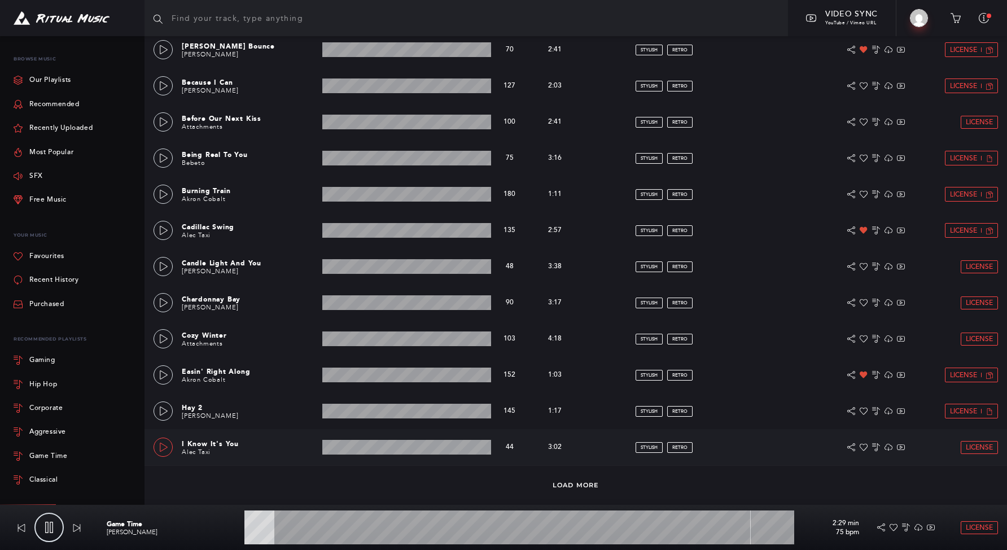
click at [164, 447] on icon at bounding box center [163, 447] width 9 height 9
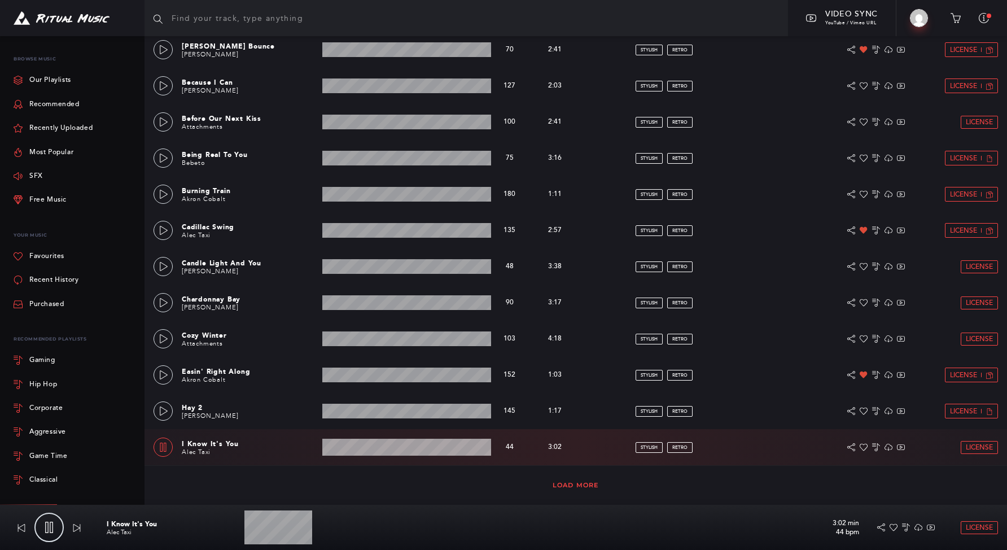
click at [566, 489] on link "Load More" at bounding box center [576, 485] width 46 height 8
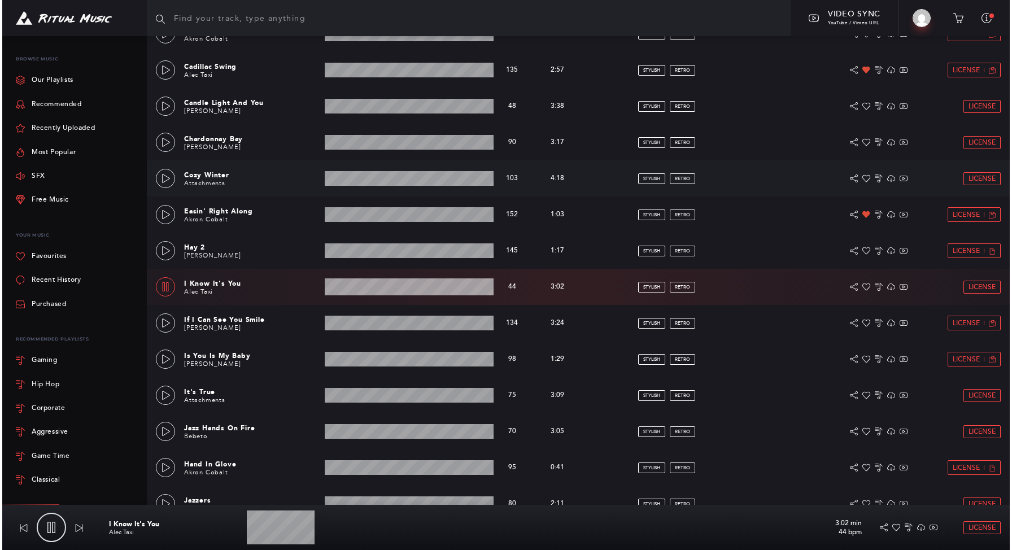
scroll to position [902, 0]
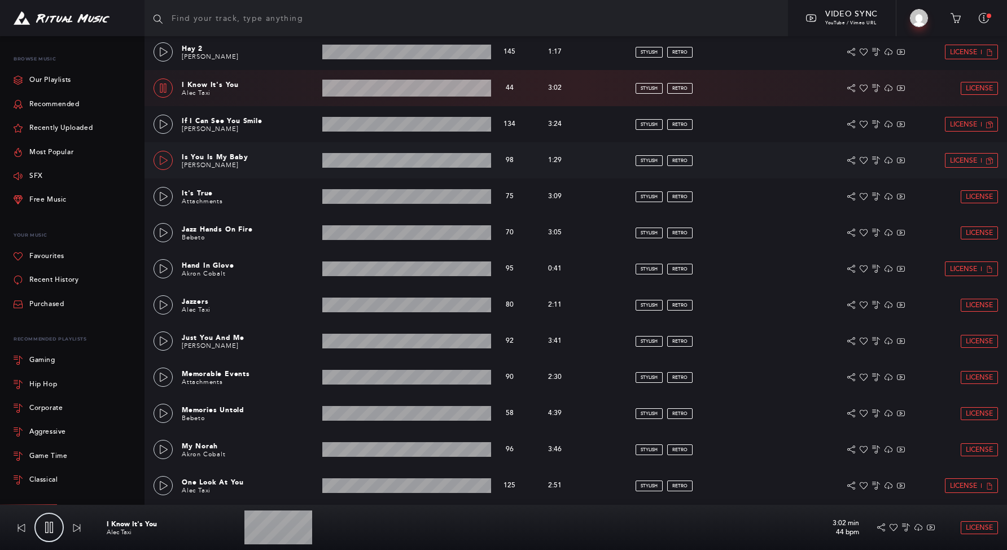
click at [166, 158] on icon at bounding box center [163, 160] width 9 height 9
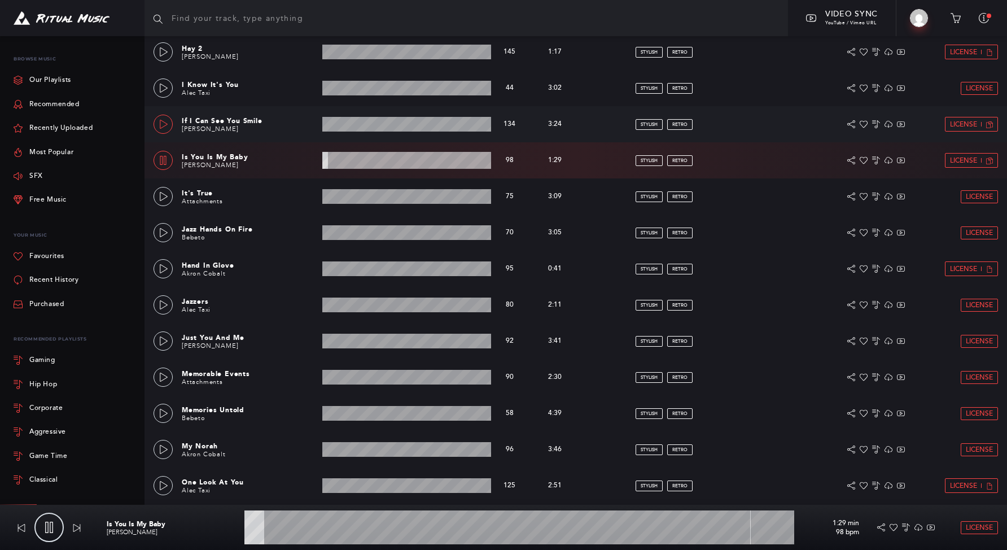
click at [159, 125] on icon at bounding box center [163, 124] width 9 height 9
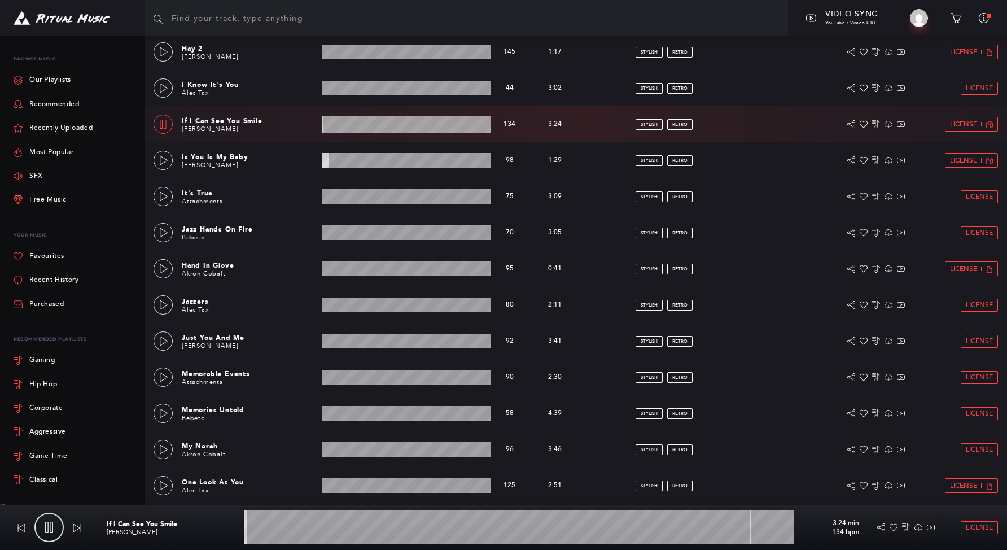
click at [366, 120] on wave at bounding box center [406, 124] width 169 height 17
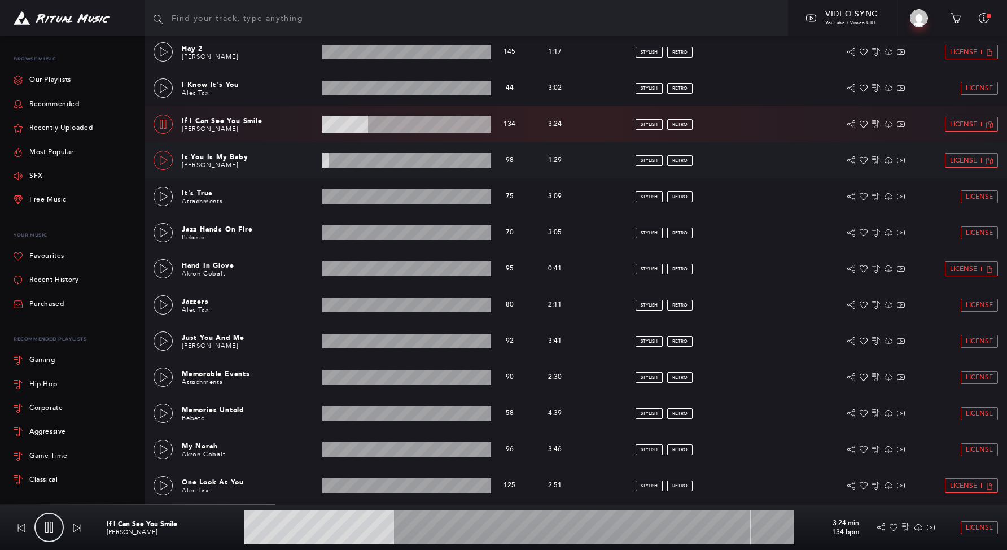
click at [169, 165] on link at bounding box center [163, 160] width 19 height 19
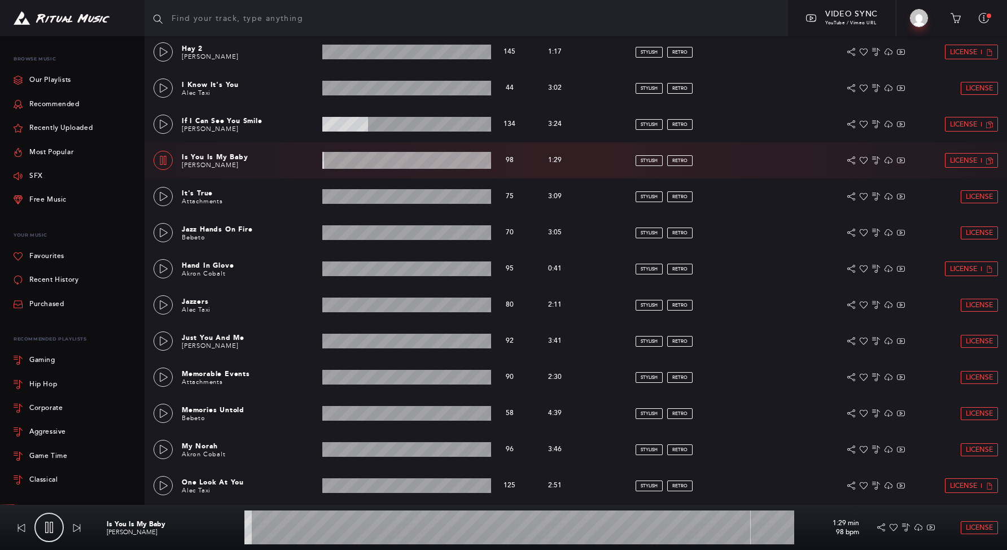
click at [337, 161] on wave at bounding box center [406, 160] width 169 height 17
click at [378, 160] on wave at bounding box center [406, 160] width 169 height 17
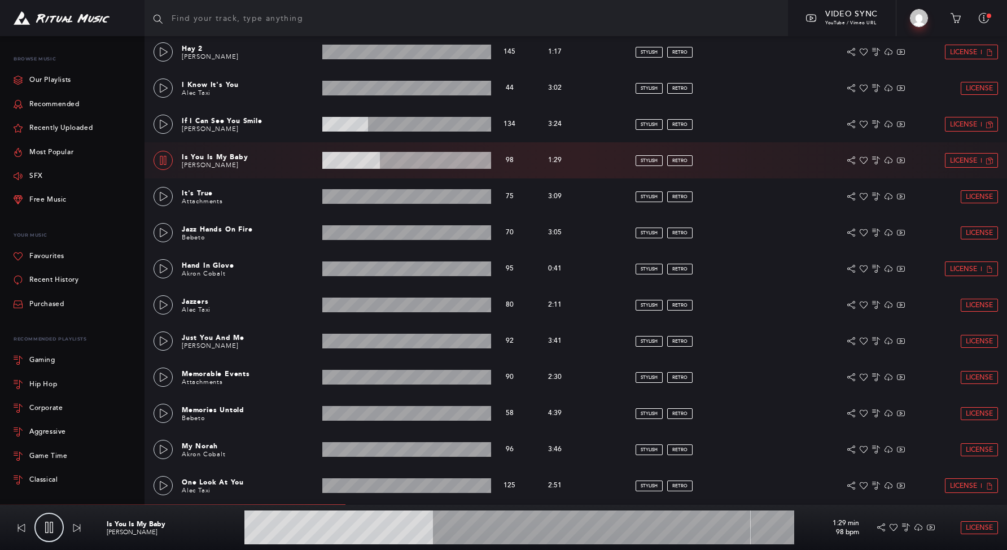
click at [168, 161] on link at bounding box center [163, 160] width 19 height 19
type input "34.39"
click at [862, 161] on icon at bounding box center [864, 160] width 8 height 8
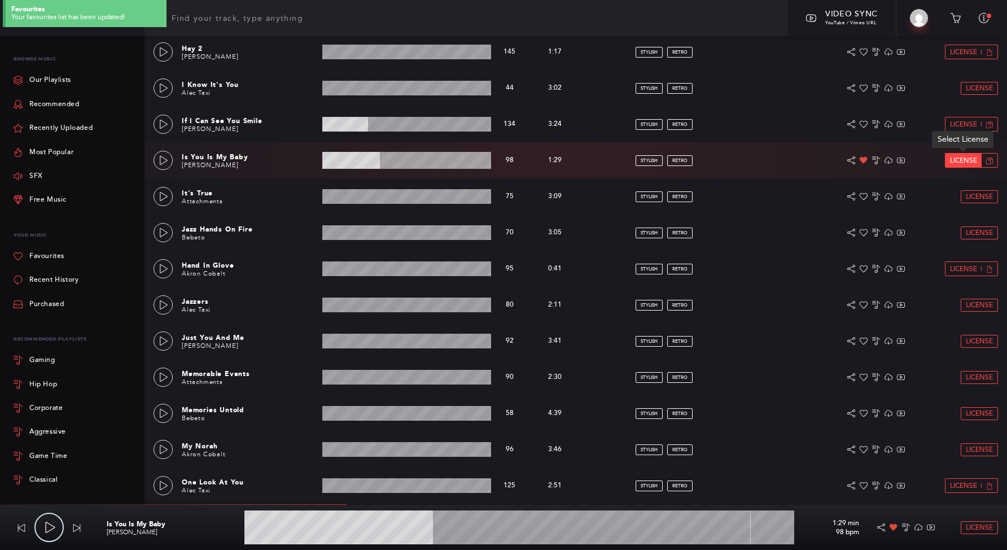
click at [973, 161] on span "License" at bounding box center [963, 160] width 27 height 7
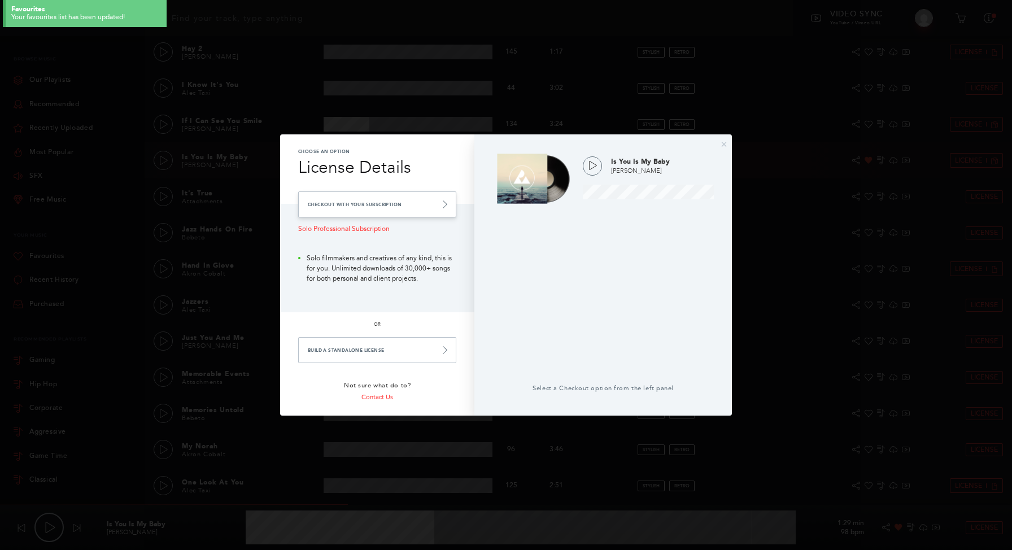
click at [398, 206] on link "Checkout with your Subscription" at bounding box center [377, 204] width 158 height 26
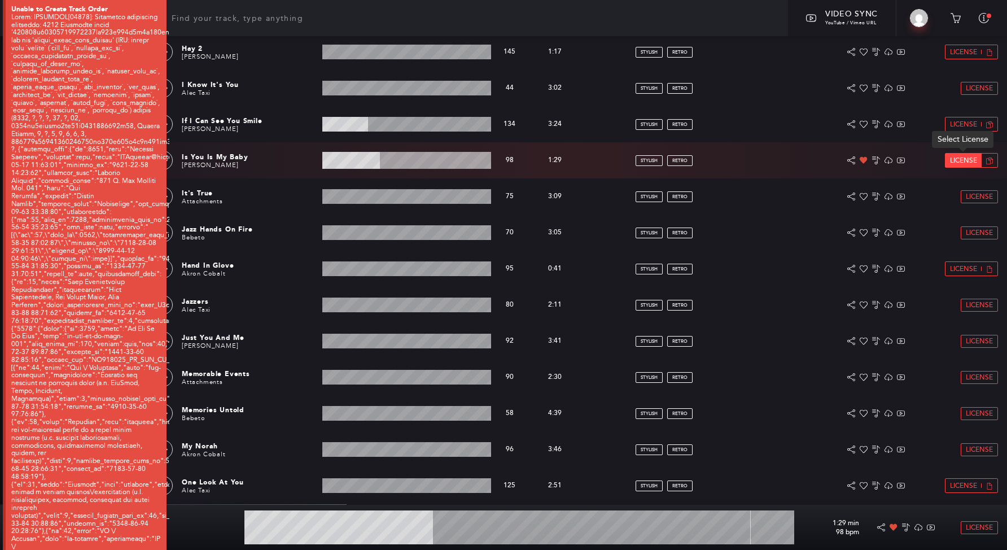
click at [961, 162] on span "License" at bounding box center [963, 160] width 27 height 7
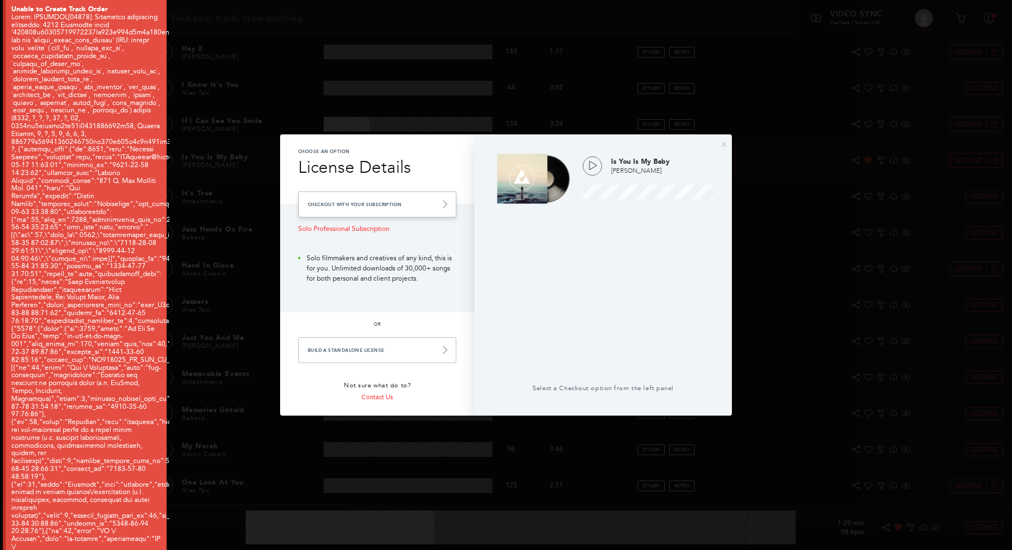
click at [371, 194] on link "Checkout with your Subscription" at bounding box center [377, 204] width 158 height 26
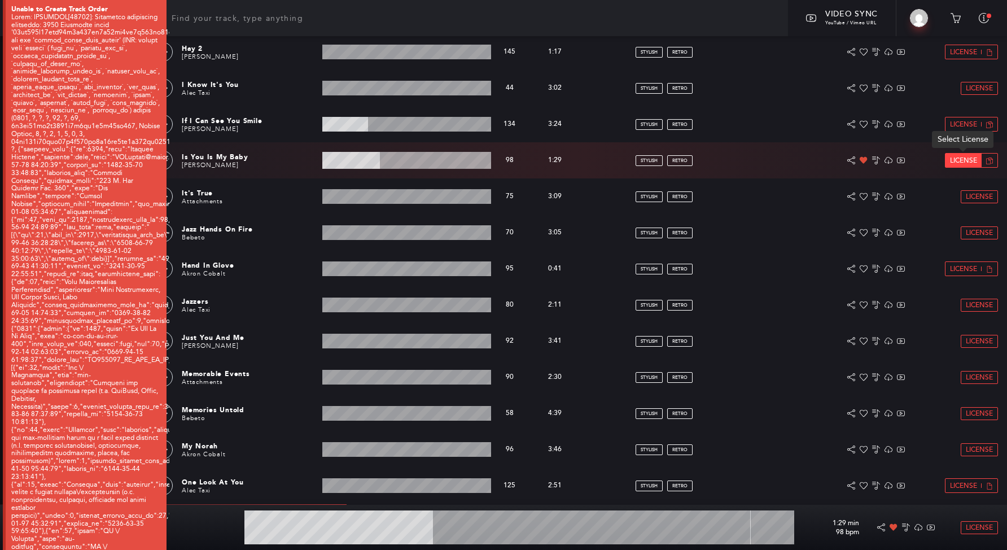
click at [954, 163] on span "License" at bounding box center [963, 160] width 27 height 7
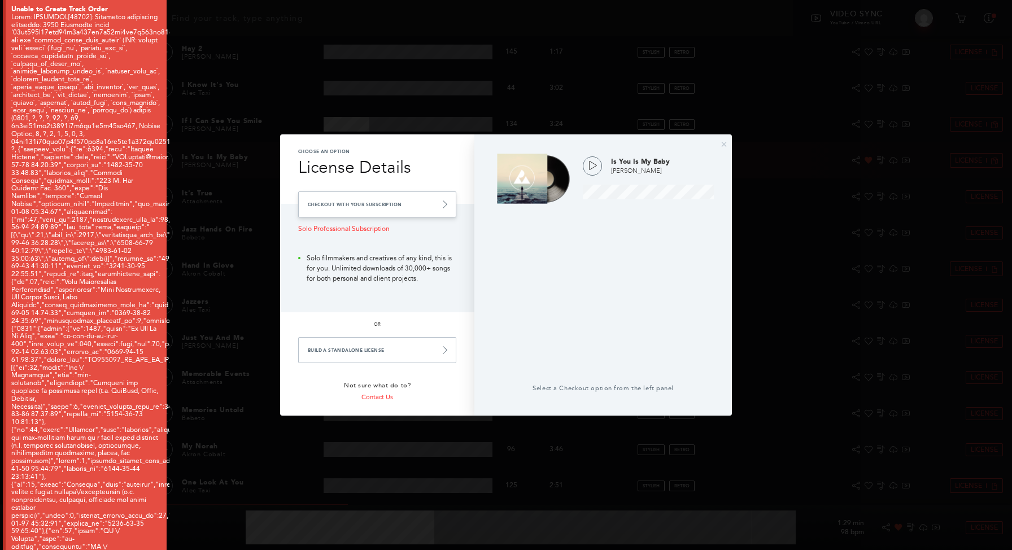
click at [425, 215] on link "Checkout with your Subscription" at bounding box center [377, 204] width 158 height 26
click at [427, 205] on link "Checkout with your Subscription" at bounding box center [377, 204] width 158 height 26
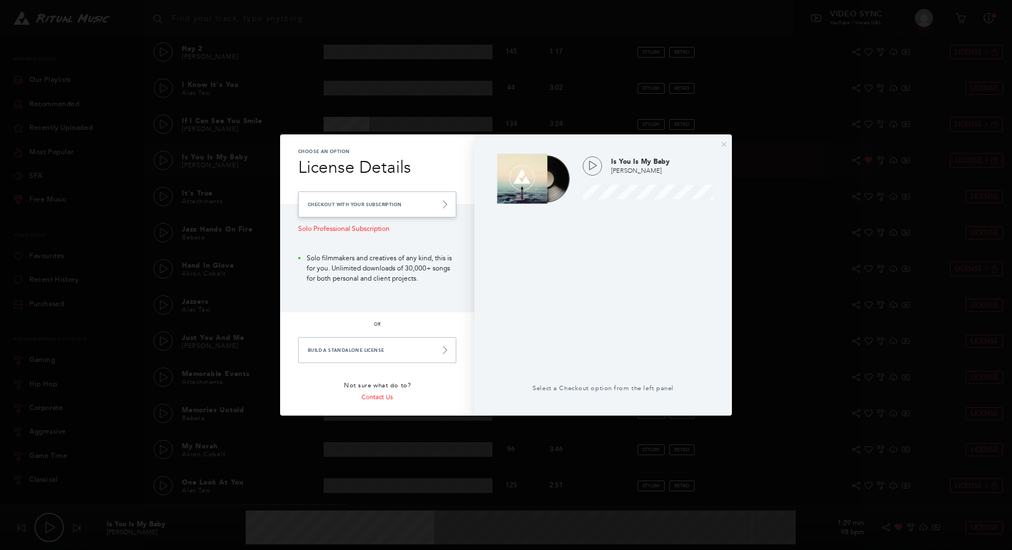
click at [347, 208] on link "Checkout with your Subscription" at bounding box center [377, 204] width 158 height 26
click at [408, 206] on link "Checkout with your Subscription" at bounding box center [377, 204] width 158 height 26
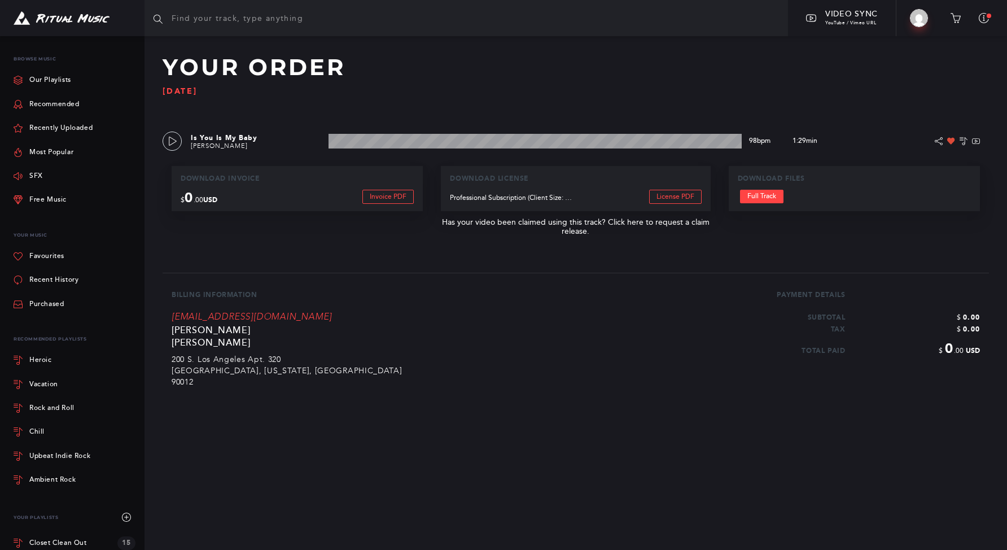
click at [501, 386] on p "90012" at bounding box center [441, 380] width 539 height 11
click at [755, 194] on link "Full Track" at bounding box center [761, 197] width 43 height 14
click at [78, 9] on div at bounding box center [72, 18] width 145 height 36
click at [78, 18] on img at bounding box center [62, 18] width 96 height 14
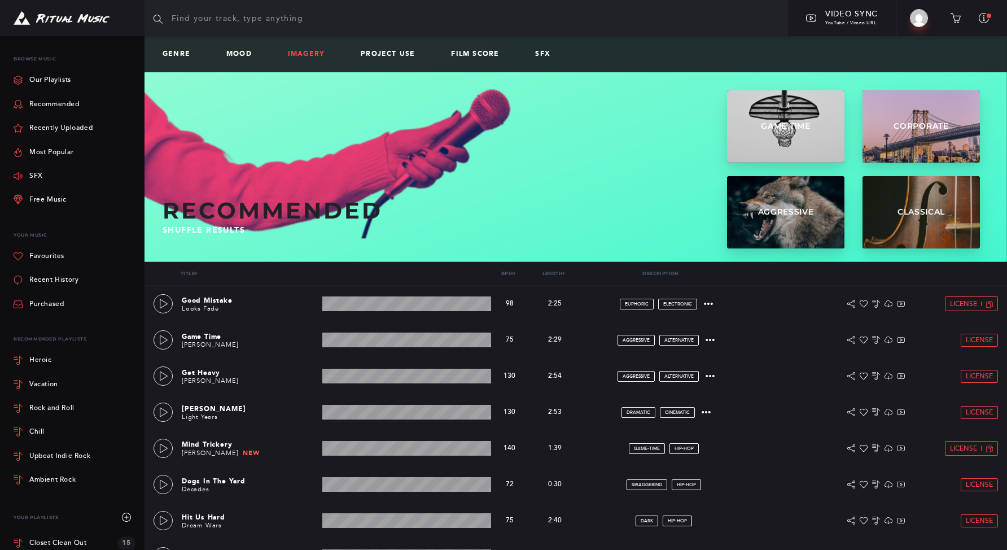
click at [318, 51] on link "Imagery" at bounding box center [311, 54] width 46 height 8
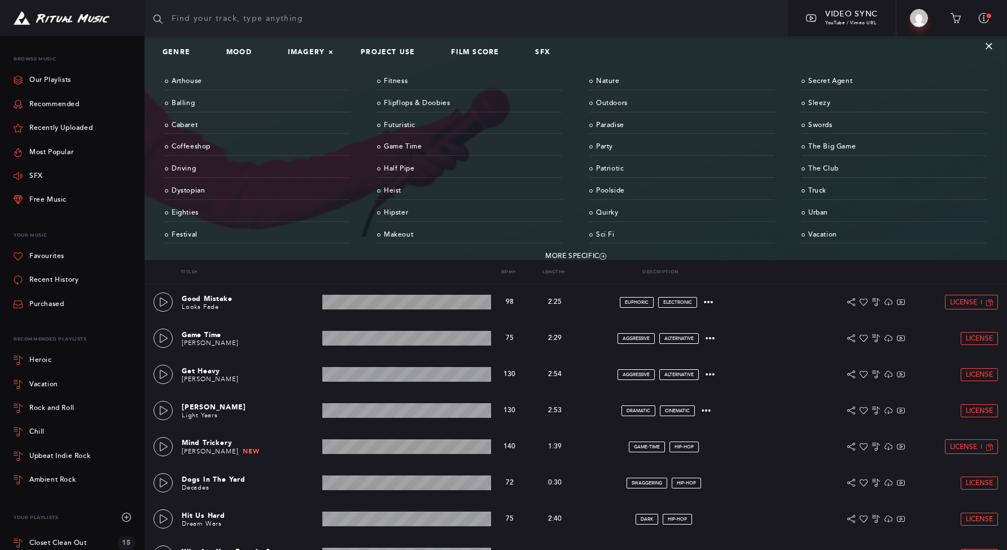
scroll to position [2, 0]
click at [182, 214] on link "Eighties" at bounding box center [257, 213] width 185 height 18
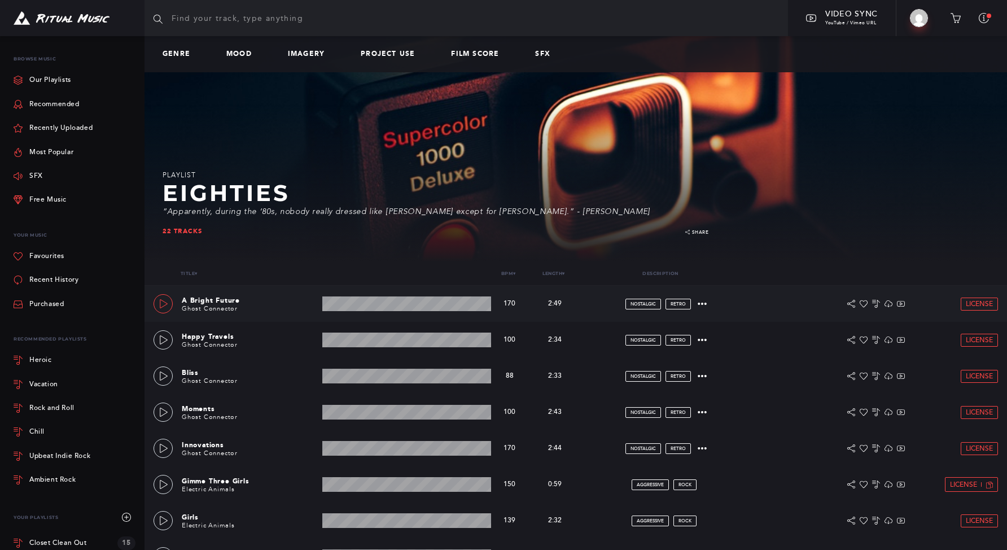
click at [165, 305] on icon at bounding box center [163, 303] width 9 height 9
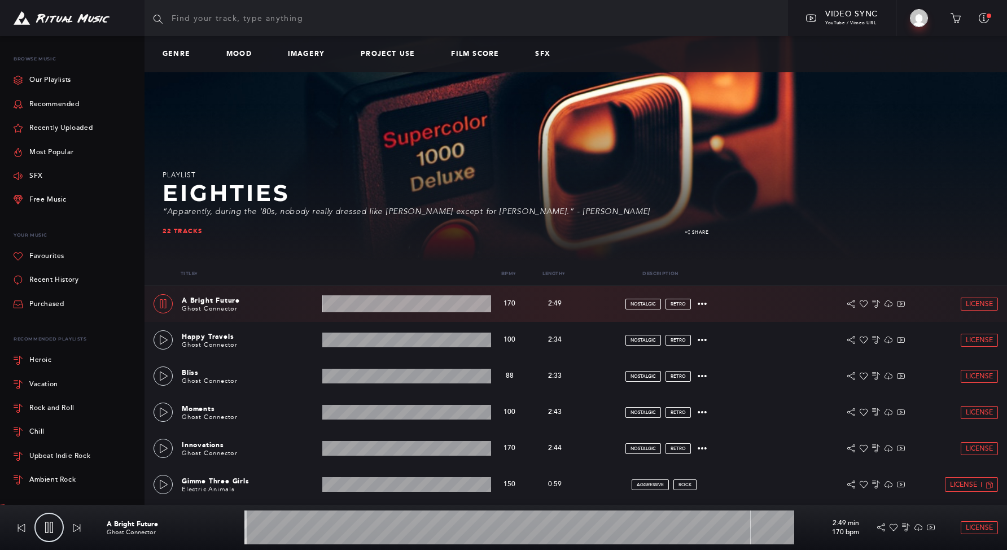
click at [349, 304] on wave at bounding box center [406, 303] width 169 height 17
click at [163, 343] on icon at bounding box center [163, 339] width 9 height 9
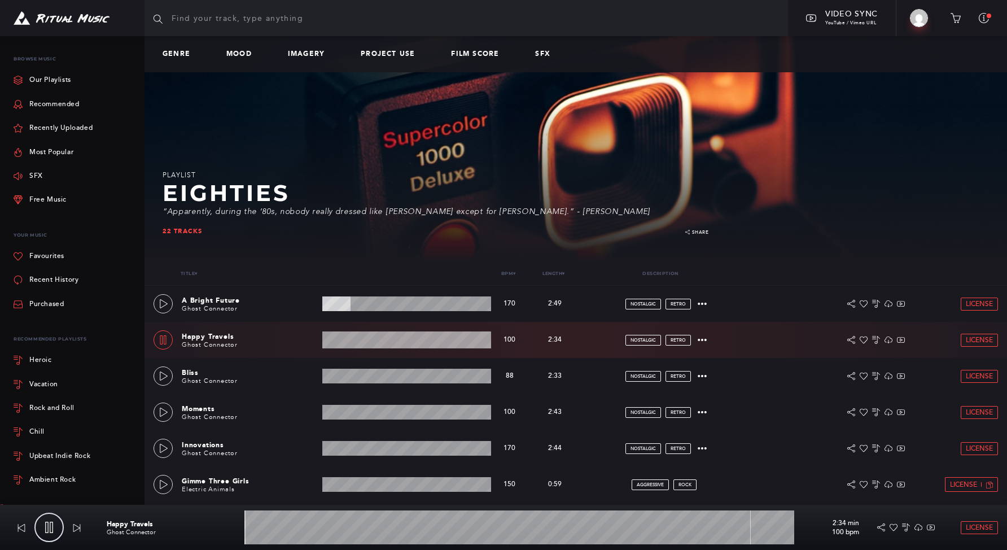
click at [365, 345] on wave at bounding box center [406, 339] width 169 height 17
click at [299, 60] on div "Genre Mood Imagery Project Use Film Score SFX" at bounding box center [576, 54] width 863 height 36
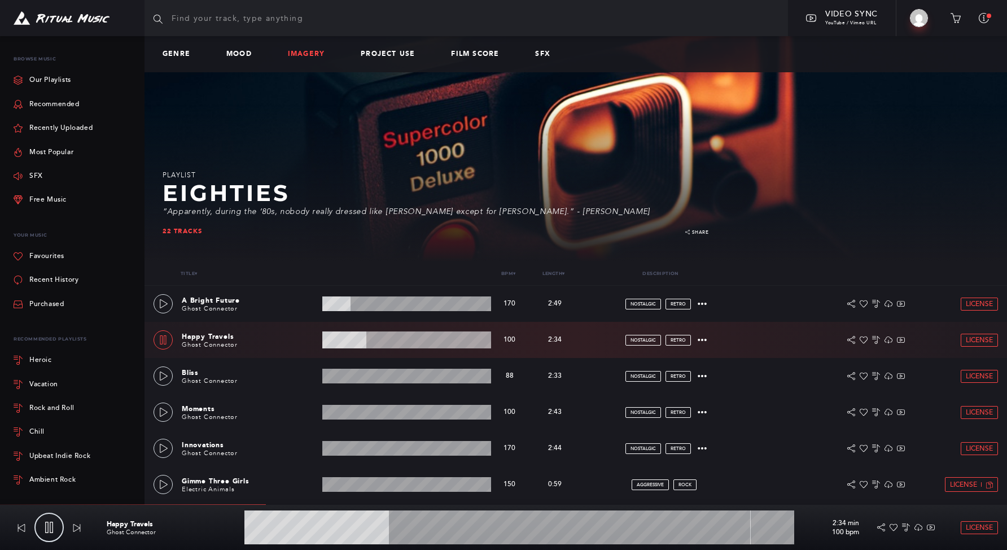
click at [301, 55] on link "Imagery" at bounding box center [311, 54] width 46 height 8
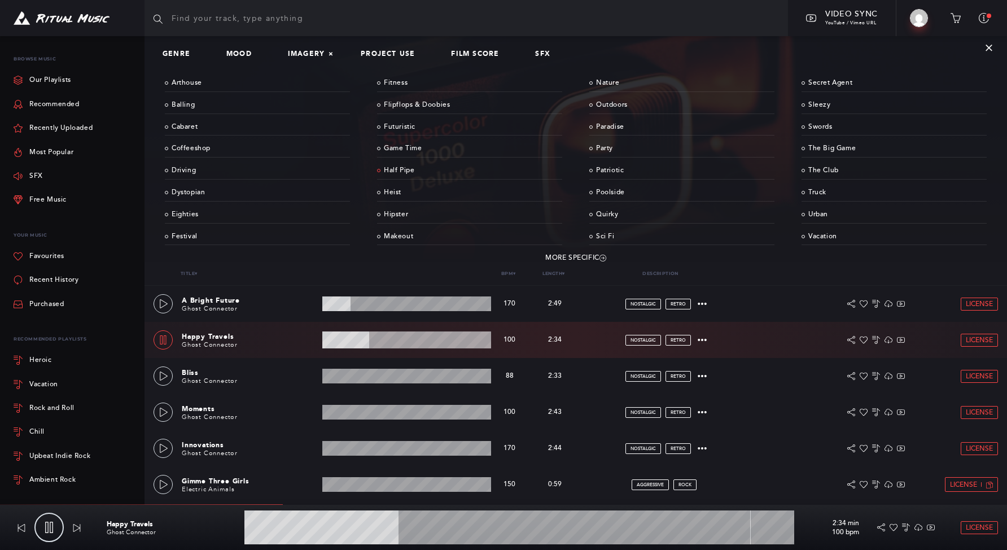
click at [404, 172] on link "Half Pipe" at bounding box center [469, 171] width 185 height 18
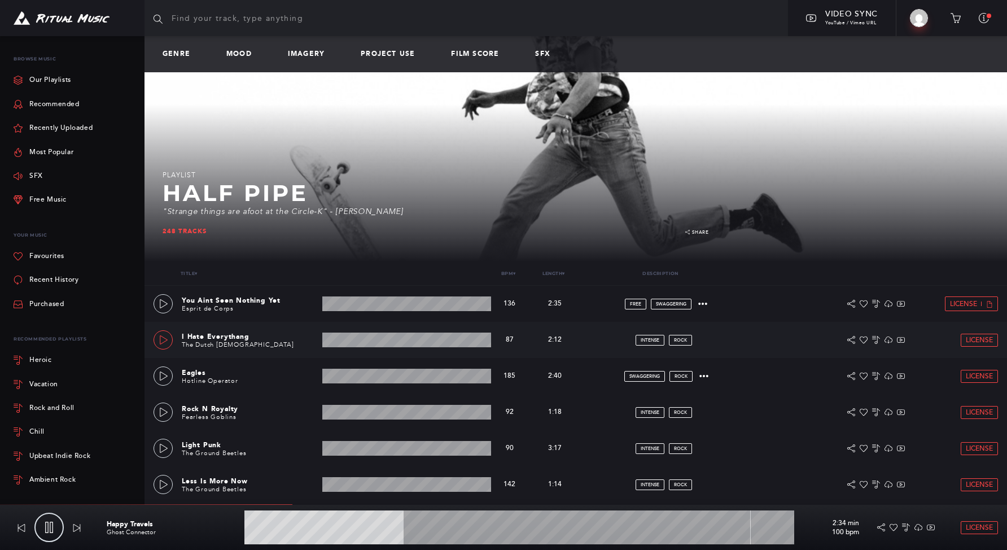
click at [164, 338] on icon at bounding box center [163, 339] width 9 height 9
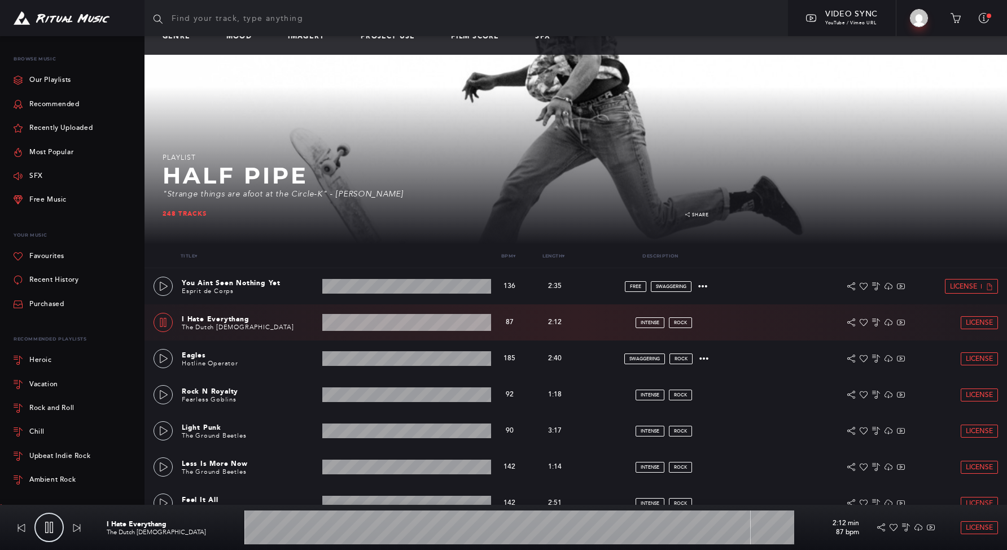
scroll to position [19, 0]
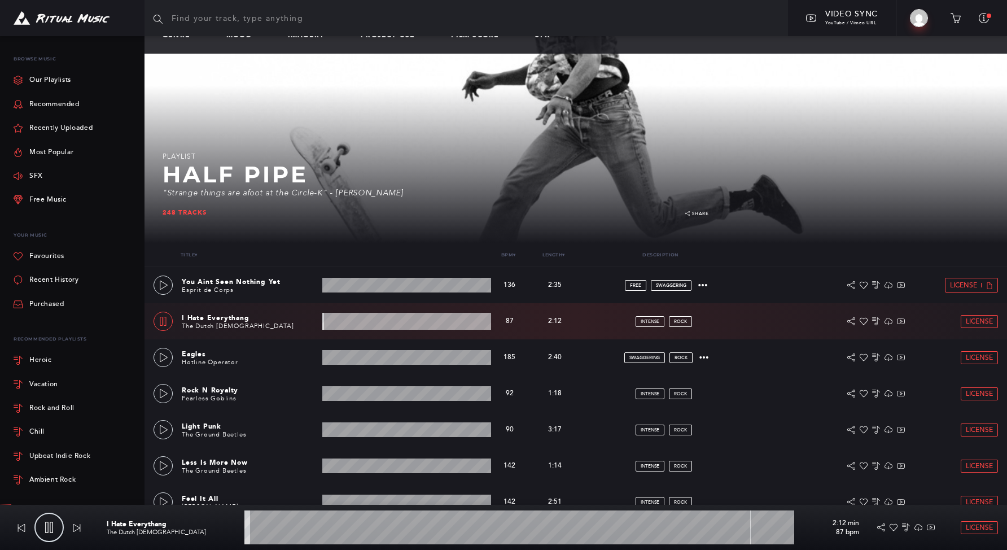
click at [336, 322] on wave at bounding box center [406, 321] width 169 height 17
click at [370, 325] on wave at bounding box center [406, 321] width 169 height 17
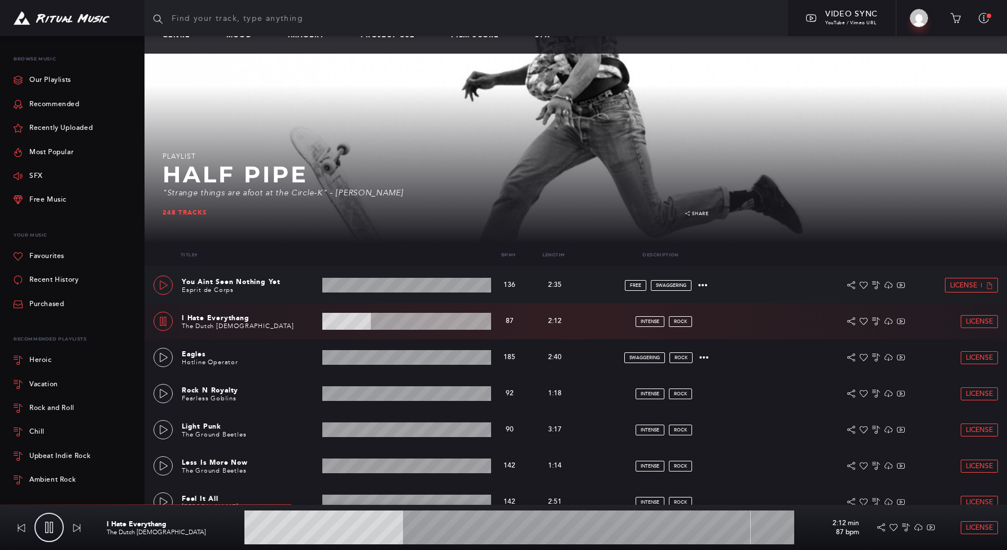
click at [159, 287] on div at bounding box center [164, 286] width 10 height 8
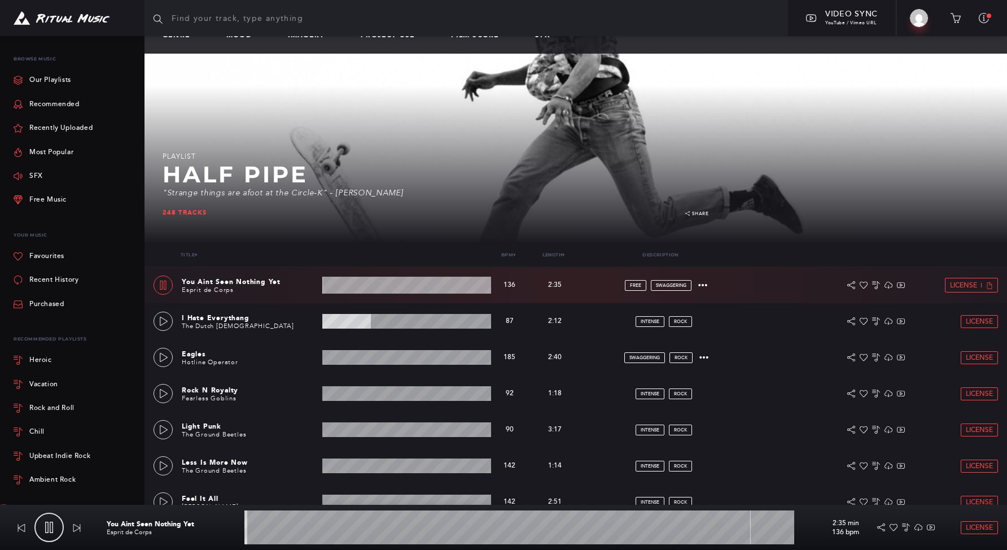
click at [360, 285] on wave at bounding box center [406, 285] width 169 height 17
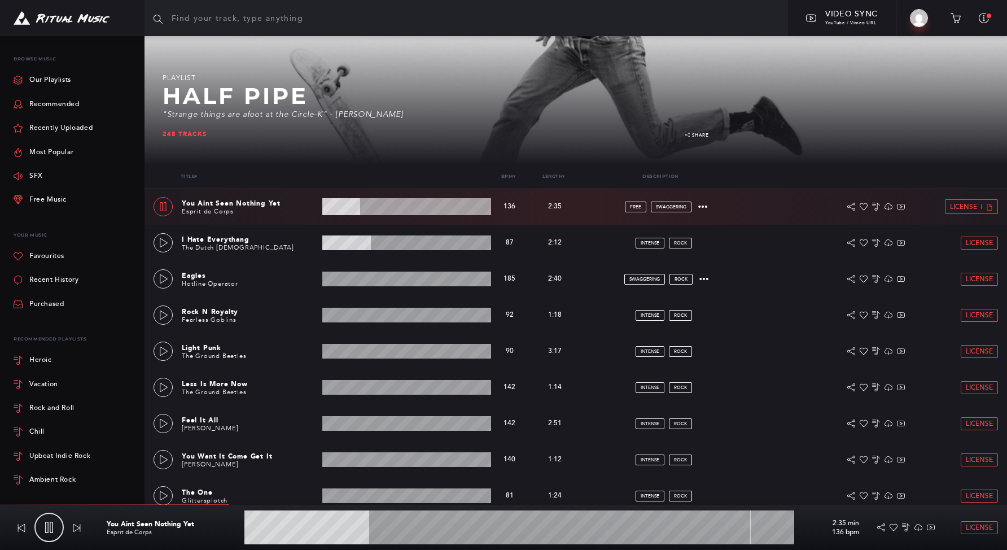
scroll to position [145, 0]
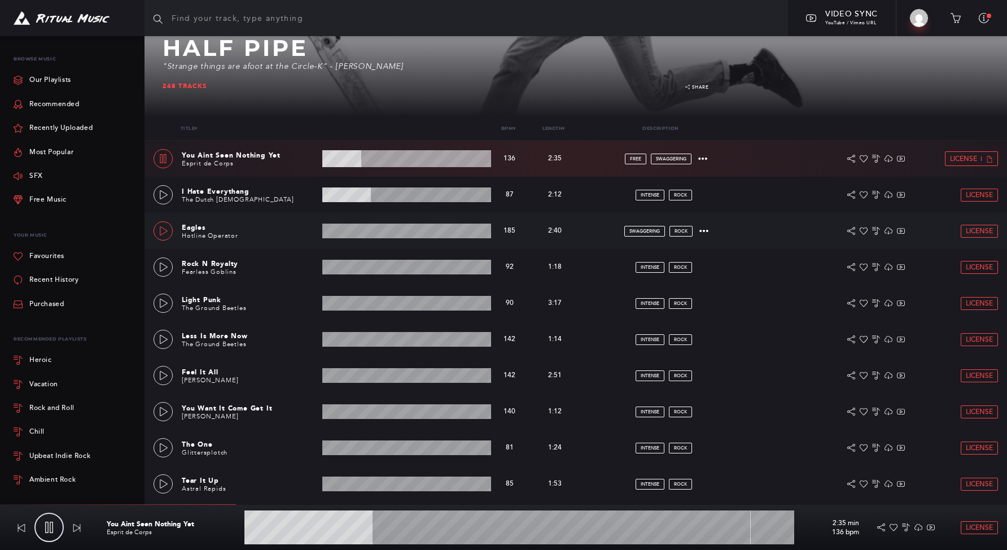
click at [159, 228] on icon at bounding box center [163, 230] width 9 height 9
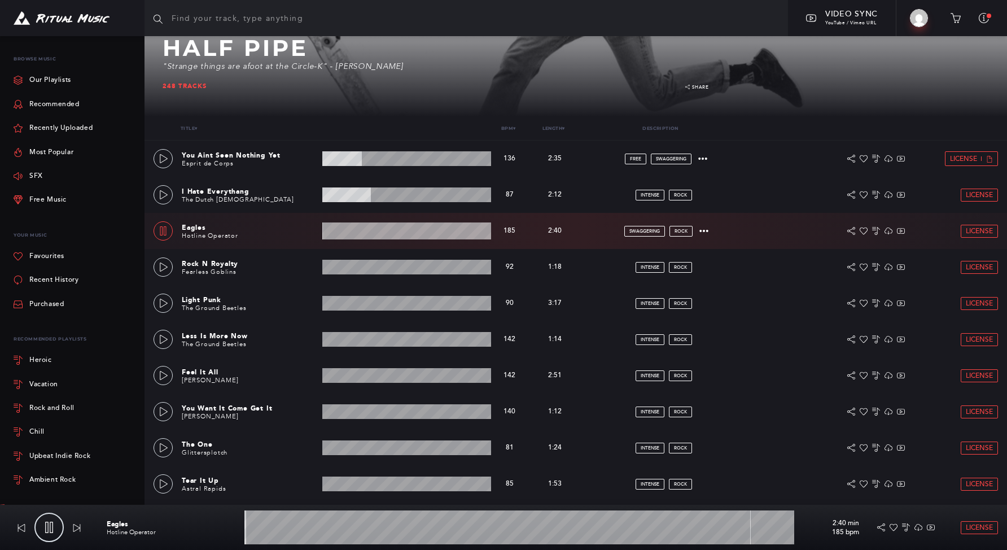
click at [357, 229] on wave at bounding box center [406, 230] width 169 height 17
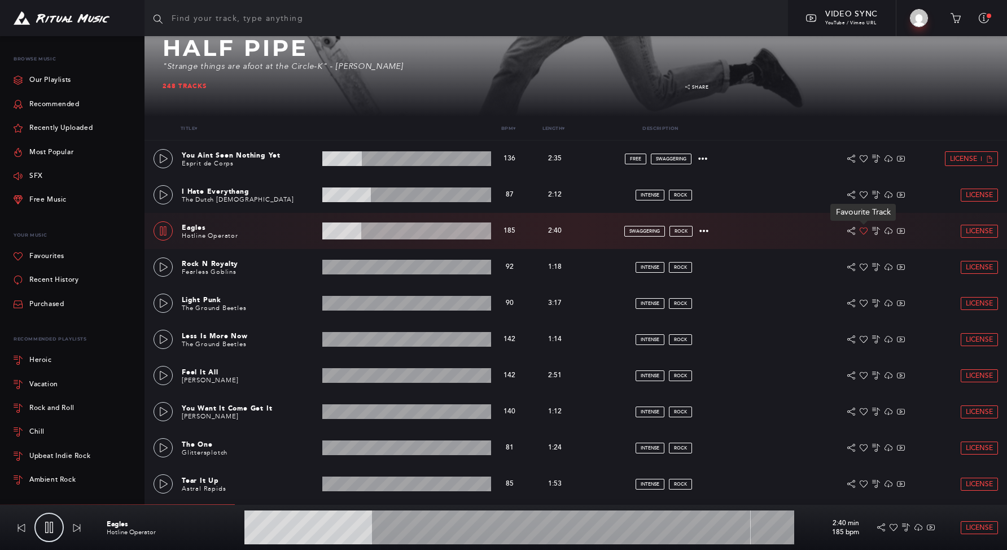
click at [863, 233] on icon at bounding box center [864, 231] width 8 height 8
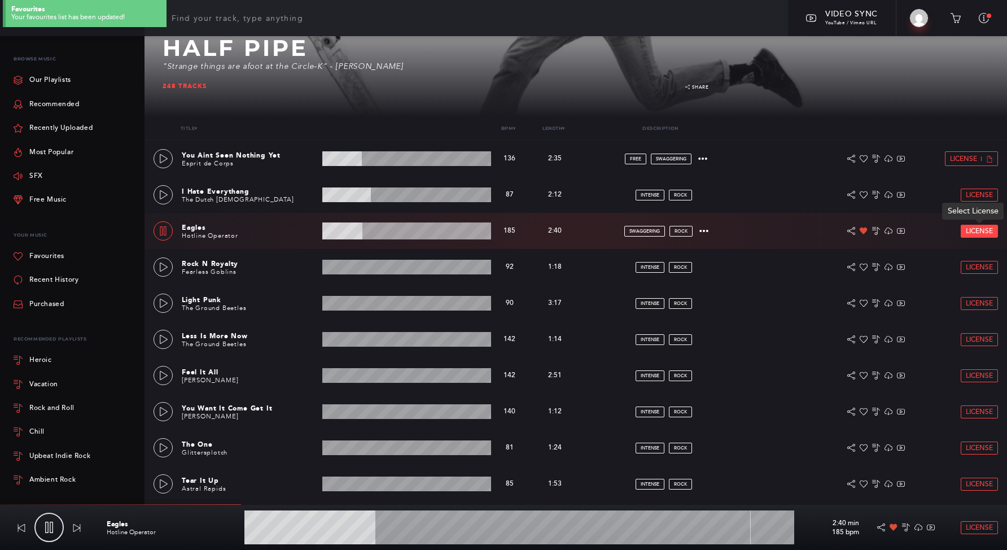
click at [977, 228] on span "License" at bounding box center [979, 231] width 27 height 7
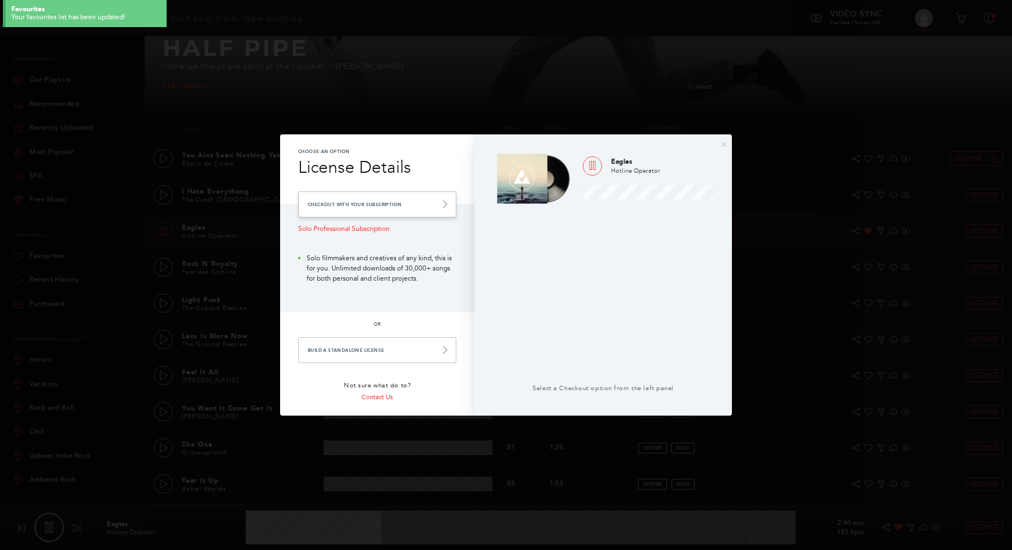
click at [366, 209] on link "Checkout with your Subscription" at bounding box center [377, 204] width 158 height 26
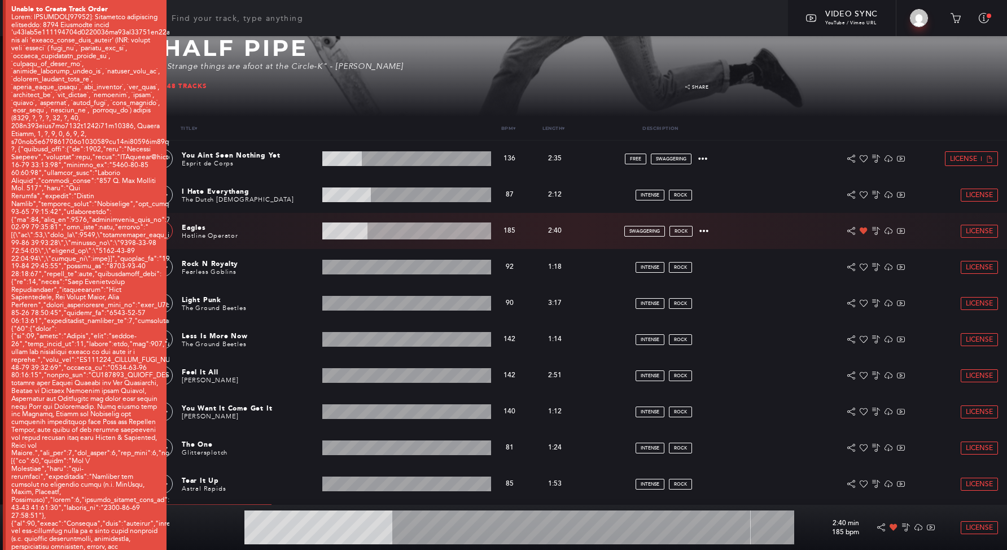
click at [168, 229] on div "Unable to Create Track Order" at bounding box center [84, 556] width 169 height 1112
click at [963, 227] on link "License" at bounding box center [979, 231] width 36 height 12
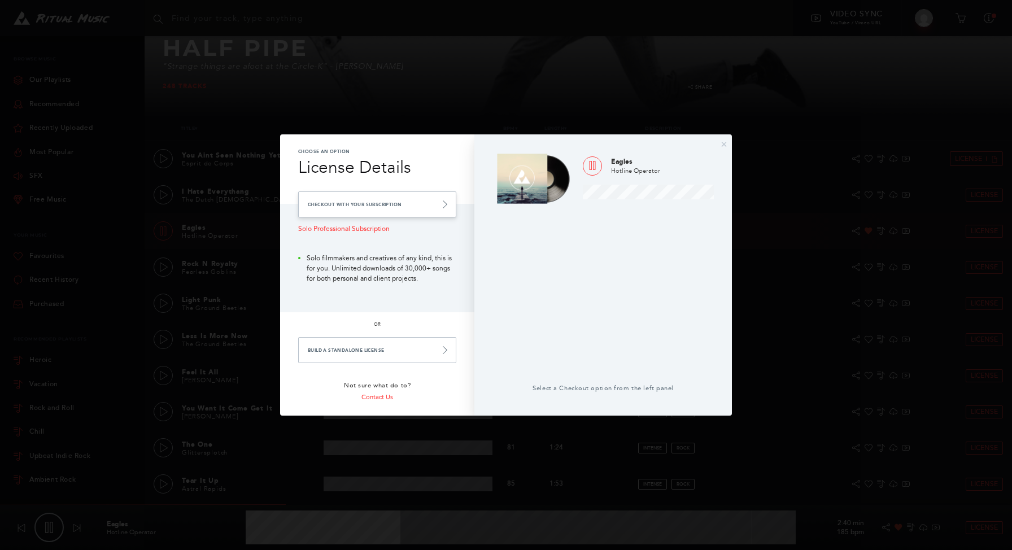
click at [344, 208] on link "Checkout with your Subscription" at bounding box center [377, 204] width 158 height 26
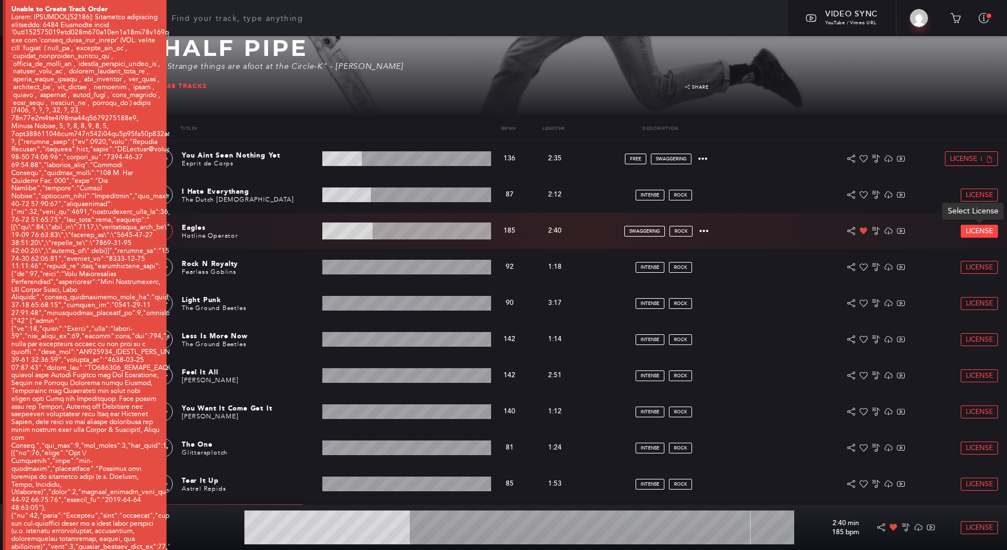
click at [968, 233] on span "License" at bounding box center [979, 231] width 27 height 7
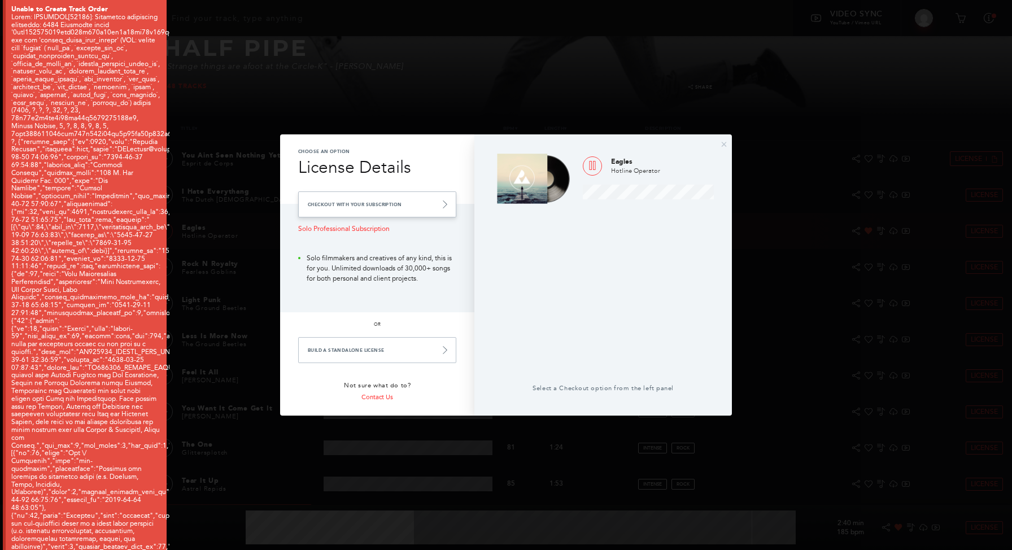
click at [390, 207] on link "Checkout with your Subscription" at bounding box center [377, 204] width 158 height 26
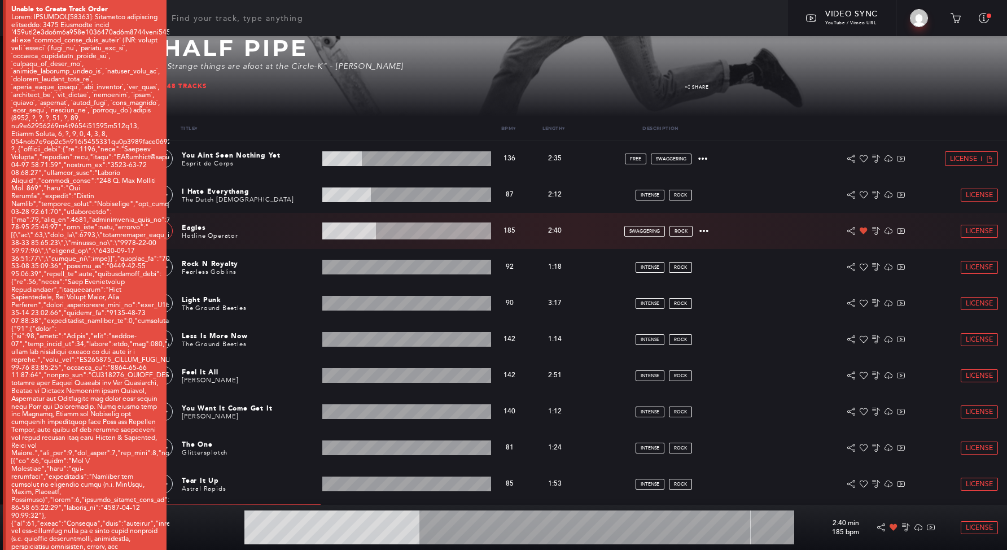
type input "31.94"
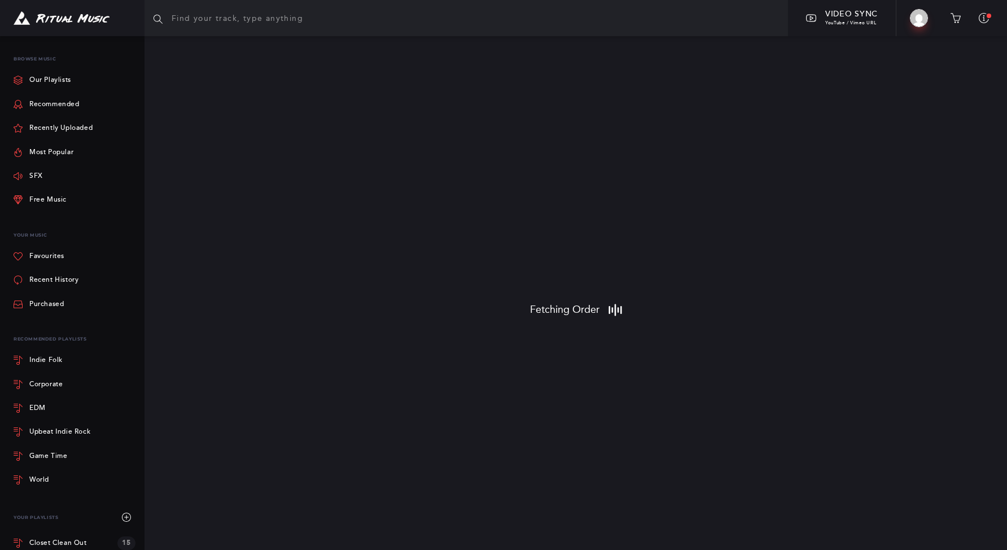
scroll to position [2, 0]
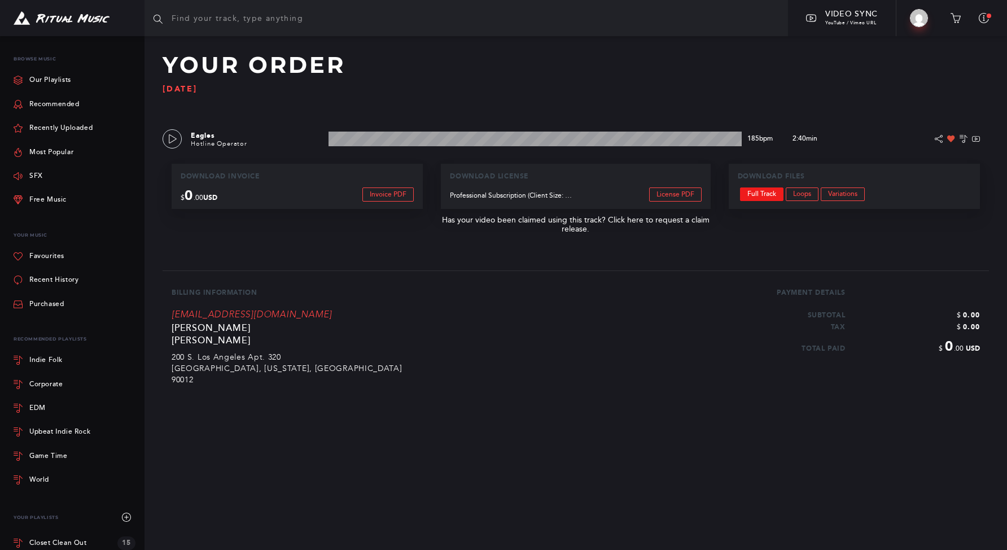
click at [772, 195] on link "Full Track" at bounding box center [761, 194] width 43 height 14
click at [74, 10] on div at bounding box center [72, 18] width 145 height 36
click at [72, 18] on img at bounding box center [62, 18] width 96 height 14
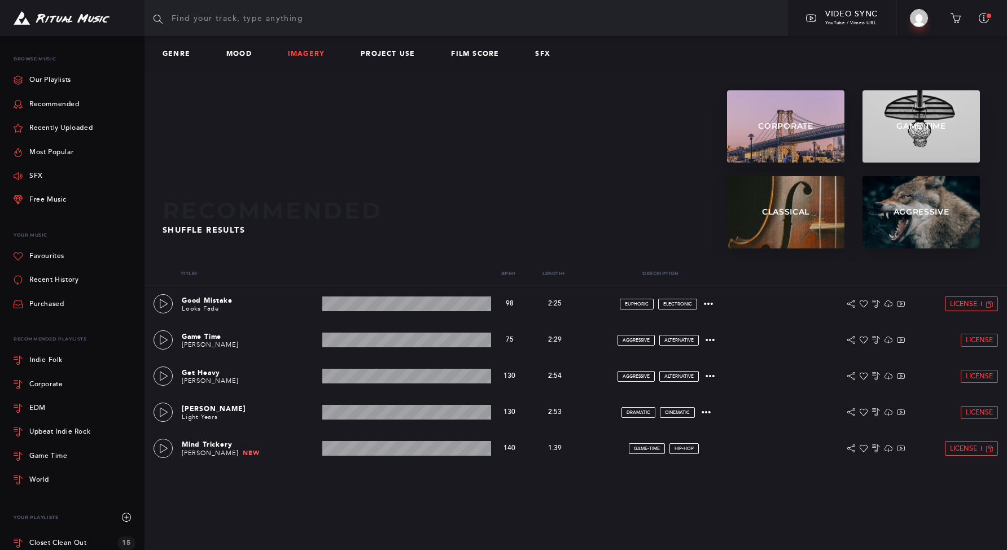
click at [300, 51] on link "Imagery" at bounding box center [311, 54] width 46 height 8
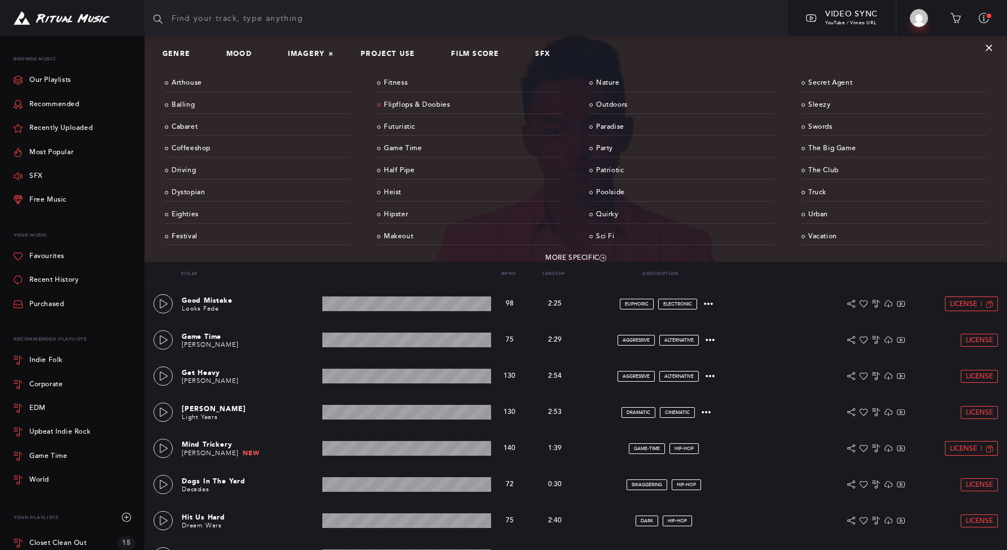
click at [406, 102] on link "Flipflops & Doobies" at bounding box center [469, 106] width 185 height 18
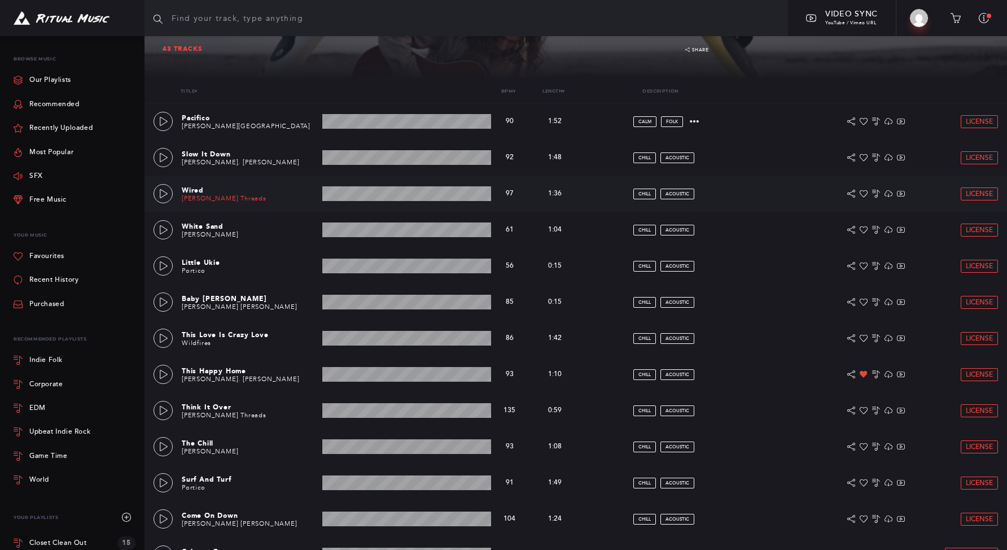
scroll to position [182, 0]
click at [169, 129] on div "Pacifico Barron Canyon 1:52 min 90 bpm 90 bpm 1:52 min calm folk License" at bounding box center [576, 121] width 845 height 36
click at [165, 121] on icon at bounding box center [163, 121] width 9 height 9
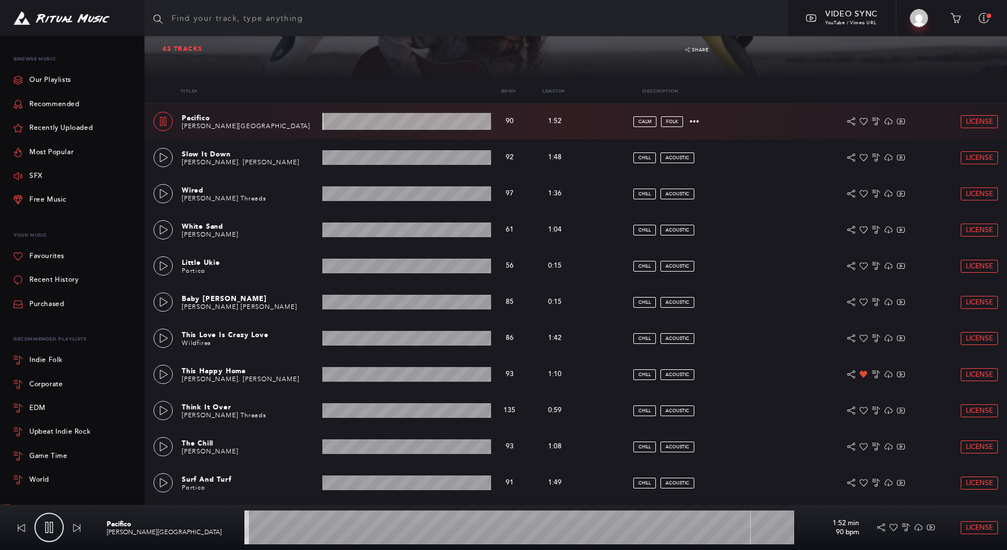
click at [369, 126] on wave at bounding box center [406, 121] width 169 height 17
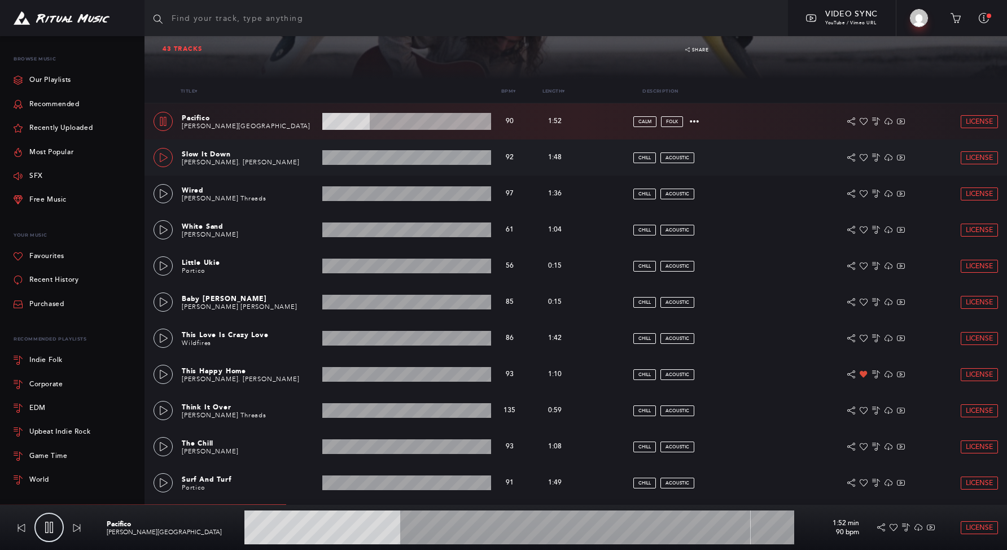
click at [155, 154] on link at bounding box center [163, 157] width 19 height 19
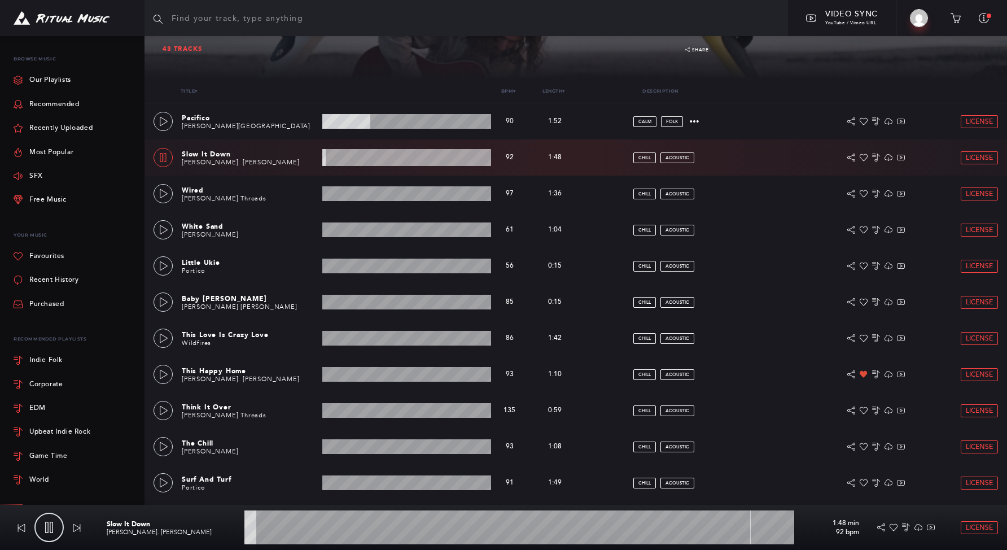
click at [357, 159] on wave at bounding box center [406, 157] width 169 height 17
click at [164, 187] on link at bounding box center [163, 193] width 19 height 19
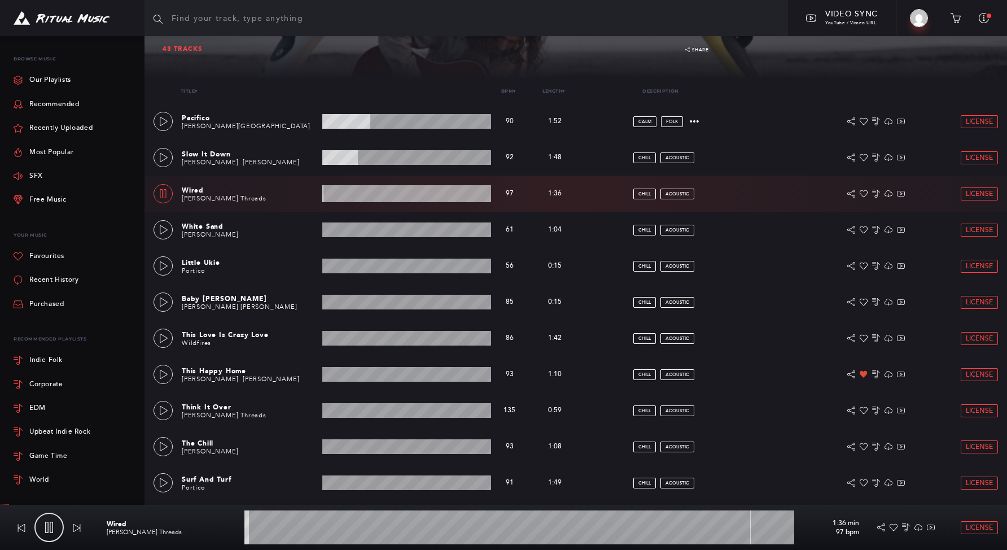
click at [349, 195] on wave at bounding box center [406, 193] width 169 height 17
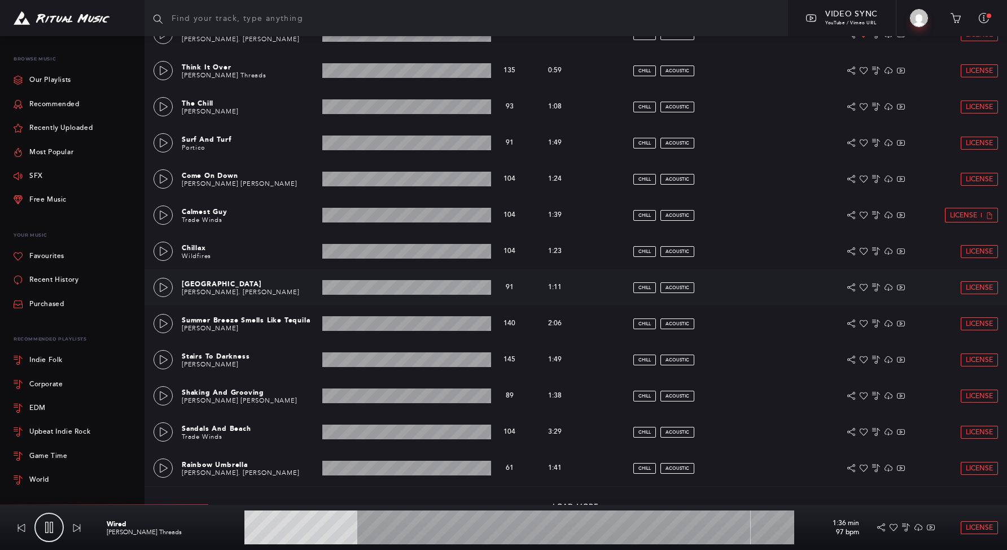
scroll to position [543, 0]
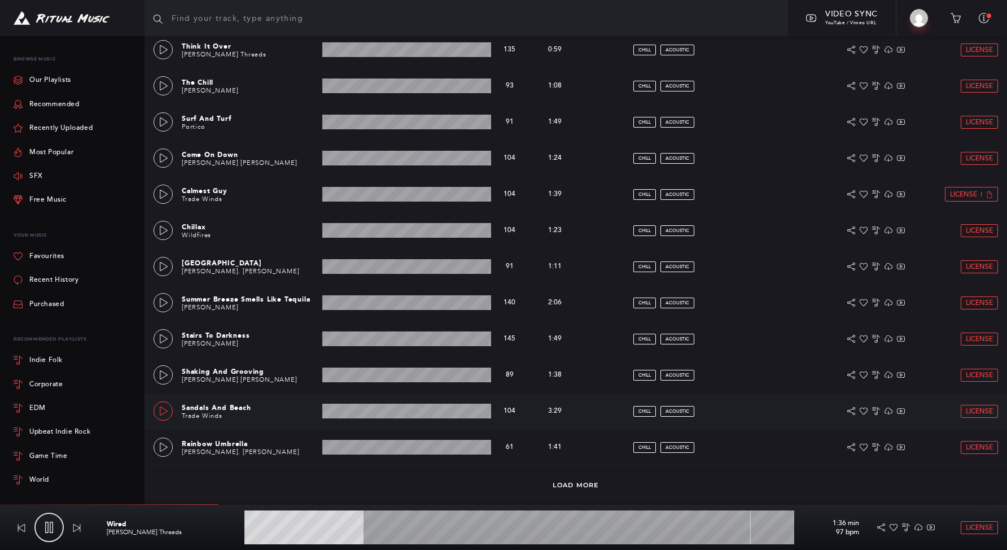
click at [160, 413] on icon at bounding box center [163, 410] width 9 height 9
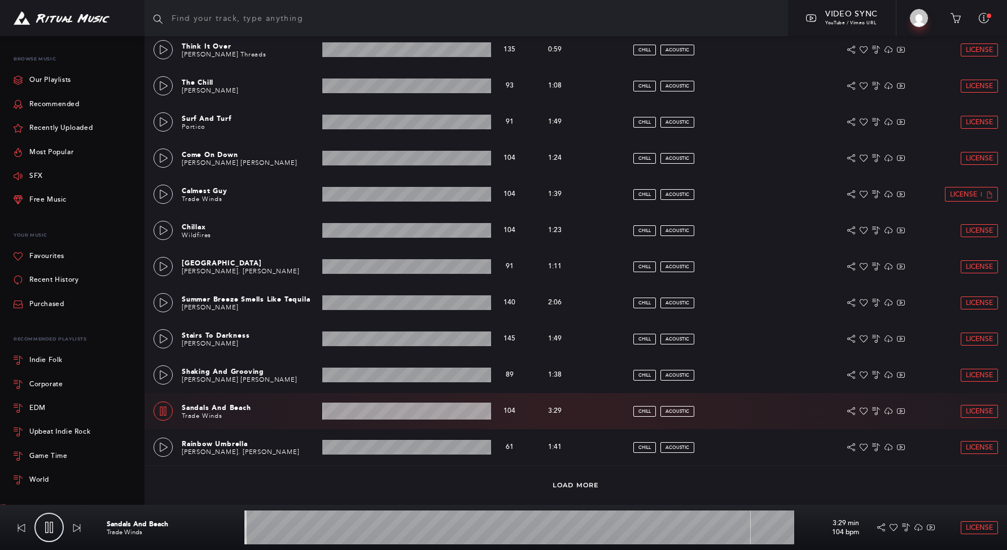
click at [332, 411] on wave at bounding box center [406, 411] width 169 height 17
click at [374, 412] on wave at bounding box center [406, 411] width 169 height 17
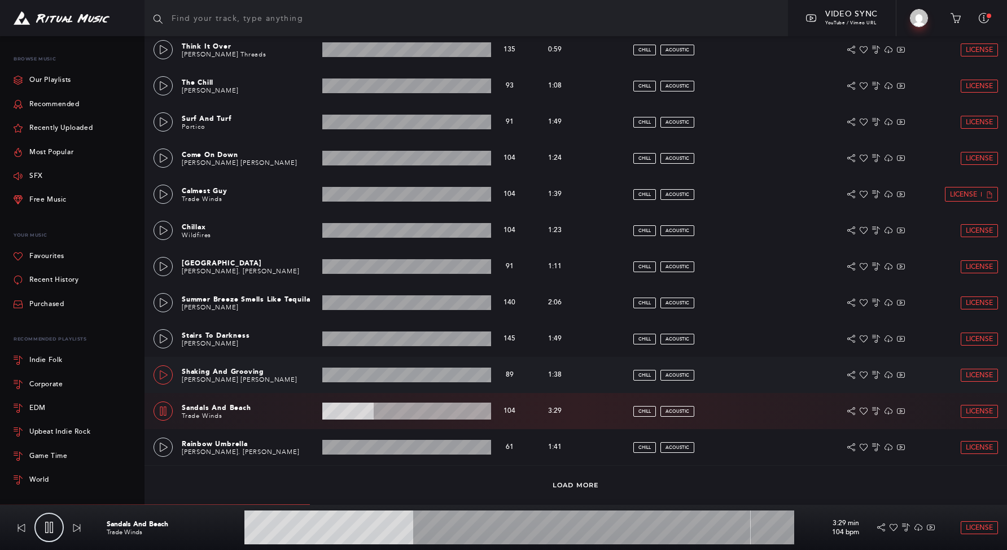
click at [163, 373] on icon at bounding box center [163, 374] width 9 height 9
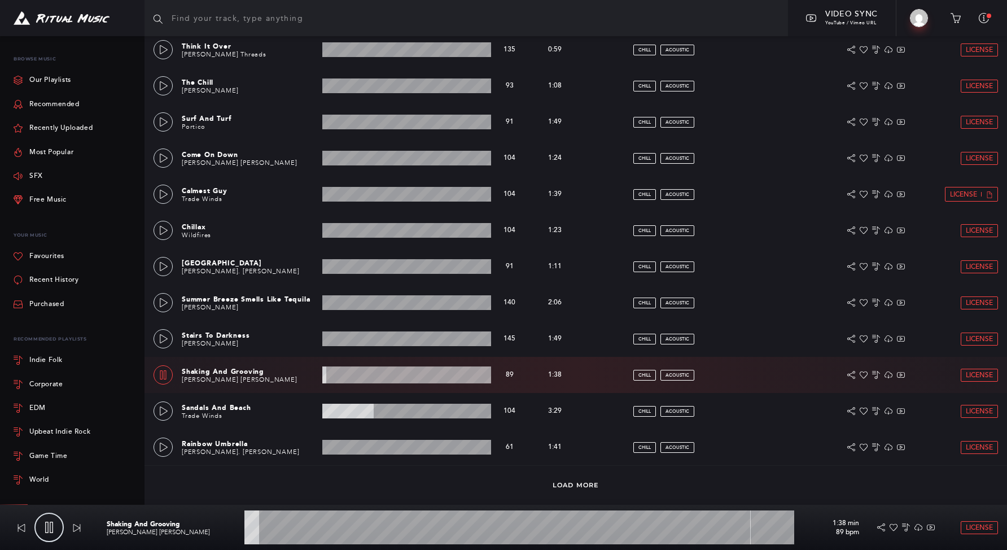
click at [344, 374] on wave at bounding box center [406, 374] width 169 height 17
click at [382, 375] on wave at bounding box center [406, 374] width 169 height 17
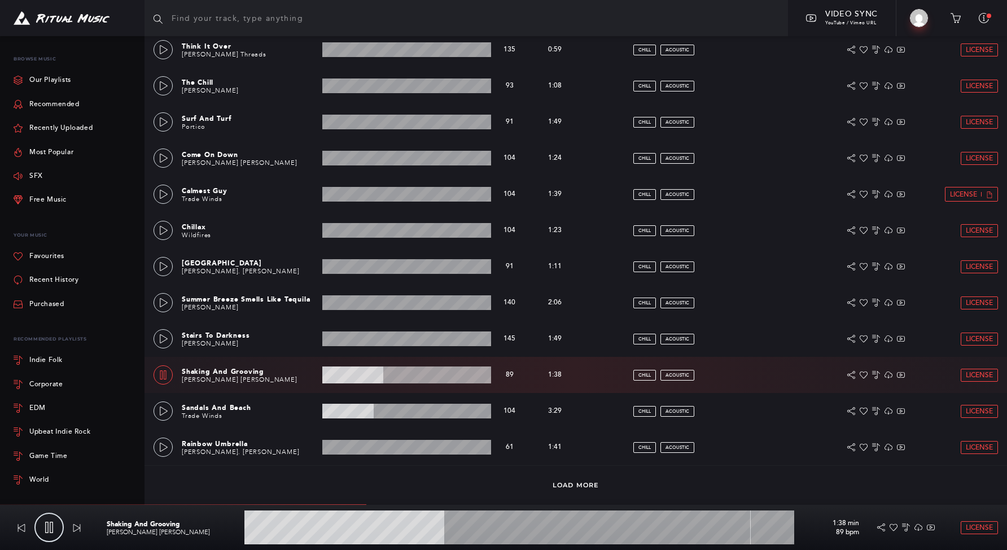
click at [427, 376] on wave at bounding box center [406, 374] width 169 height 17
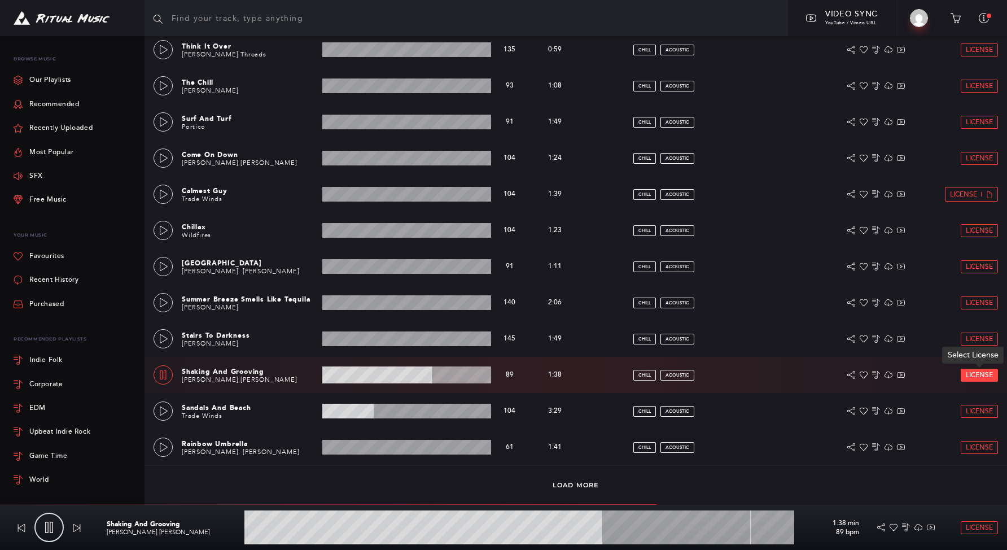
click at [979, 378] on span "License" at bounding box center [979, 374] width 27 height 7
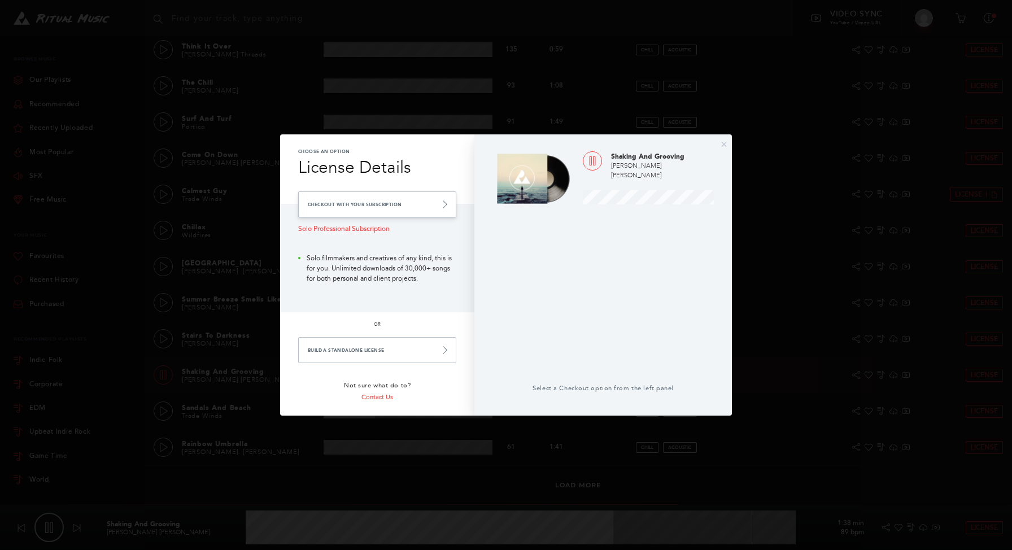
click at [395, 208] on link "Checkout with your Subscription" at bounding box center [377, 204] width 158 height 26
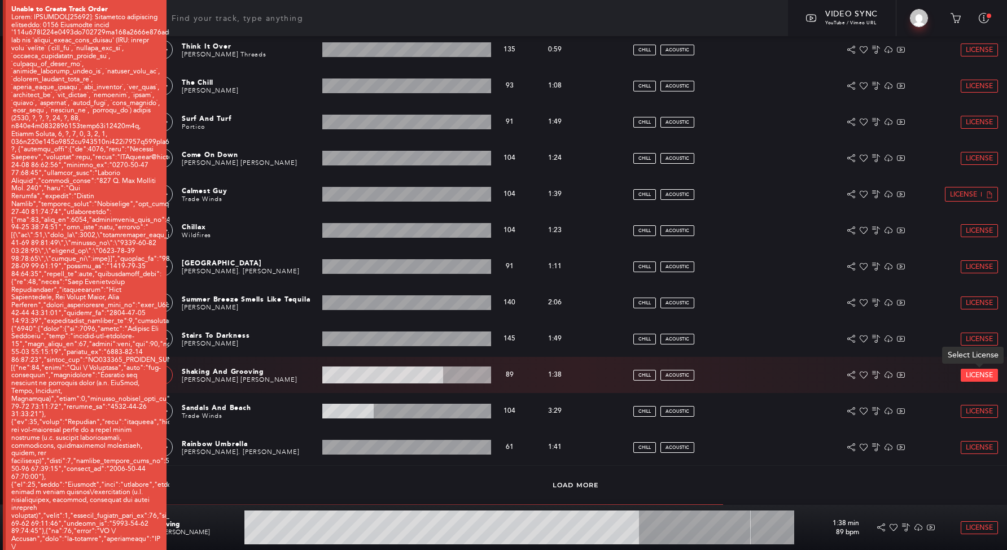
click at [971, 370] on link "License" at bounding box center [979, 375] width 36 height 12
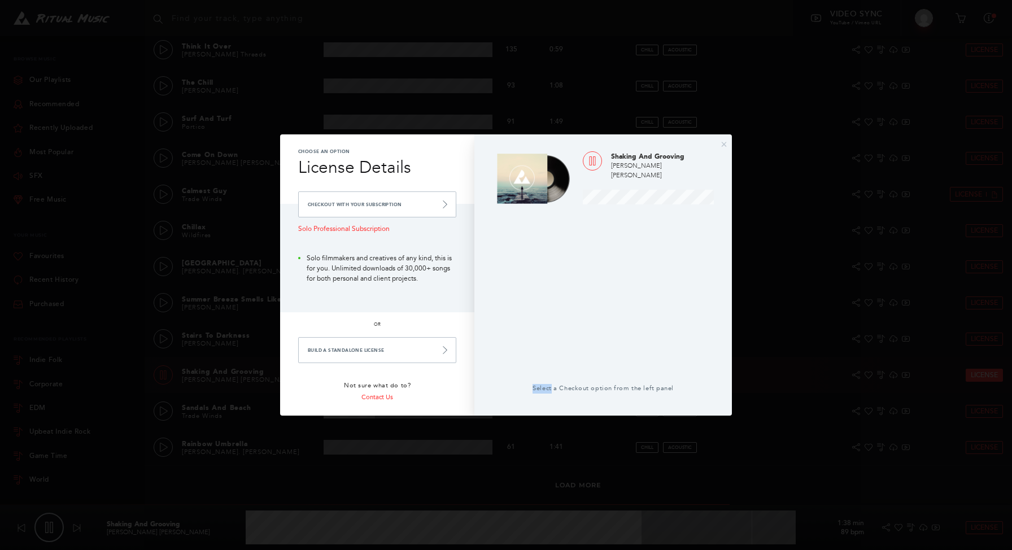
click at [971, 370] on div "× Choose an Option License Details Checkout with your Subscription Solo Profess…" at bounding box center [506, 275] width 1012 height 550
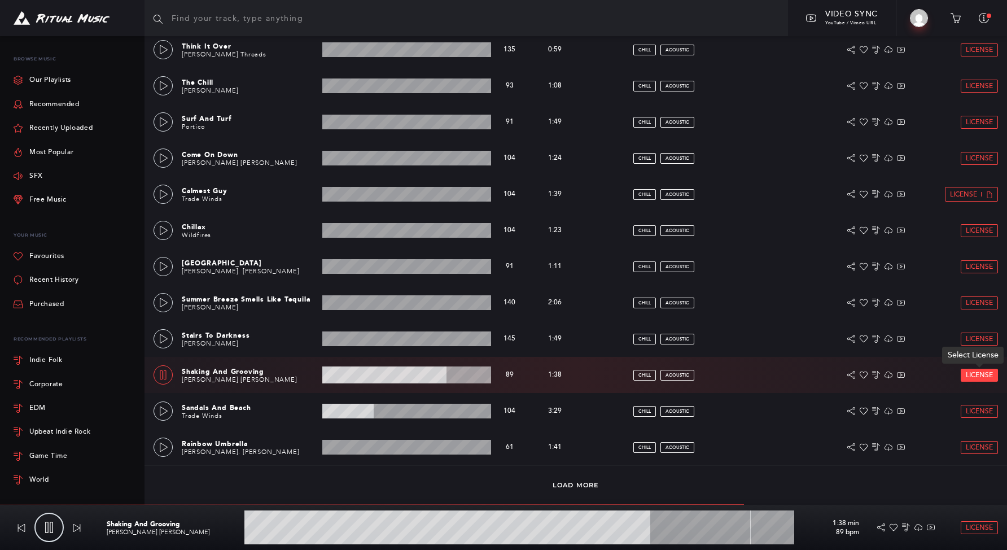
click at [988, 376] on span "License" at bounding box center [979, 374] width 27 height 7
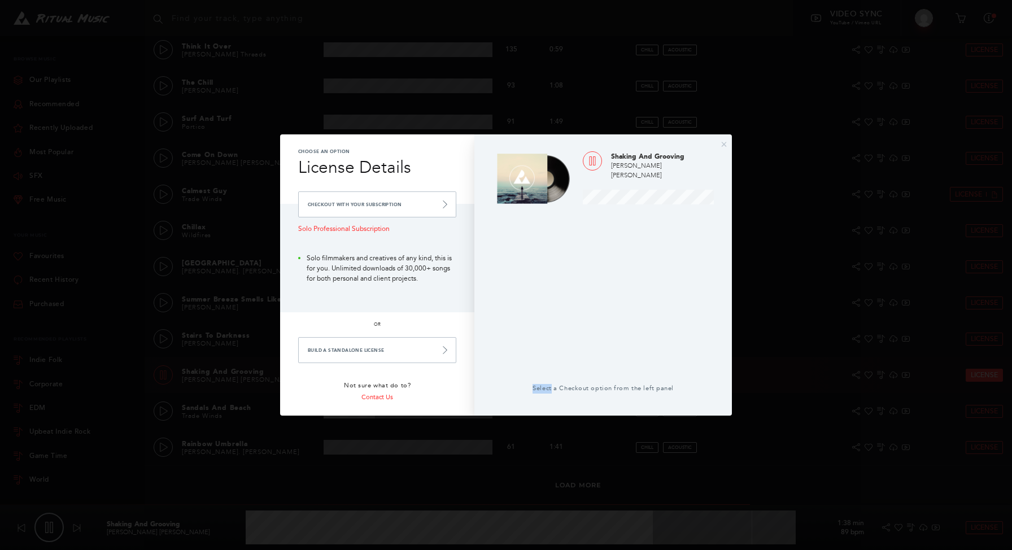
click at [988, 376] on div "× Choose an Option License Details Checkout with your Subscription Solo Profess…" at bounding box center [506, 275] width 1012 height 550
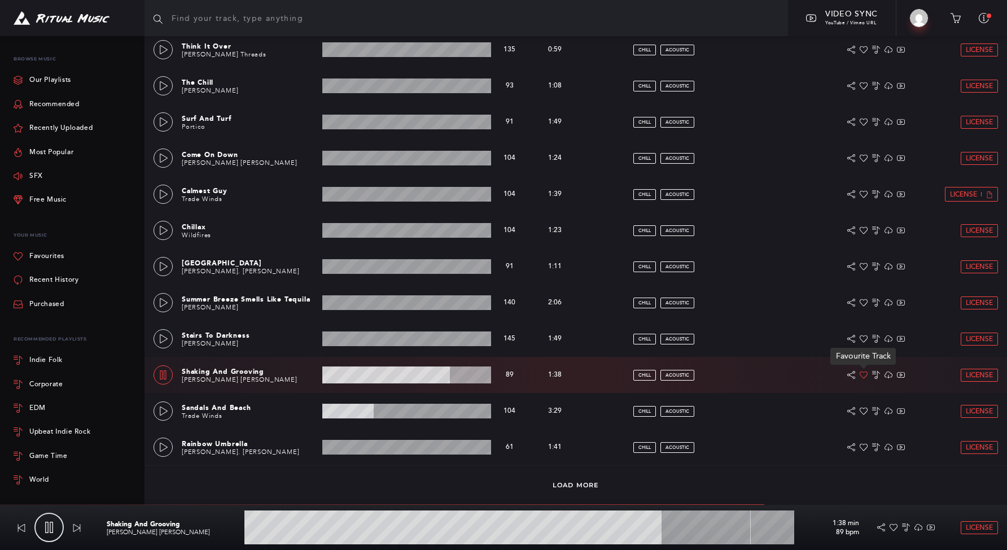
click at [867, 377] on icon at bounding box center [864, 375] width 8 height 8
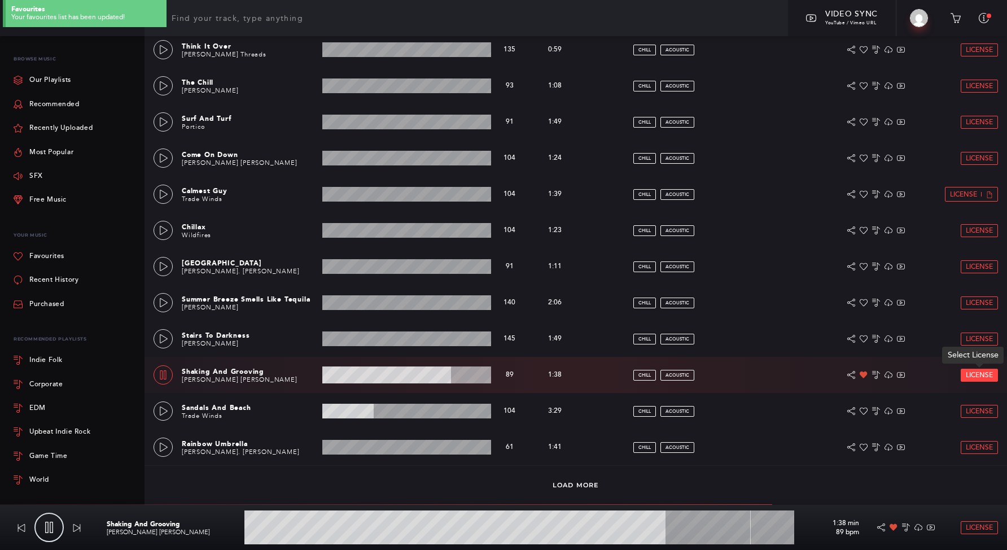
type input "76.9"
click at [963, 374] on link "License" at bounding box center [979, 375] width 36 height 12
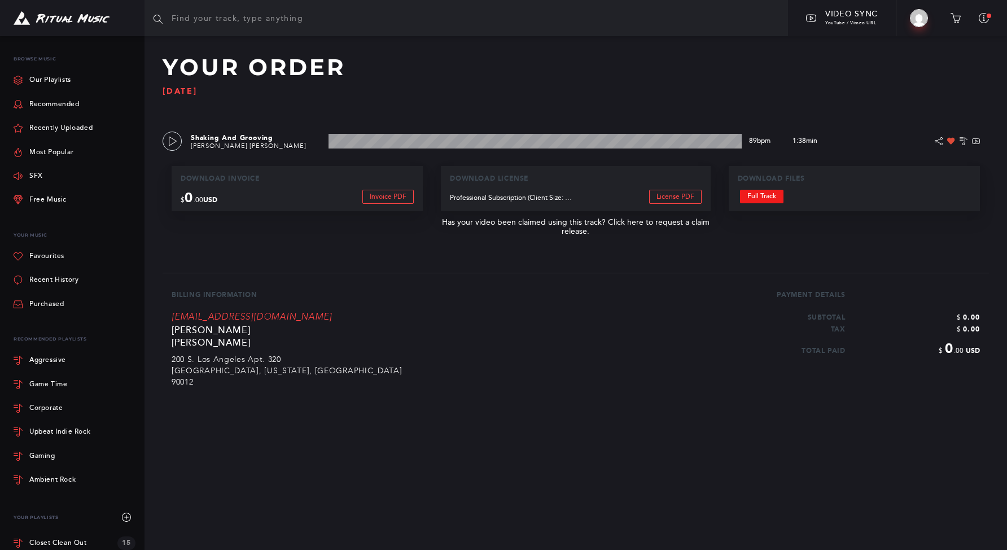
click at [765, 200] on link "Full Track" at bounding box center [761, 197] width 43 height 14
click at [504, 324] on p "[PERSON_NAME]" at bounding box center [441, 329] width 539 height 12
click at [51, 15] on img at bounding box center [62, 18] width 96 height 14
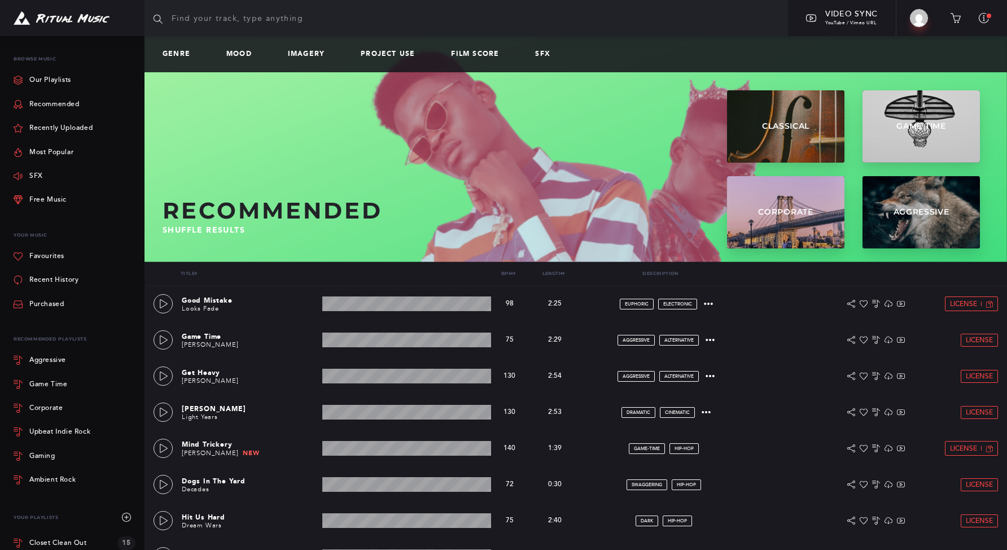
click at [303, 47] on div "Genre Mood Imagery Project Use Film Score SFX" at bounding box center [576, 54] width 863 height 36
click at [303, 50] on link "Imagery" at bounding box center [311, 54] width 46 height 8
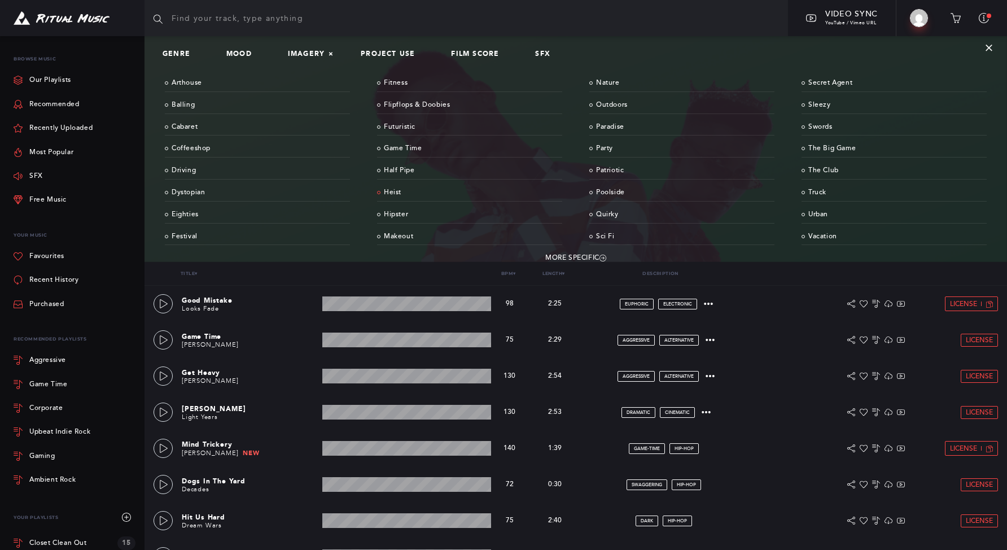
click at [393, 190] on link "Heist" at bounding box center [469, 193] width 185 height 18
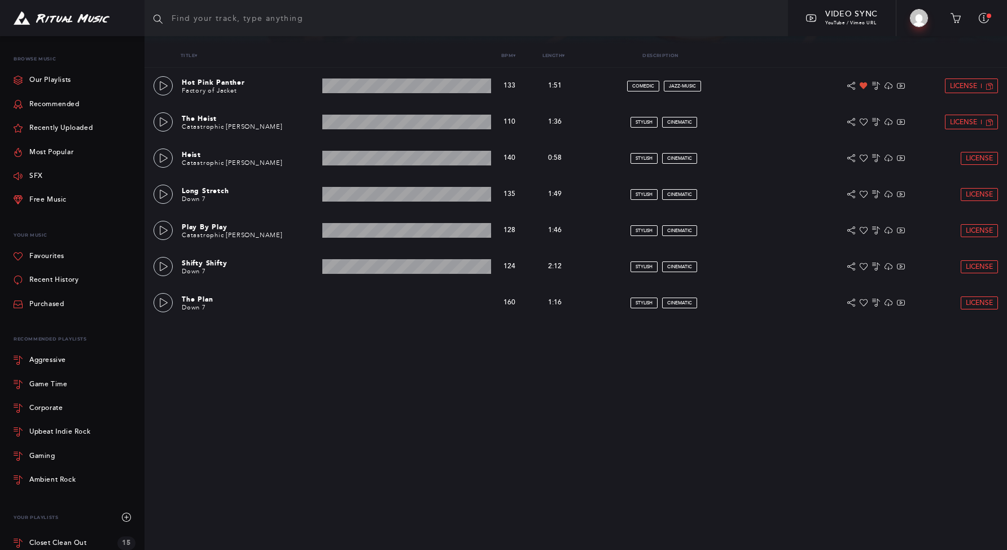
scroll to position [507, 0]
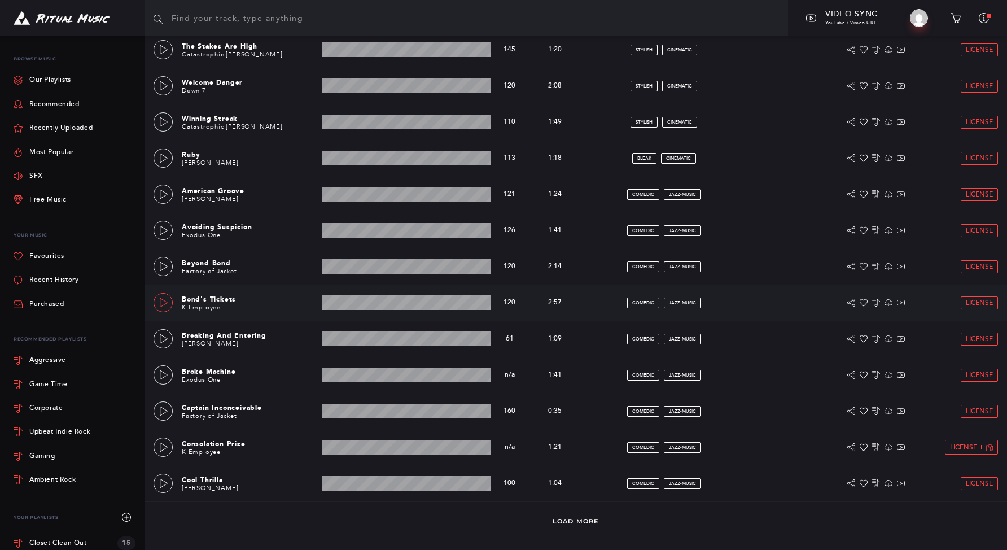
click at [166, 299] on icon at bounding box center [163, 302] width 9 height 9
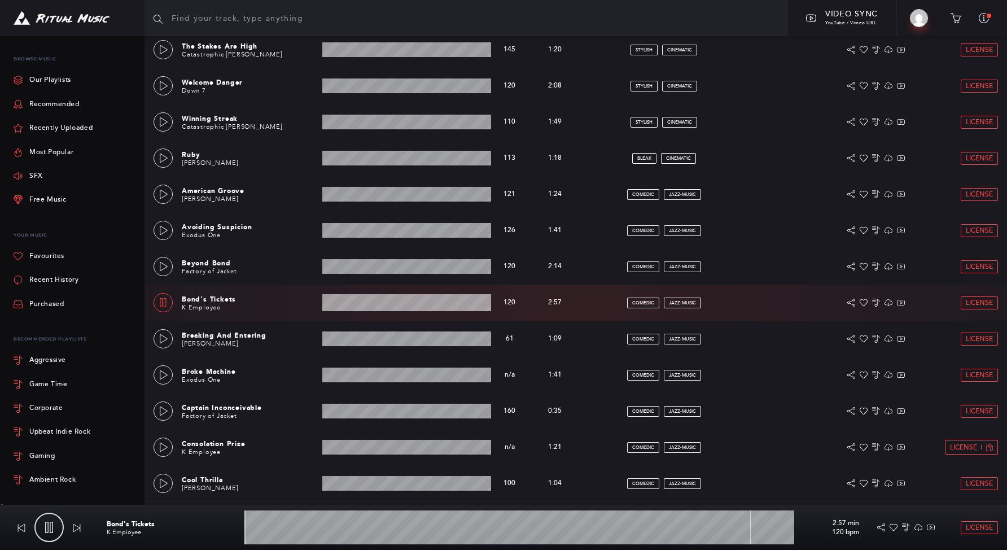
click at [374, 301] on wave at bounding box center [406, 302] width 169 height 17
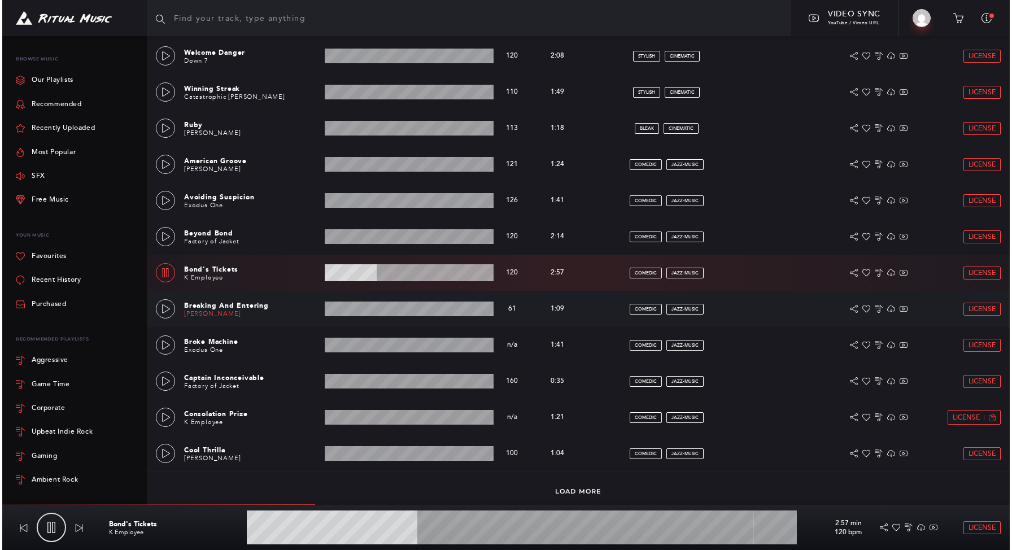
scroll to position [543, 0]
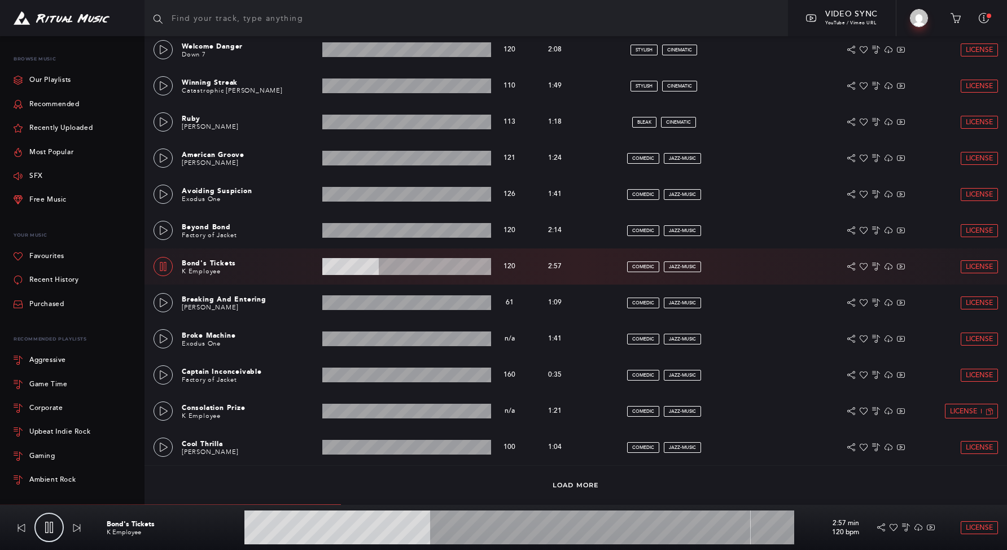
click at [351, 266] on wave at bounding box center [406, 266] width 169 height 17
click at [162, 274] on link at bounding box center [163, 266] width 19 height 19
type input "18.43"
click at [863, 268] on icon at bounding box center [864, 267] width 8 height 8
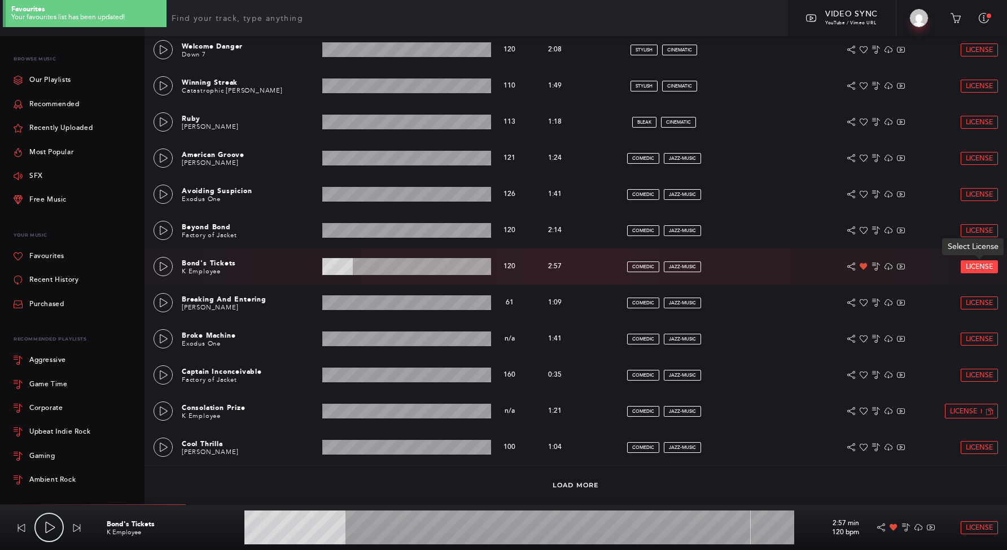
click at [985, 268] on span "License" at bounding box center [979, 266] width 27 height 7
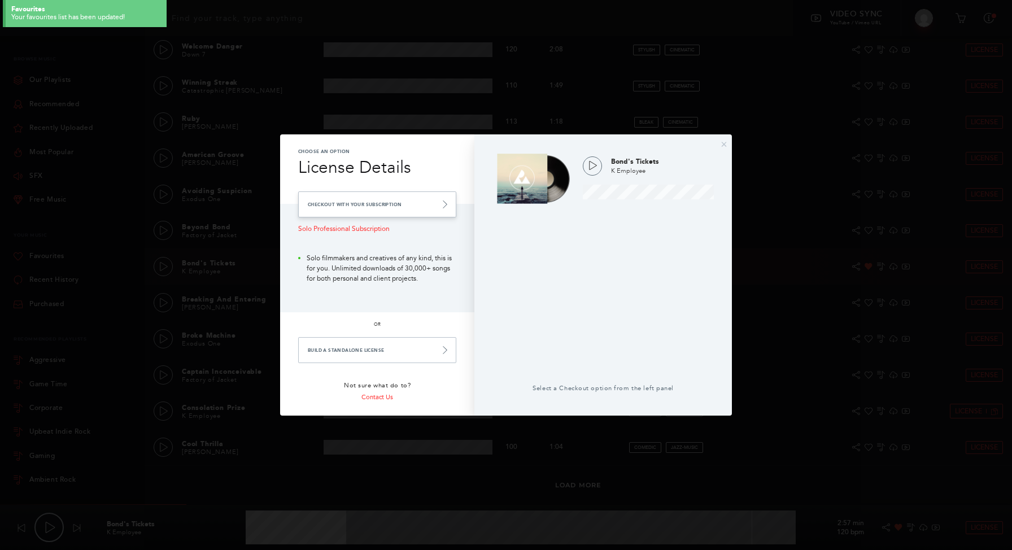
click at [425, 207] on link "Checkout with your Subscription" at bounding box center [377, 204] width 158 height 26
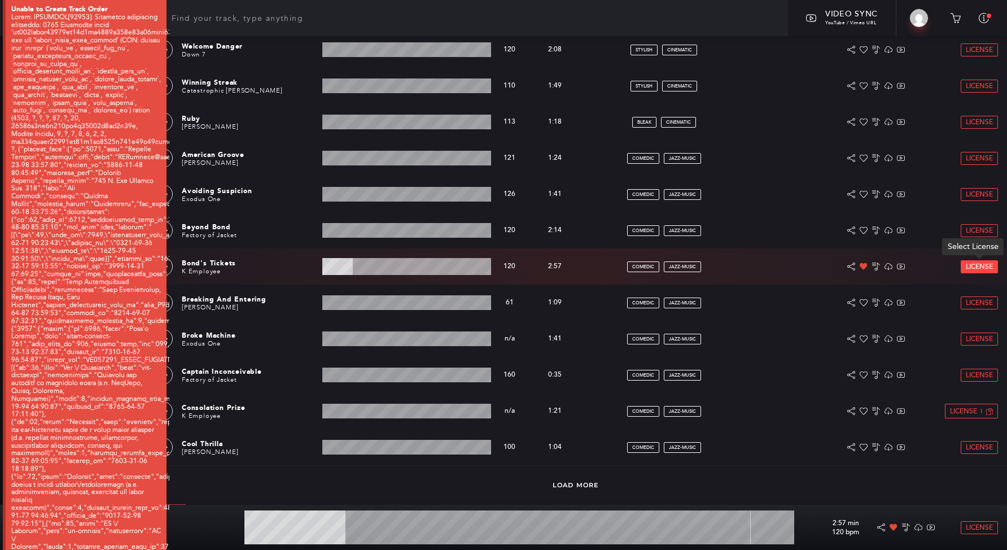
click at [971, 264] on span "License" at bounding box center [979, 266] width 27 height 7
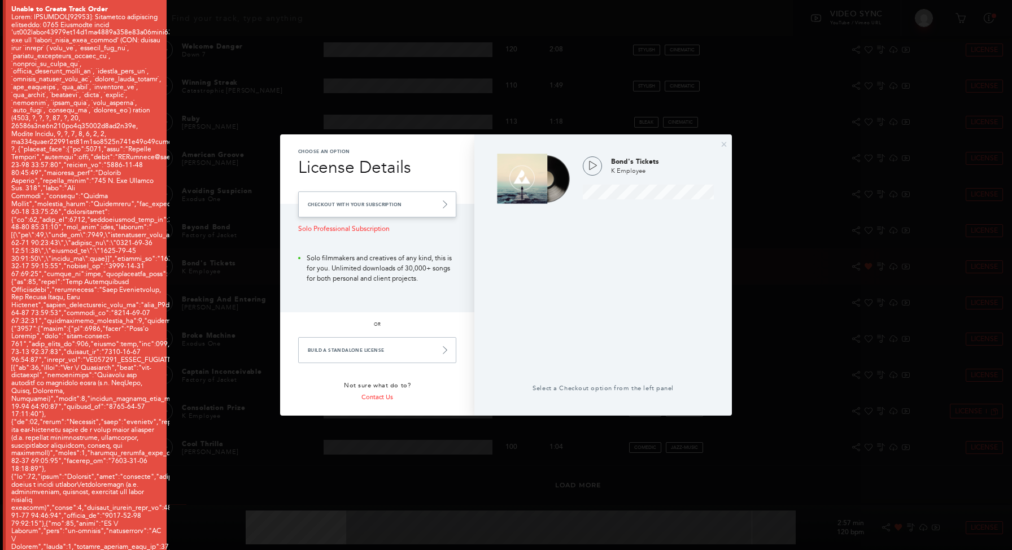
click at [406, 202] on link "Checkout with your Subscription" at bounding box center [377, 204] width 158 height 26
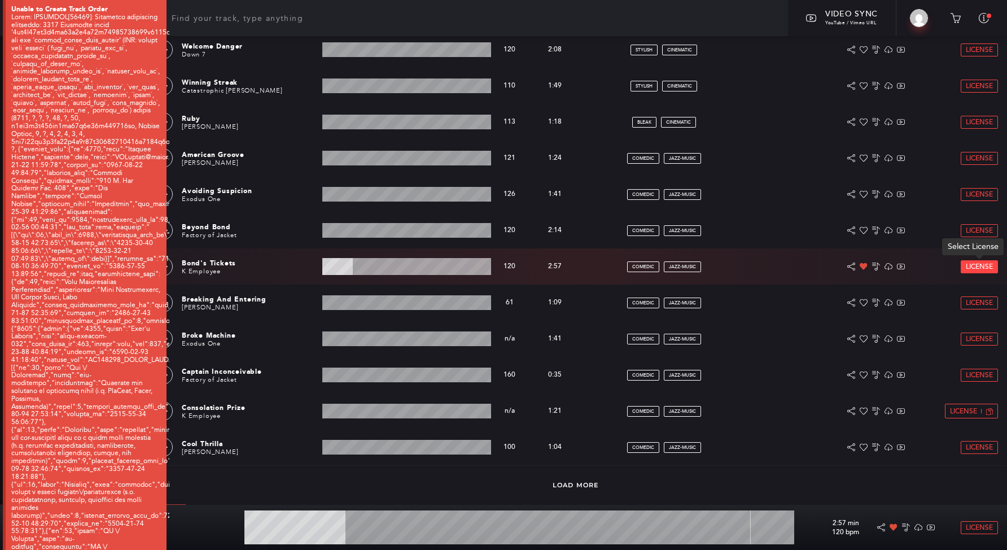
click at [978, 269] on span "License" at bounding box center [979, 266] width 27 height 7
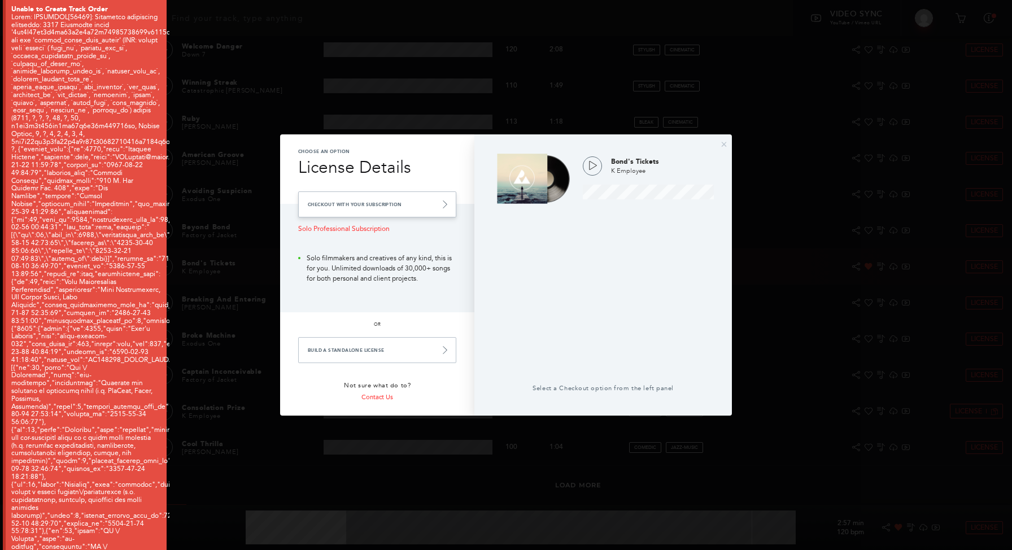
click at [390, 211] on link "Checkout with your Subscription" at bounding box center [377, 204] width 158 height 26
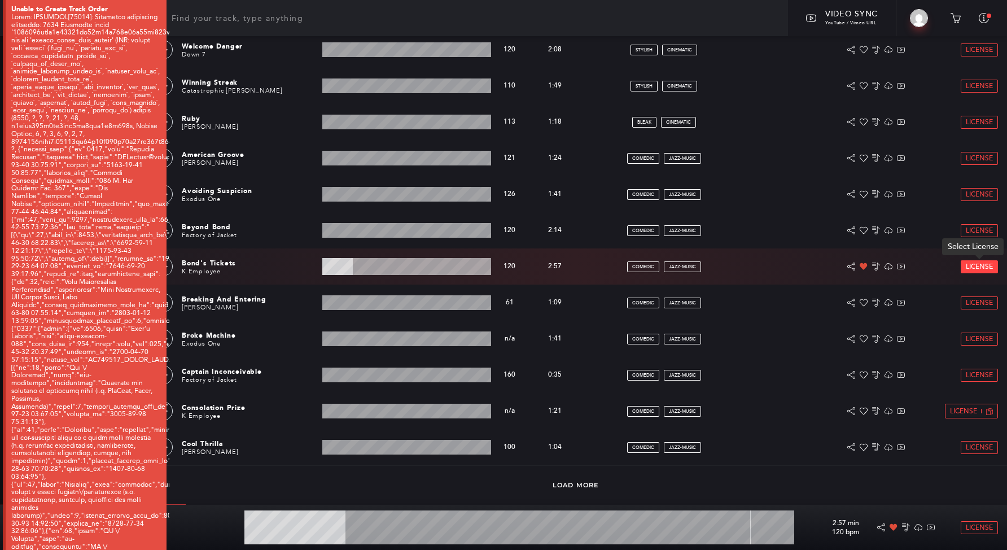
click at [981, 268] on span "License" at bounding box center [979, 266] width 27 height 7
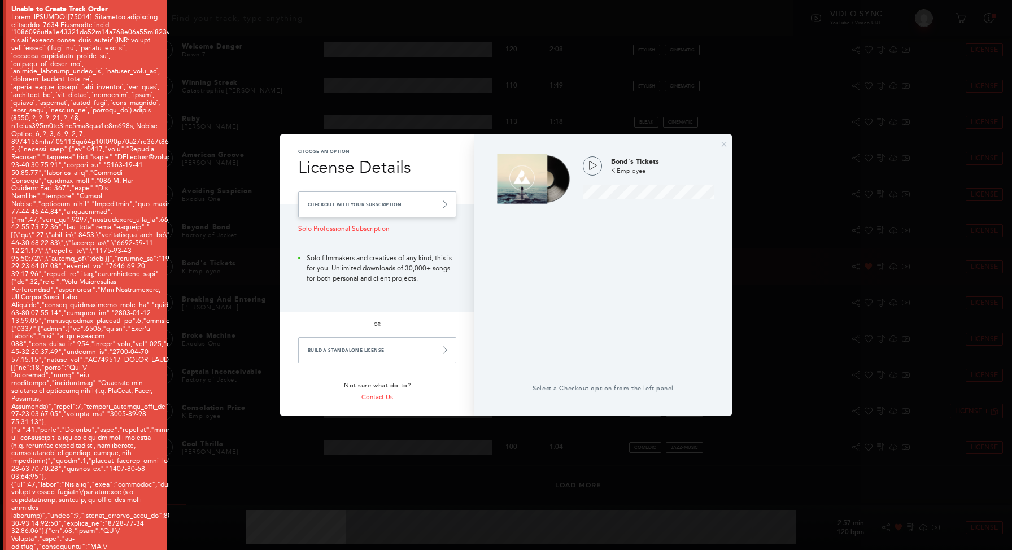
click at [422, 206] on link "Checkout with your Subscription" at bounding box center [377, 204] width 158 height 26
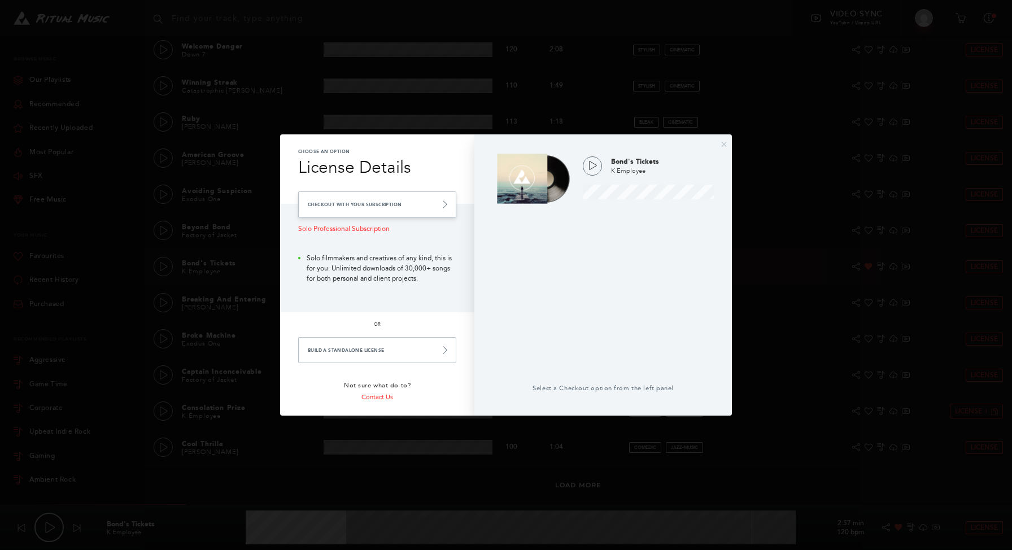
click at [445, 204] on icon at bounding box center [445, 204] width 8 height 8
click at [395, 202] on link "Checkout with your Subscription" at bounding box center [377, 204] width 158 height 26
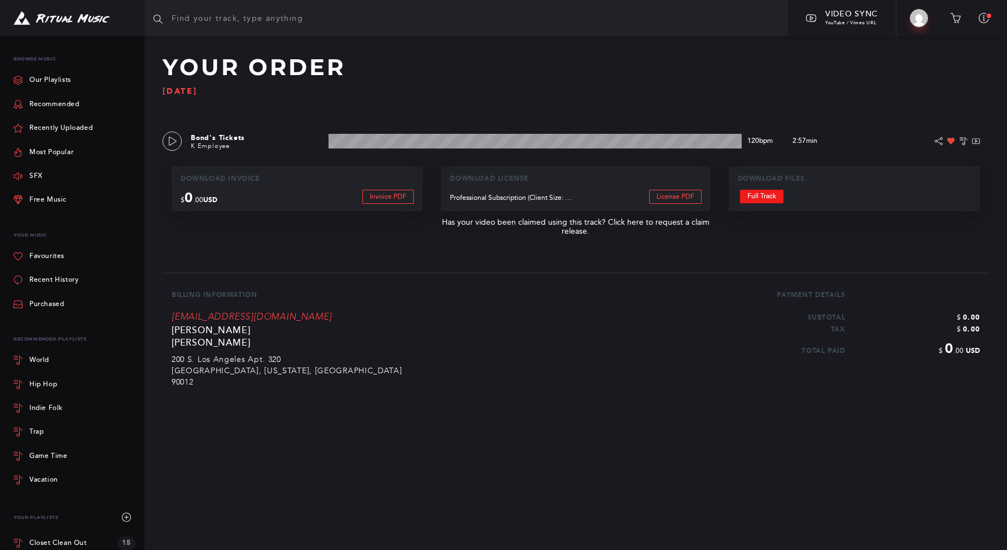
click at [768, 193] on link "Full Track" at bounding box center [761, 197] width 43 height 14
click at [92, 22] on img at bounding box center [62, 18] width 96 height 14
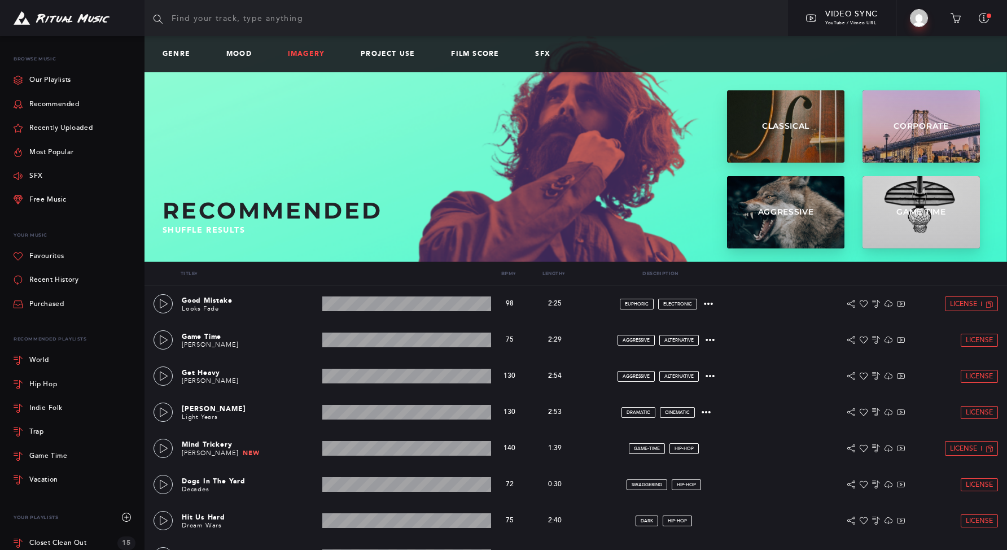
click at [307, 55] on link "Imagery" at bounding box center [311, 54] width 46 height 8
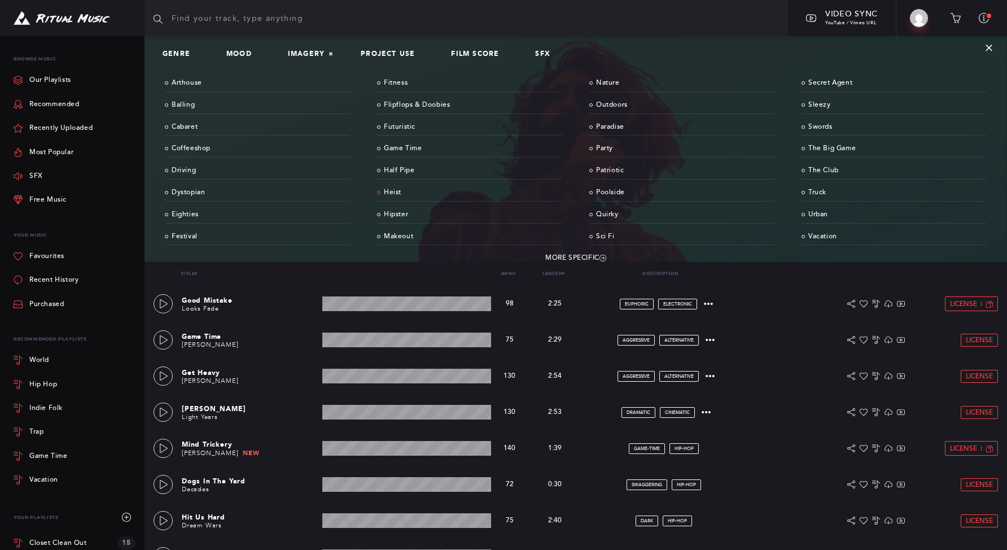
click at [403, 190] on link "Heist" at bounding box center [469, 193] width 185 height 18
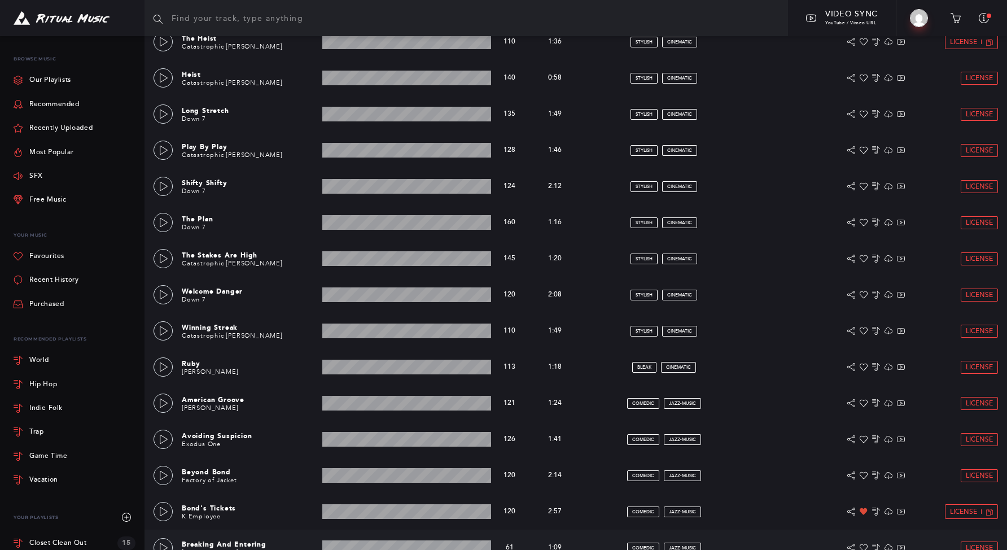
scroll to position [507, 0]
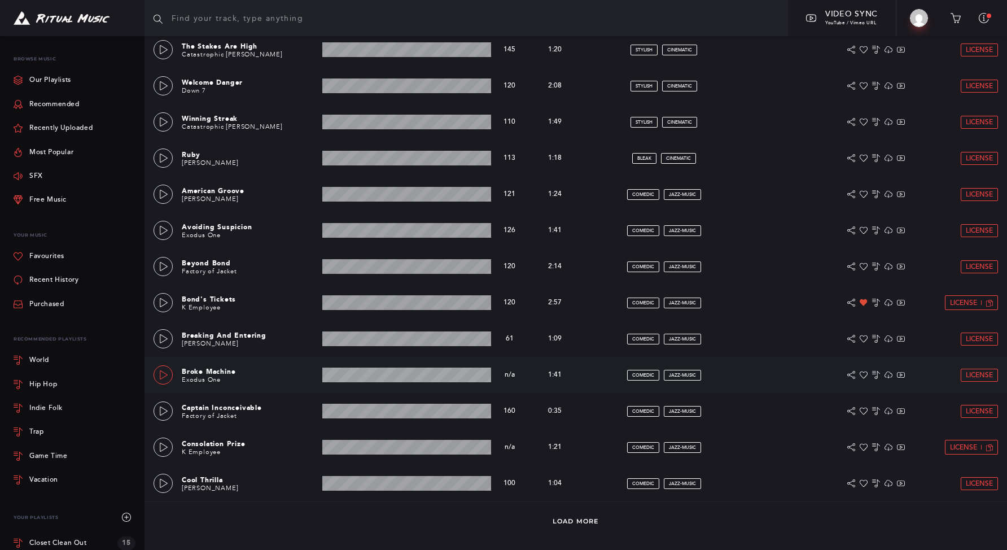
click at [159, 375] on div at bounding box center [164, 375] width 10 height 8
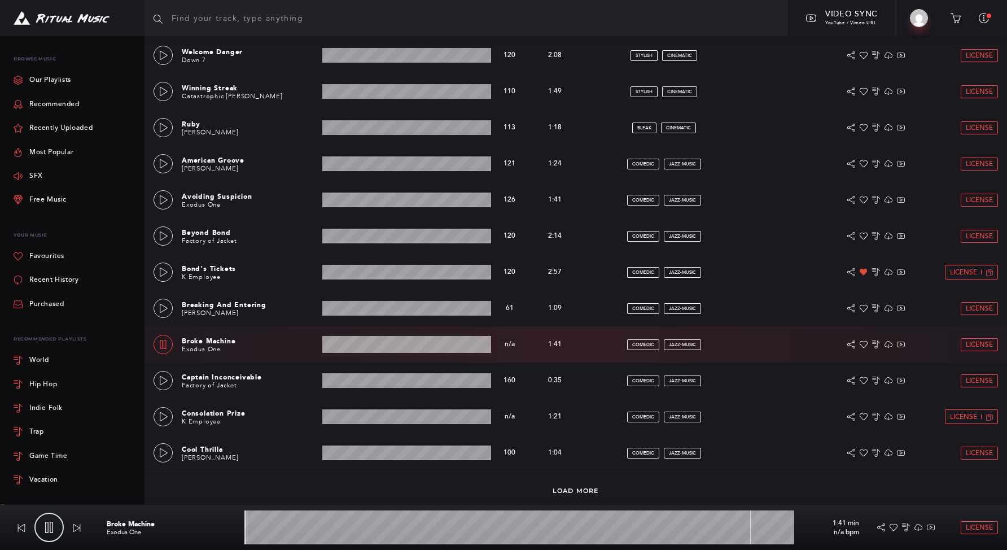
scroll to position [543, 0]
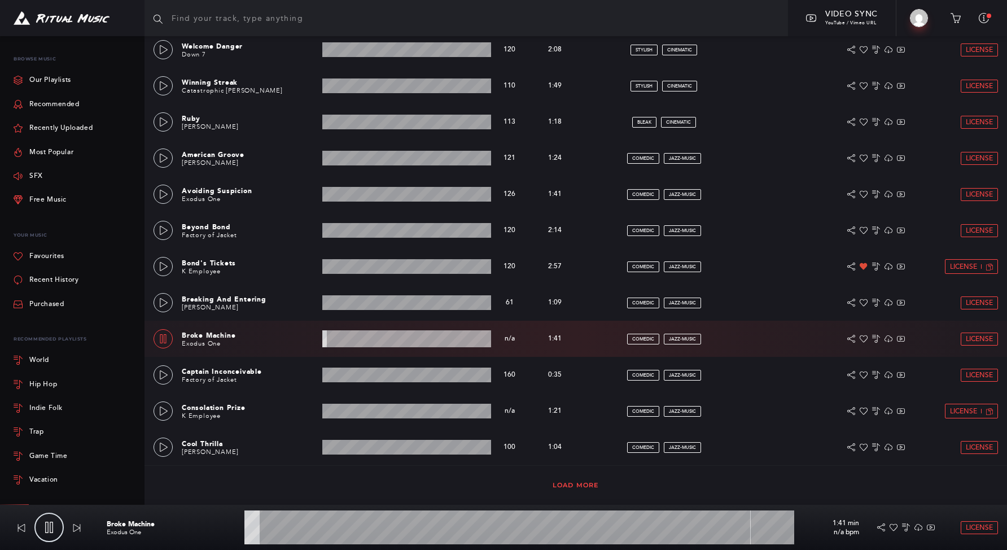
click at [584, 488] on link "Load More" at bounding box center [576, 485] width 46 height 8
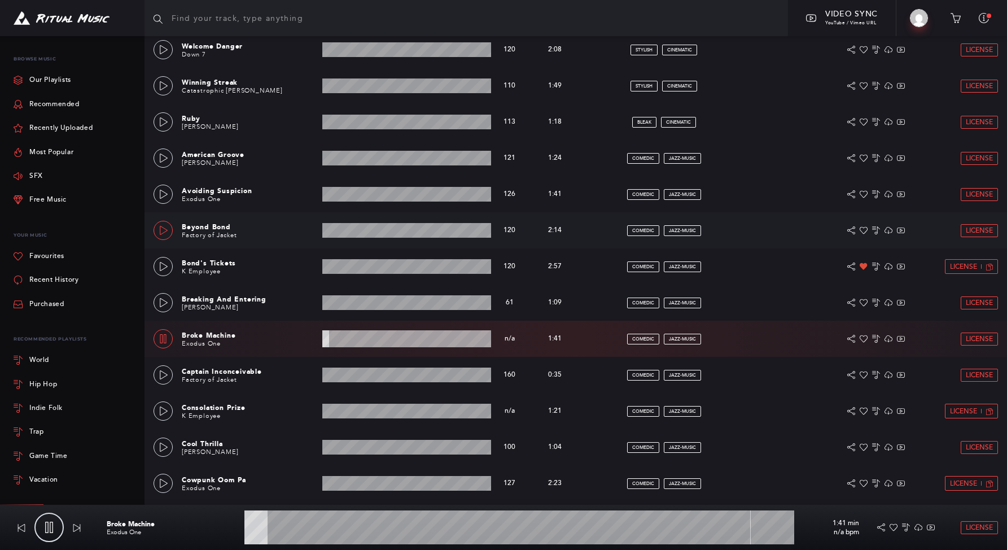
click at [160, 233] on icon at bounding box center [163, 230] width 9 height 9
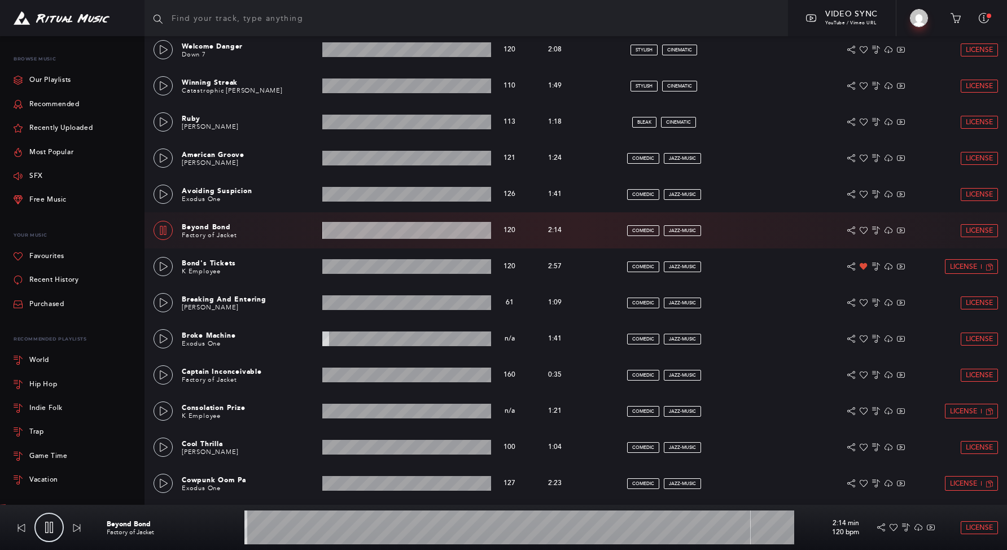
click at [367, 233] on wave at bounding box center [406, 230] width 169 height 17
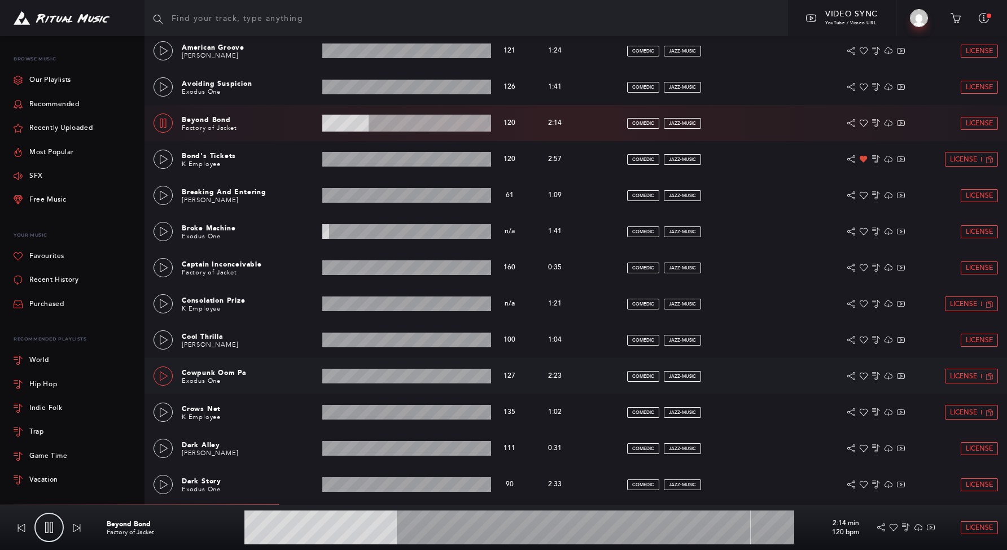
click at [164, 381] on link at bounding box center [163, 375] width 19 height 19
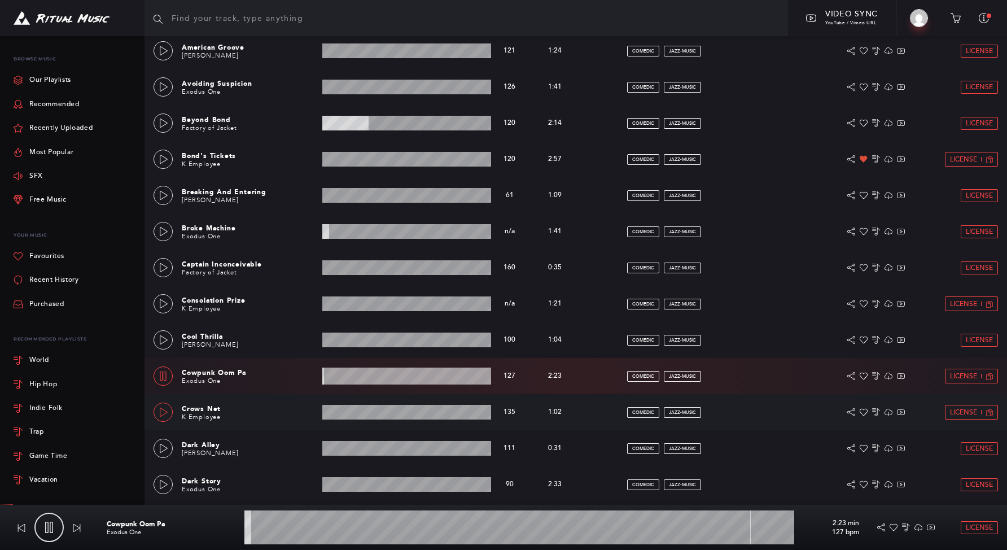
click at [162, 417] on link at bounding box center [163, 412] width 19 height 19
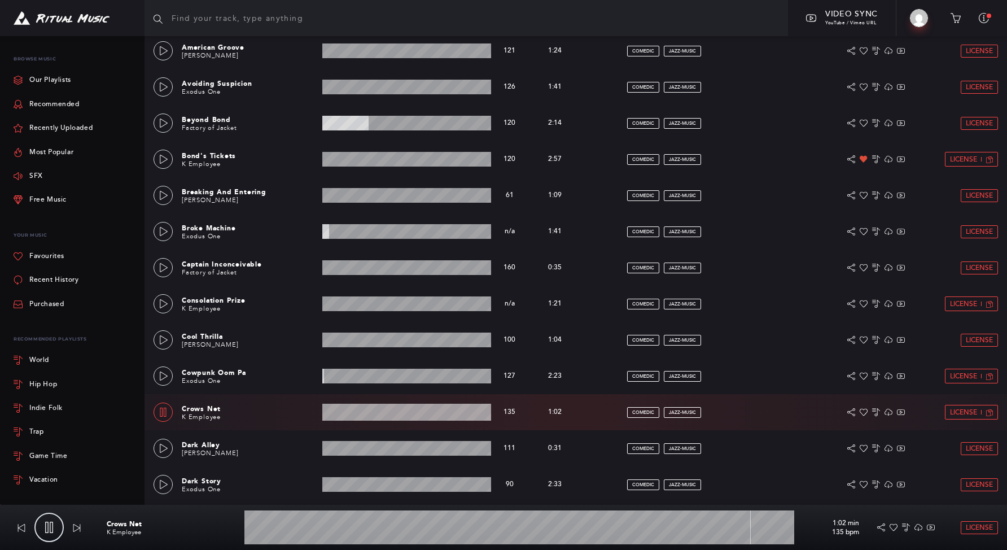
scroll to position [867, 0]
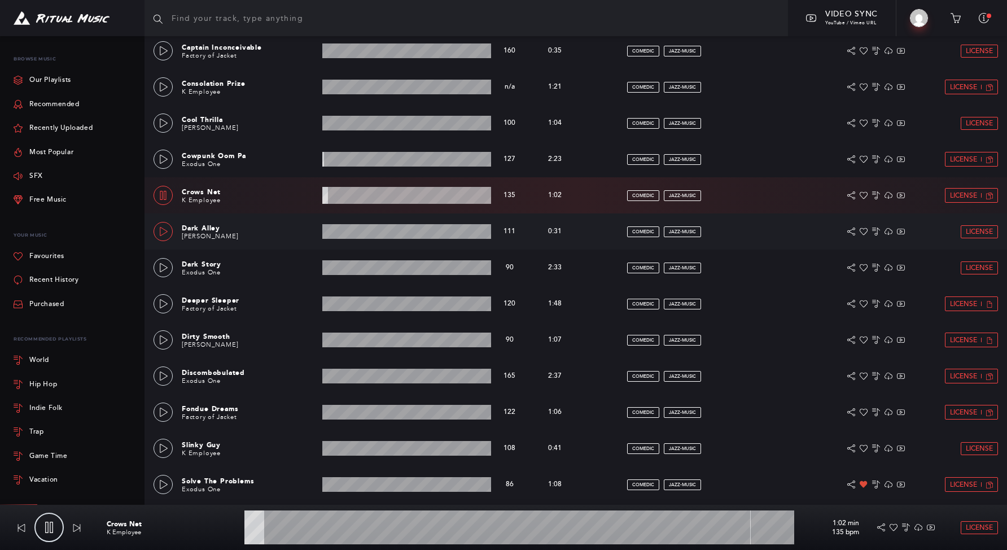
click at [160, 231] on icon at bounding box center [164, 231] width 8 height 9
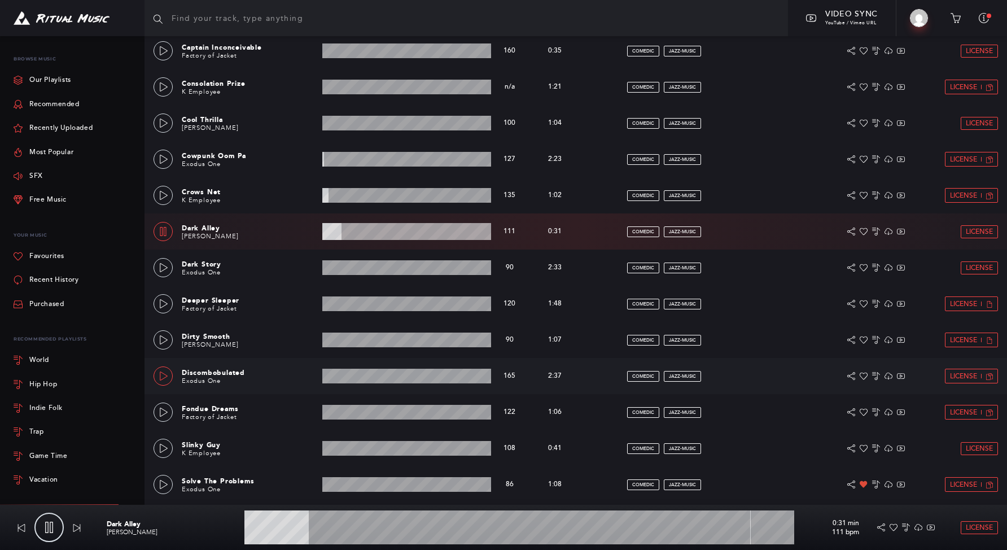
click at [166, 381] on link at bounding box center [163, 375] width 19 height 19
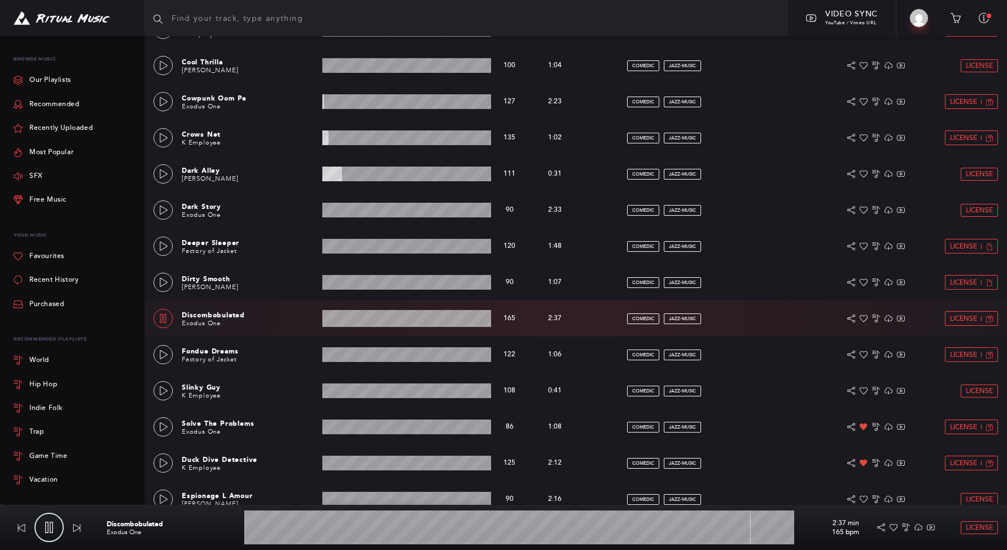
scroll to position [932, 0]
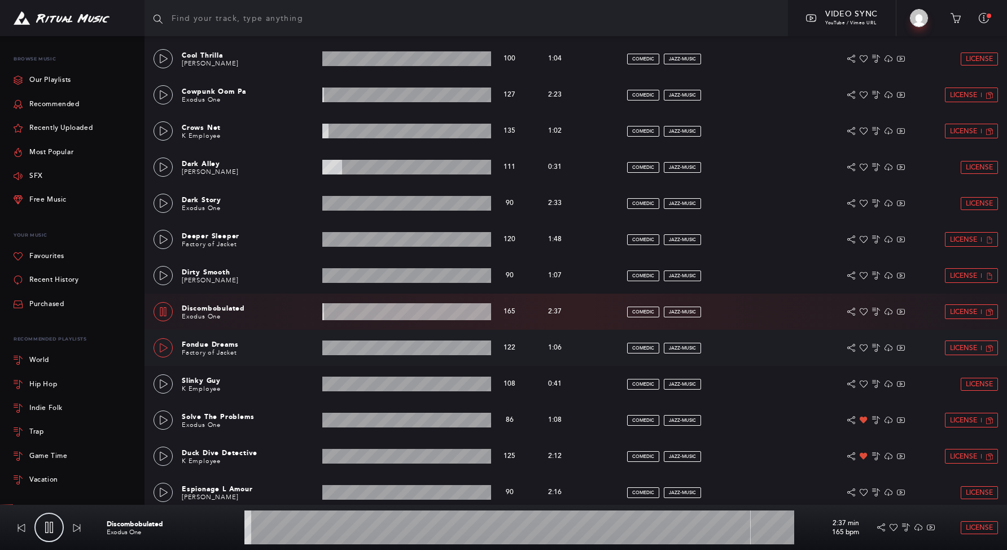
click at [158, 344] on link at bounding box center [163, 347] width 19 height 19
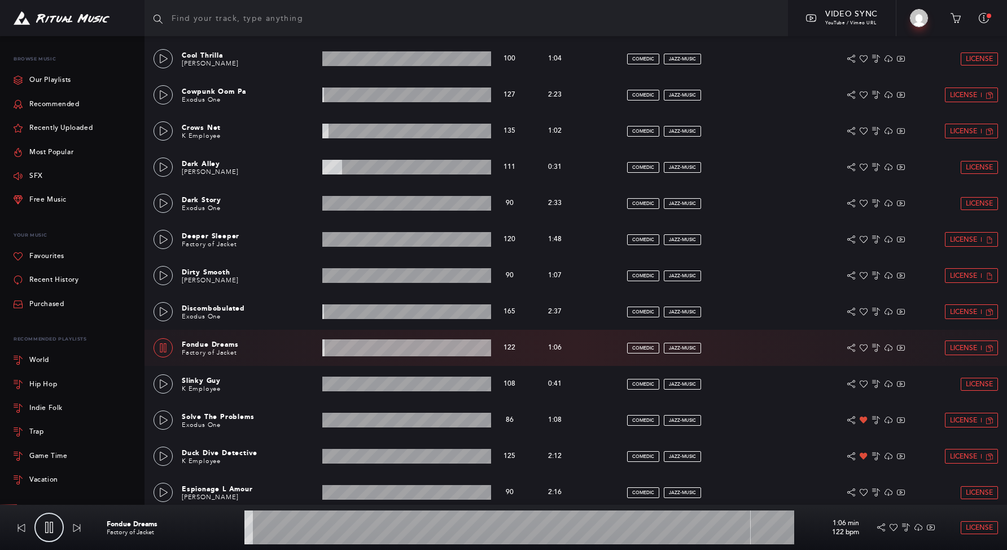
click at [357, 345] on wave at bounding box center [406, 347] width 169 height 17
click at [165, 383] on icon at bounding box center [163, 383] width 9 height 9
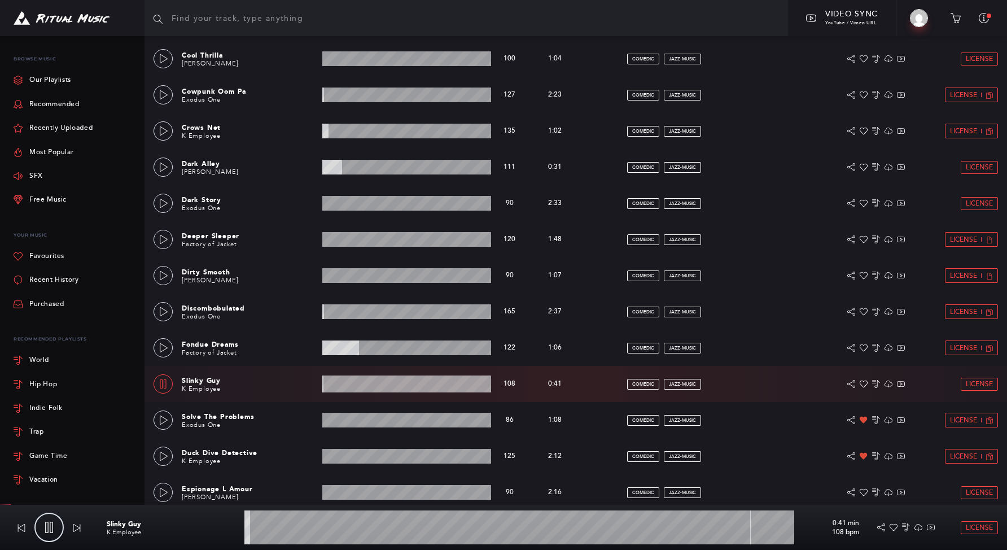
click at [349, 386] on wave at bounding box center [406, 383] width 169 height 17
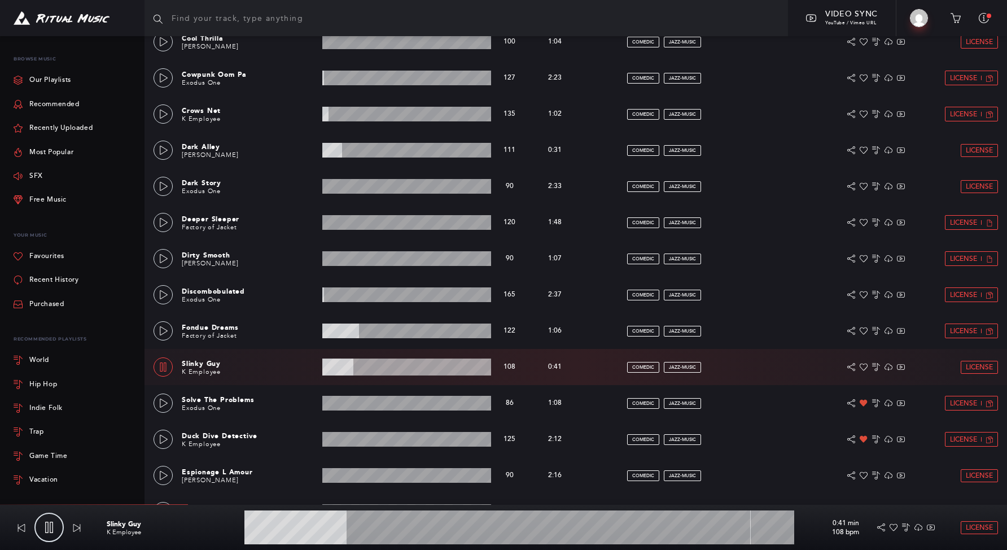
scroll to position [968, 0]
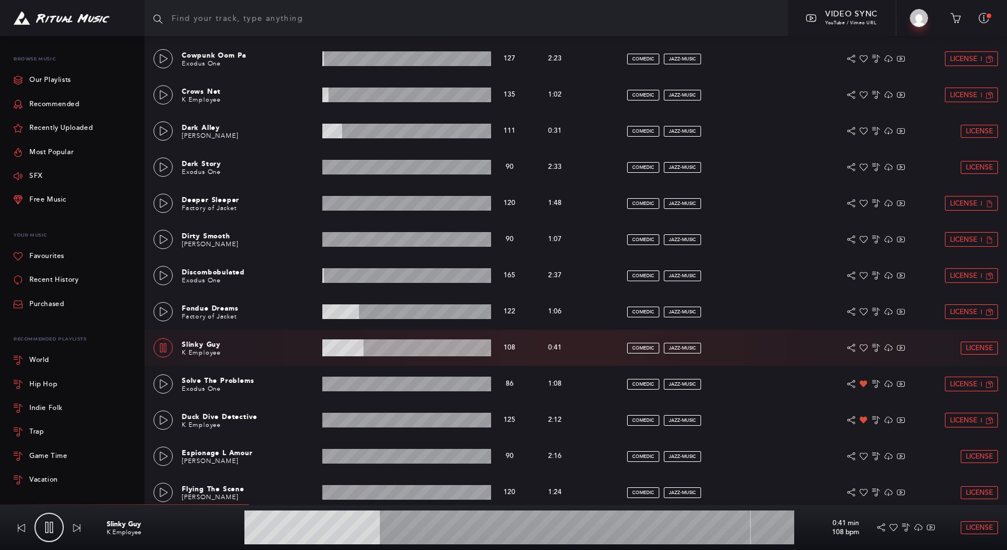
click at [165, 350] on icon at bounding box center [163, 347] width 9 height 9
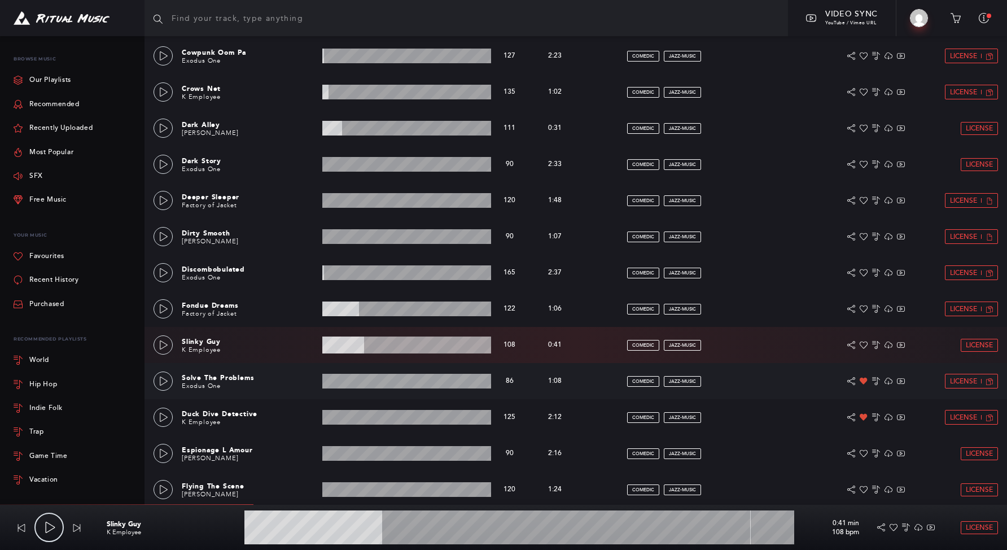
scroll to position [1177, 0]
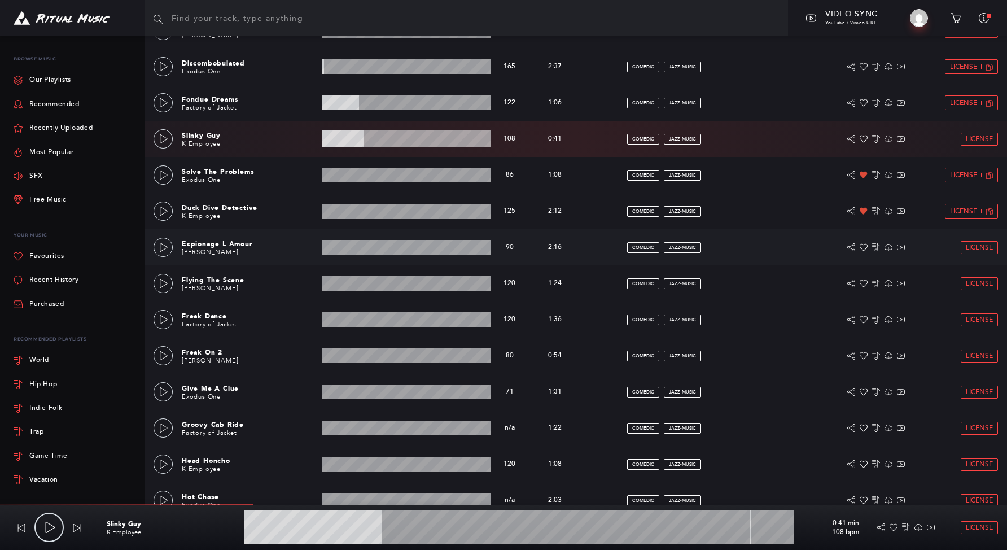
click at [163, 258] on div "Espionage L Amour Bobby Smith 2:16 min 90 bpm 90 bpm 2:16 min comedic jazz-musi…" at bounding box center [576, 247] width 845 height 36
click at [163, 194] on div "Duck Dive Detective K Employee 2:12 min 125 bpm 125 bpm 2:12 min comedic jazz-m…" at bounding box center [576, 211] width 845 height 36
click at [161, 213] on icon at bounding box center [163, 211] width 9 height 9
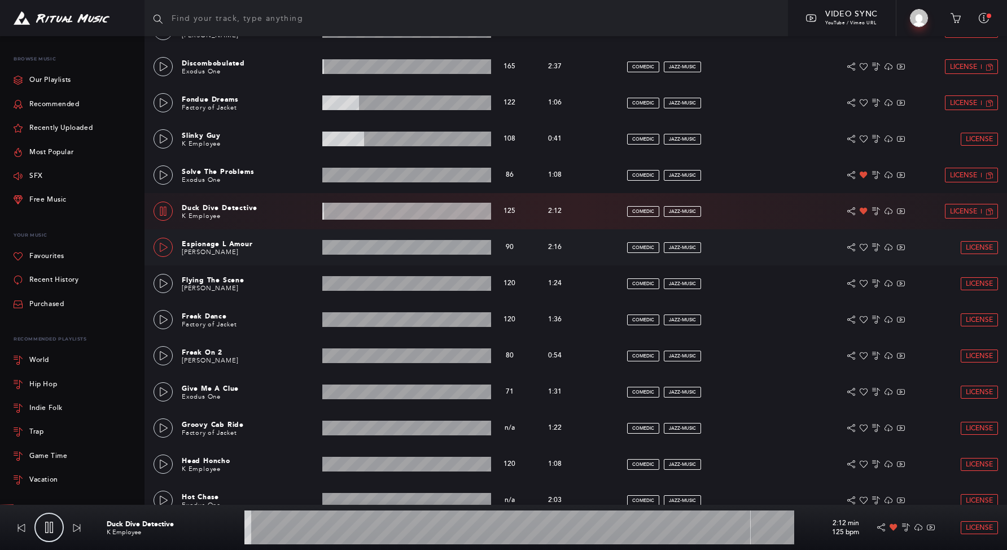
click at [160, 244] on icon at bounding box center [163, 247] width 9 height 9
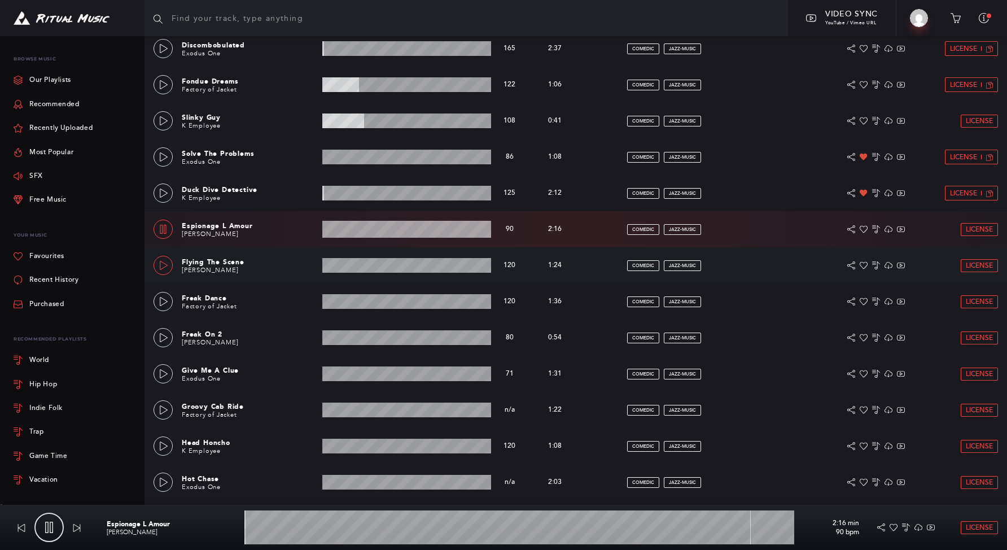
scroll to position [1195, 0]
click at [162, 270] on link at bounding box center [163, 264] width 19 height 19
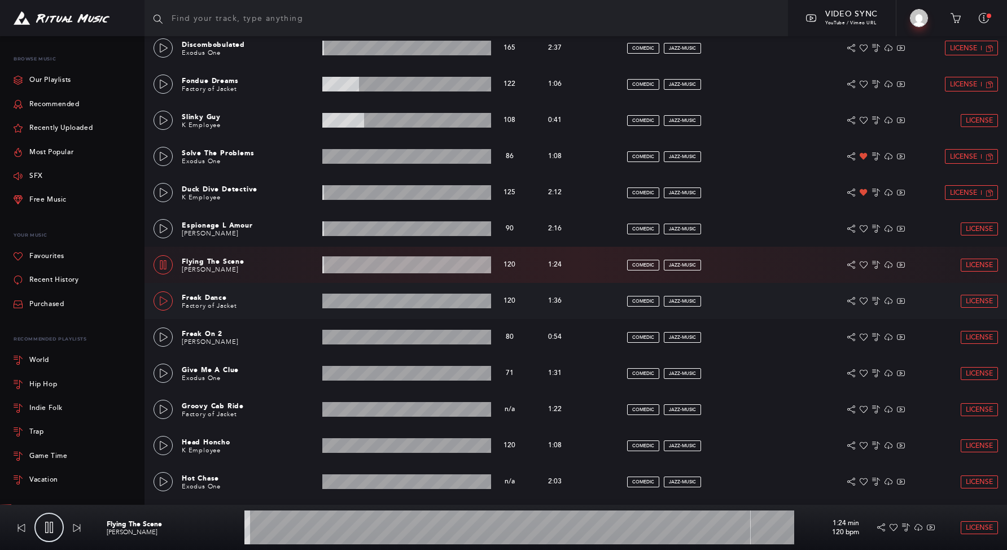
click at [158, 303] on link at bounding box center [163, 300] width 19 height 19
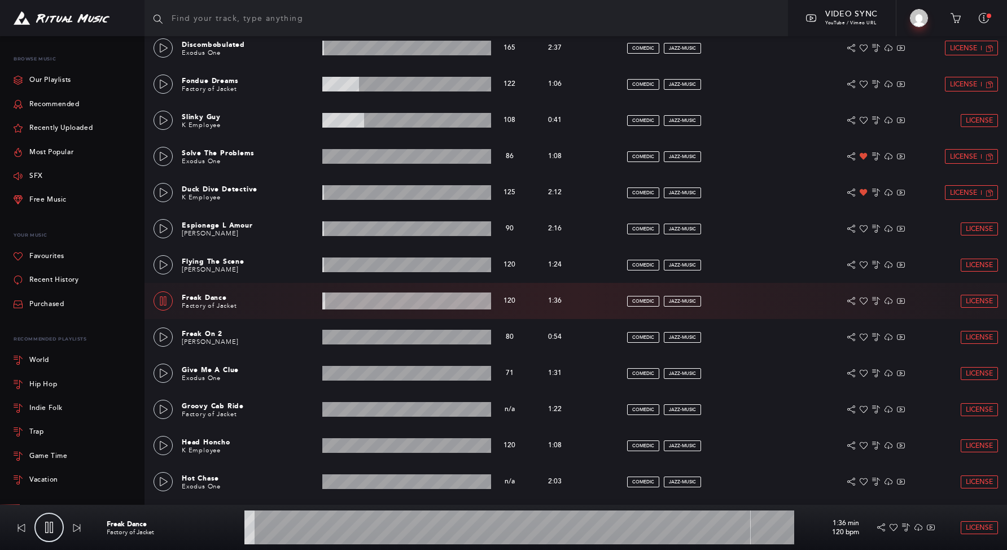
click at [366, 305] on wave at bounding box center [406, 300] width 169 height 17
click at [399, 304] on wave at bounding box center [406, 300] width 169 height 17
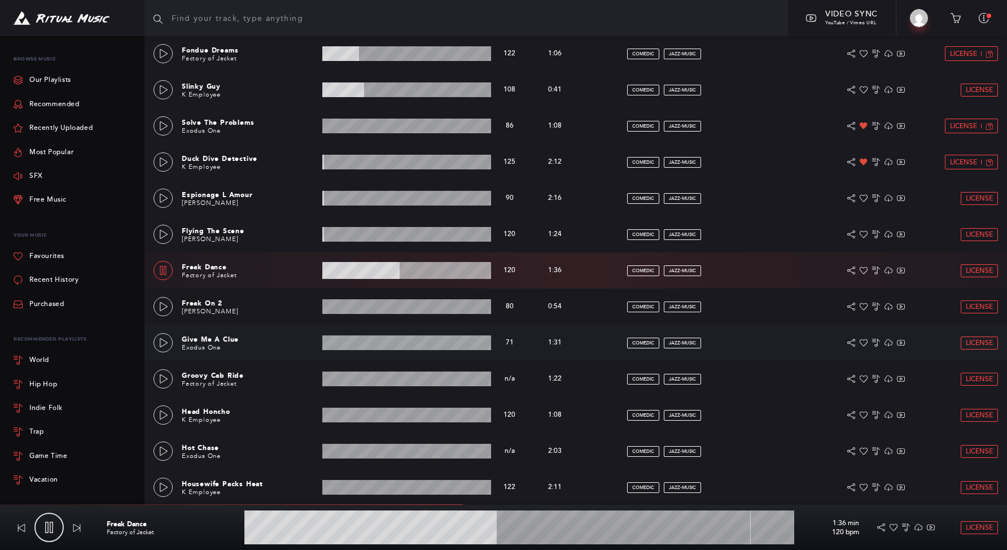
scroll to position [1227, 0]
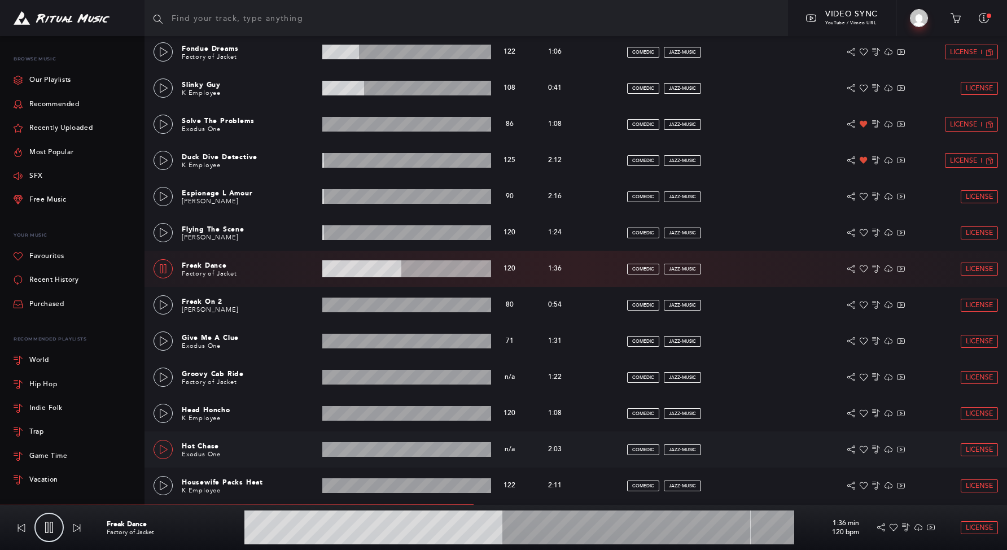
click at [168, 446] on icon at bounding box center [163, 449] width 9 height 9
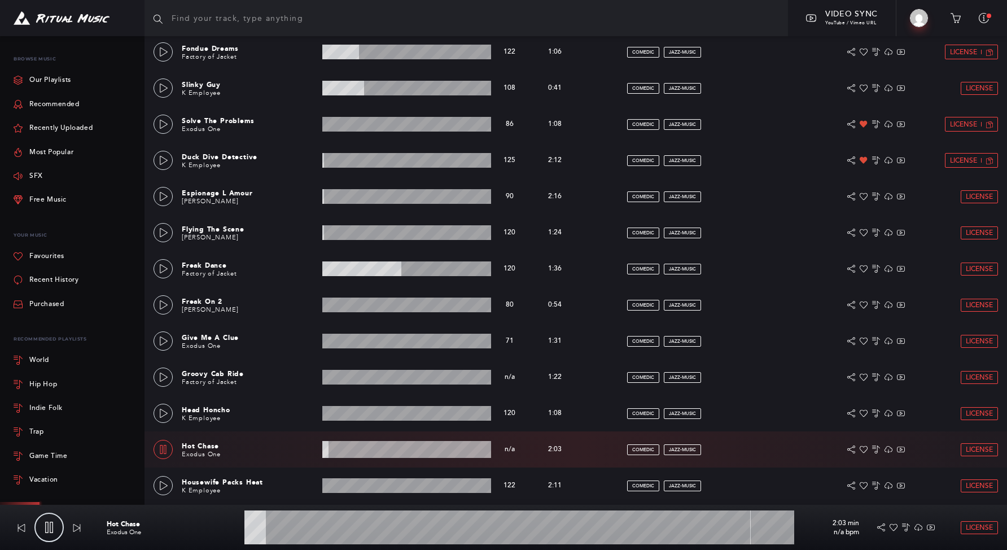
click at [372, 529] on wave at bounding box center [519, 527] width 550 height 34
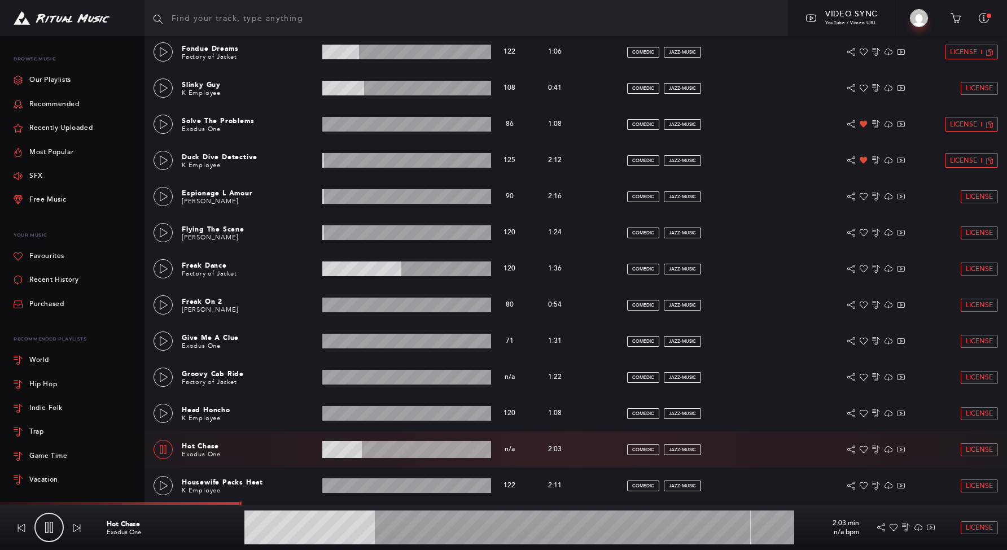
click at [562, 529] on wave at bounding box center [519, 527] width 550 height 34
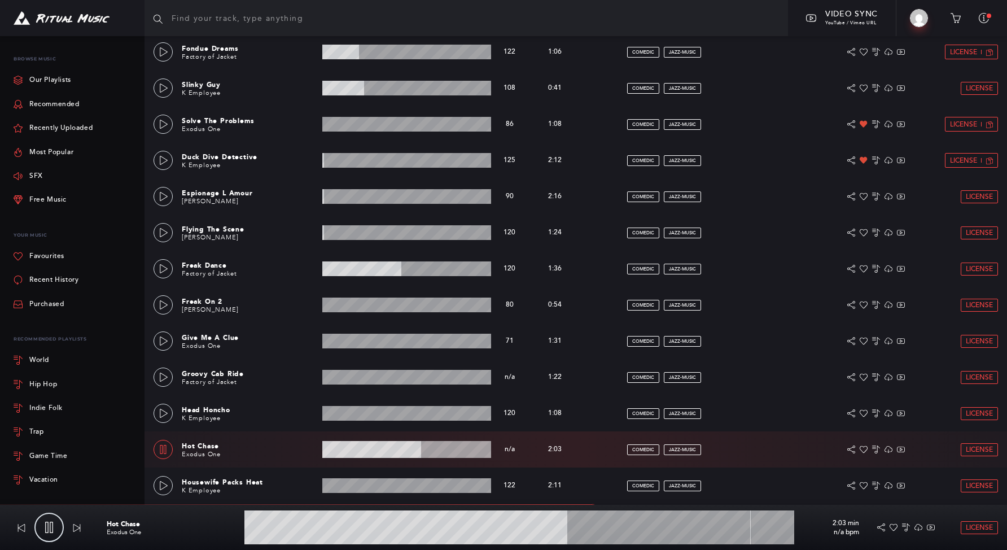
click at [166, 449] on icon at bounding box center [163, 449] width 6 height 9
type input "58.98"
click at [864, 452] on icon at bounding box center [864, 449] width 8 height 8
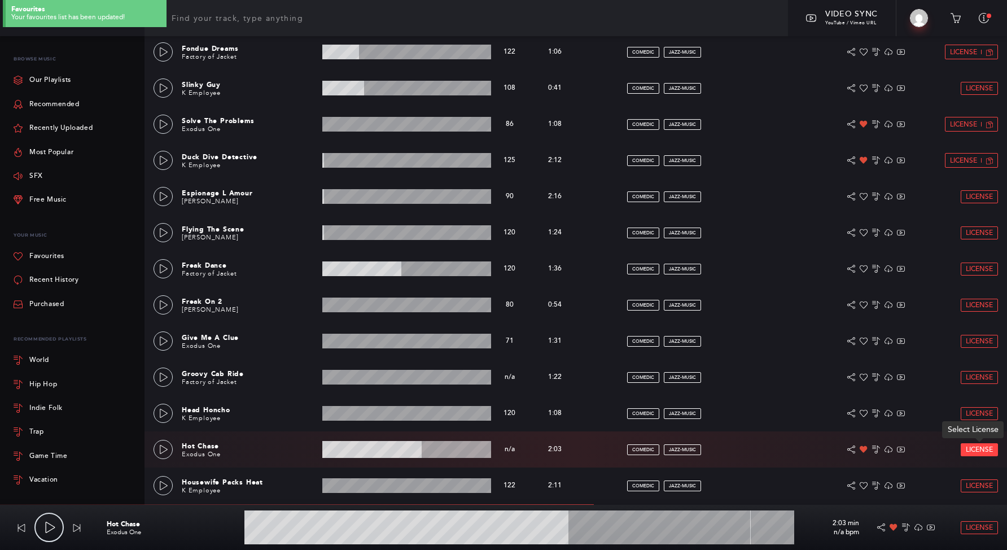
click at [972, 453] on span "License" at bounding box center [979, 449] width 27 height 7
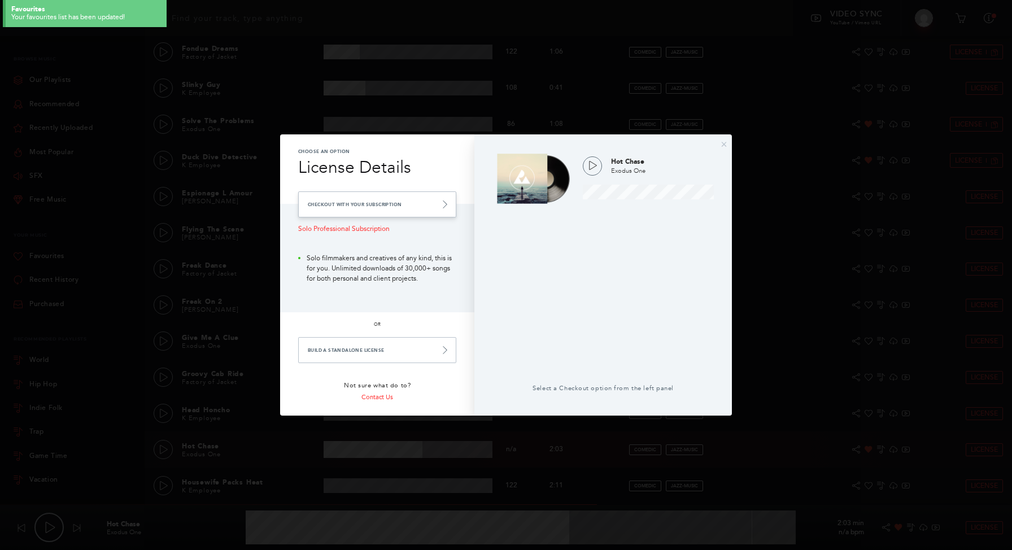
click at [413, 207] on link "Checkout with your Subscription" at bounding box center [377, 204] width 158 height 26
click at [413, 209] on link "Checkout with your Subscription" at bounding box center [377, 204] width 158 height 26
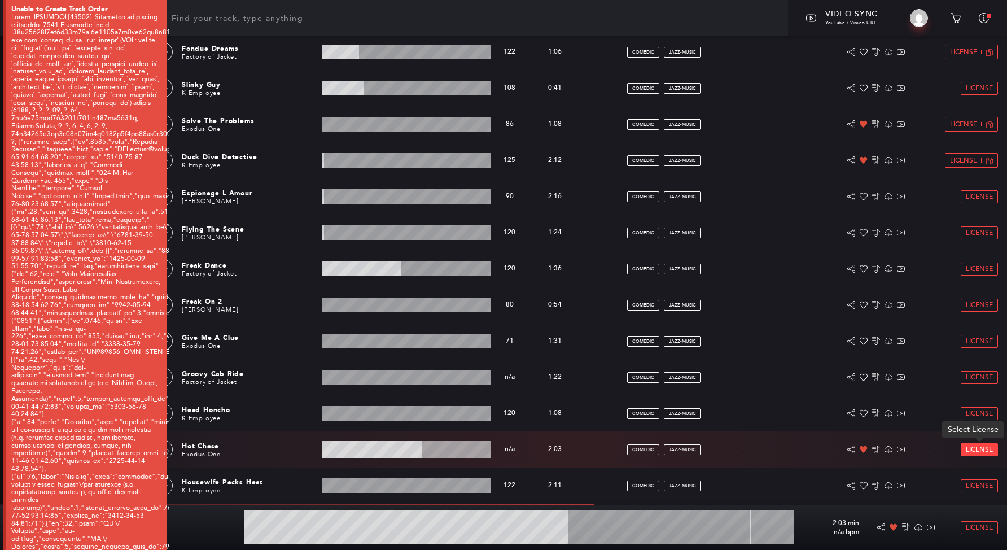
click at [973, 446] on span "License" at bounding box center [979, 449] width 27 height 7
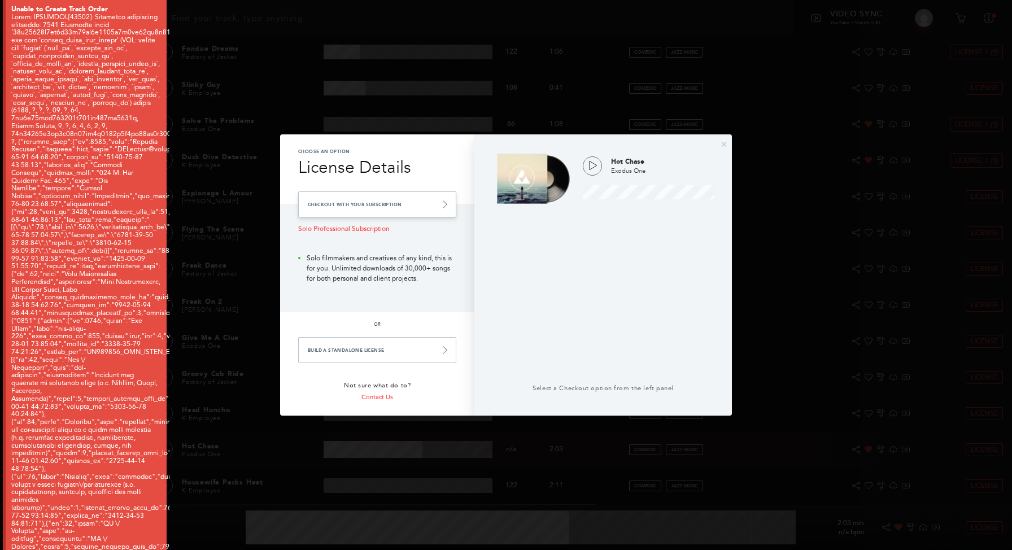
click at [338, 201] on link "Checkout with your Subscription" at bounding box center [377, 204] width 158 height 26
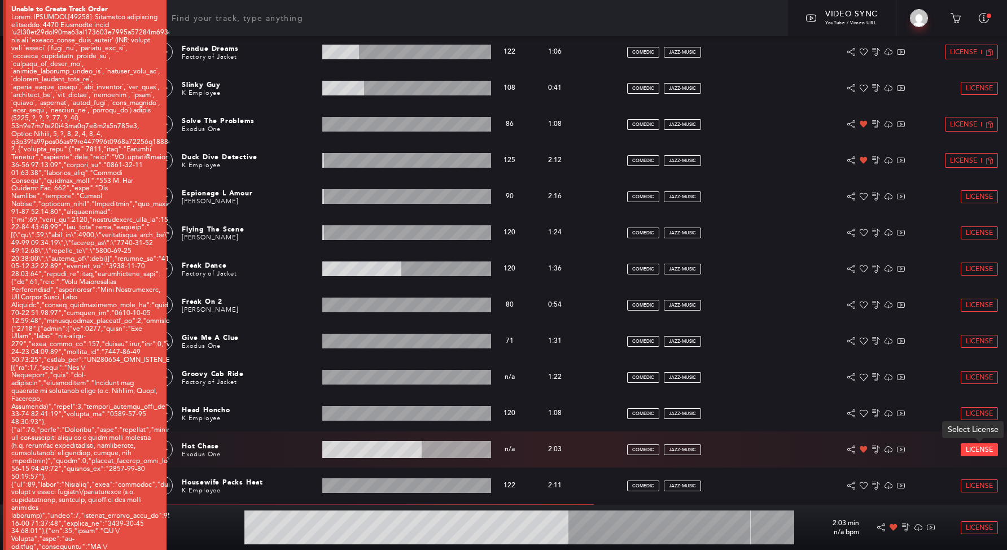
click at [976, 453] on link "License" at bounding box center [979, 450] width 36 height 12
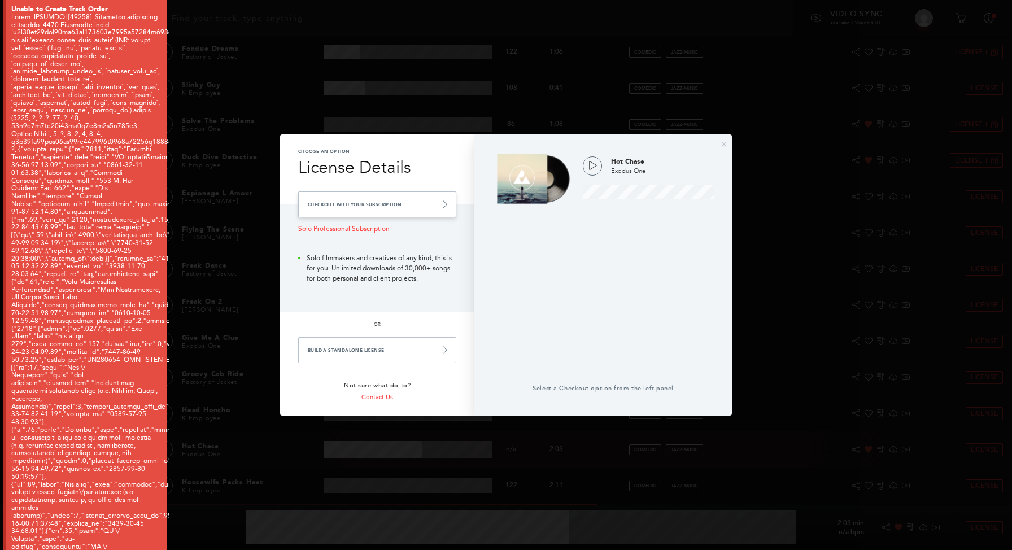
click at [434, 203] on link "Checkout with your Subscription" at bounding box center [377, 204] width 158 height 26
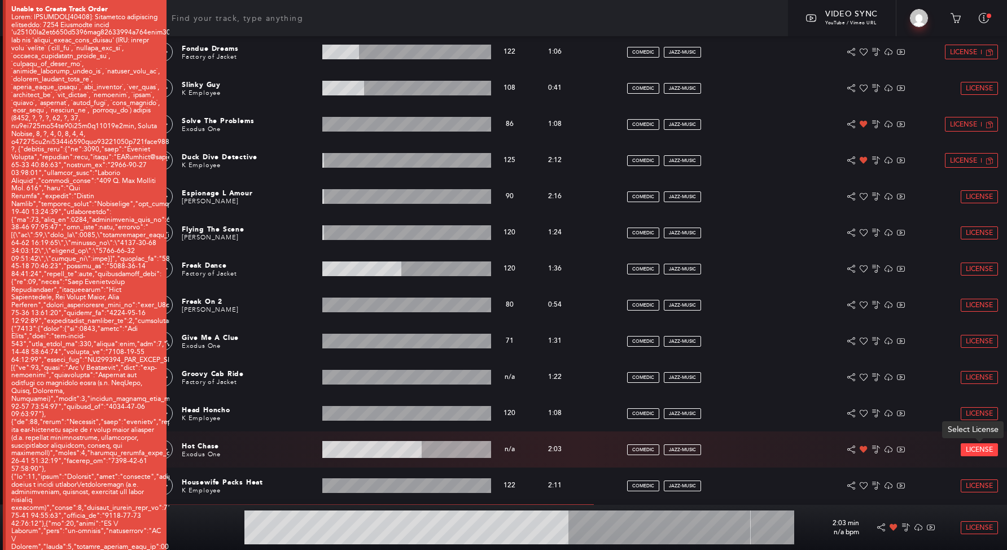
click at [986, 448] on span "License" at bounding box center [979, 449] width 27 height 7
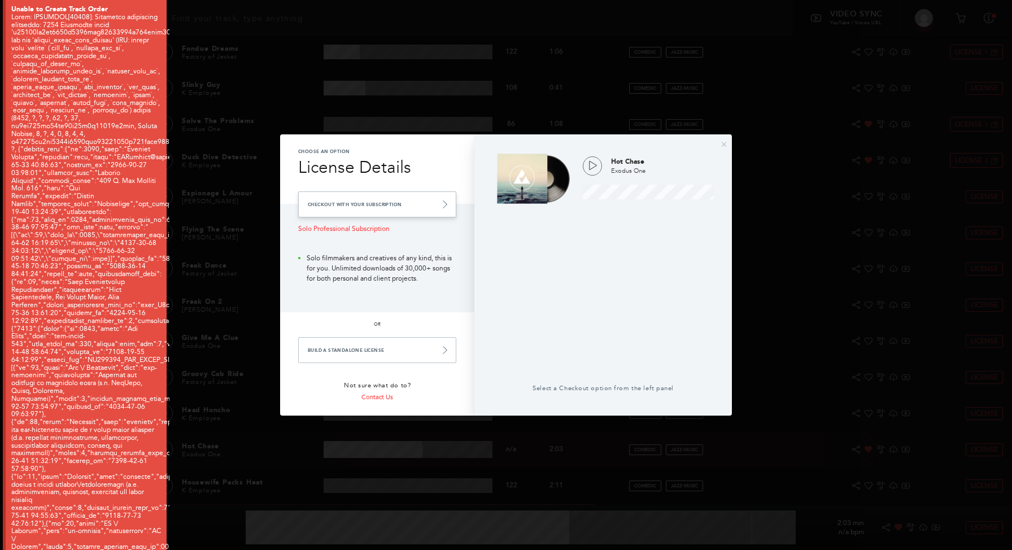
click at [408, 211] on link "Checkout with your Subscription" at bounding box center [377, 204] width 158 height 26
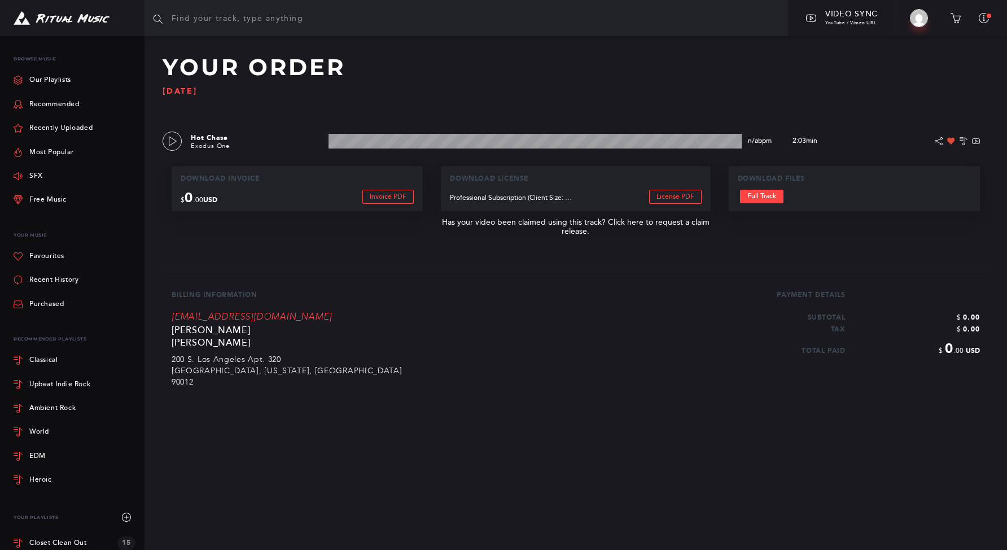
click at [757, 207] on div "Download Files Full Track" at bounding box center [854, 188] width 251 height 45
click at [758, 193] on link "Full Track" at bounding box center [761, 197] width 43 height 14
